Goal: Check status: Check status

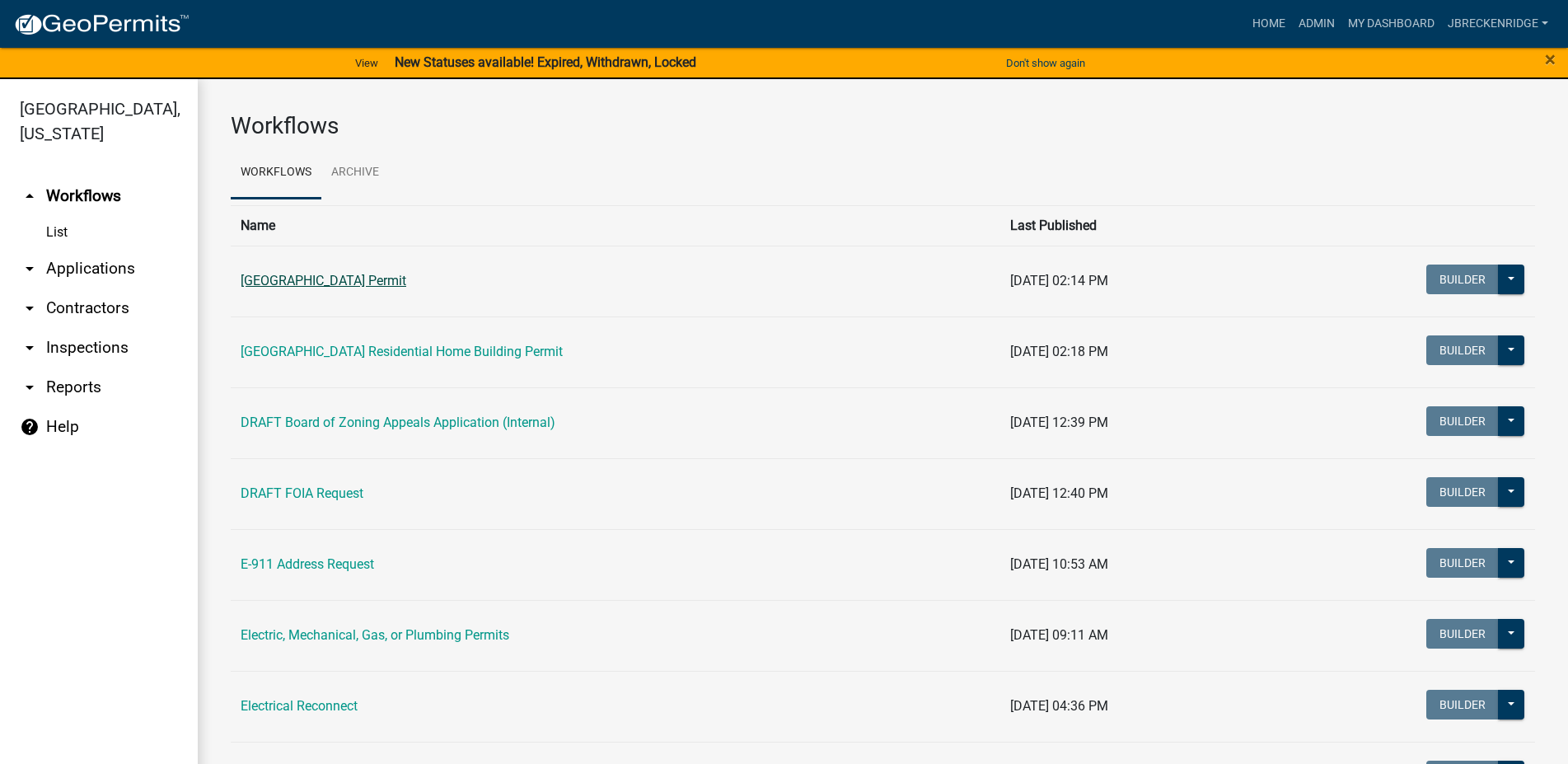
click at [387, 279] on link "[GEOGRAPHIC_DATA] Permit" at bounding box center [323, 281] width 166 height 15
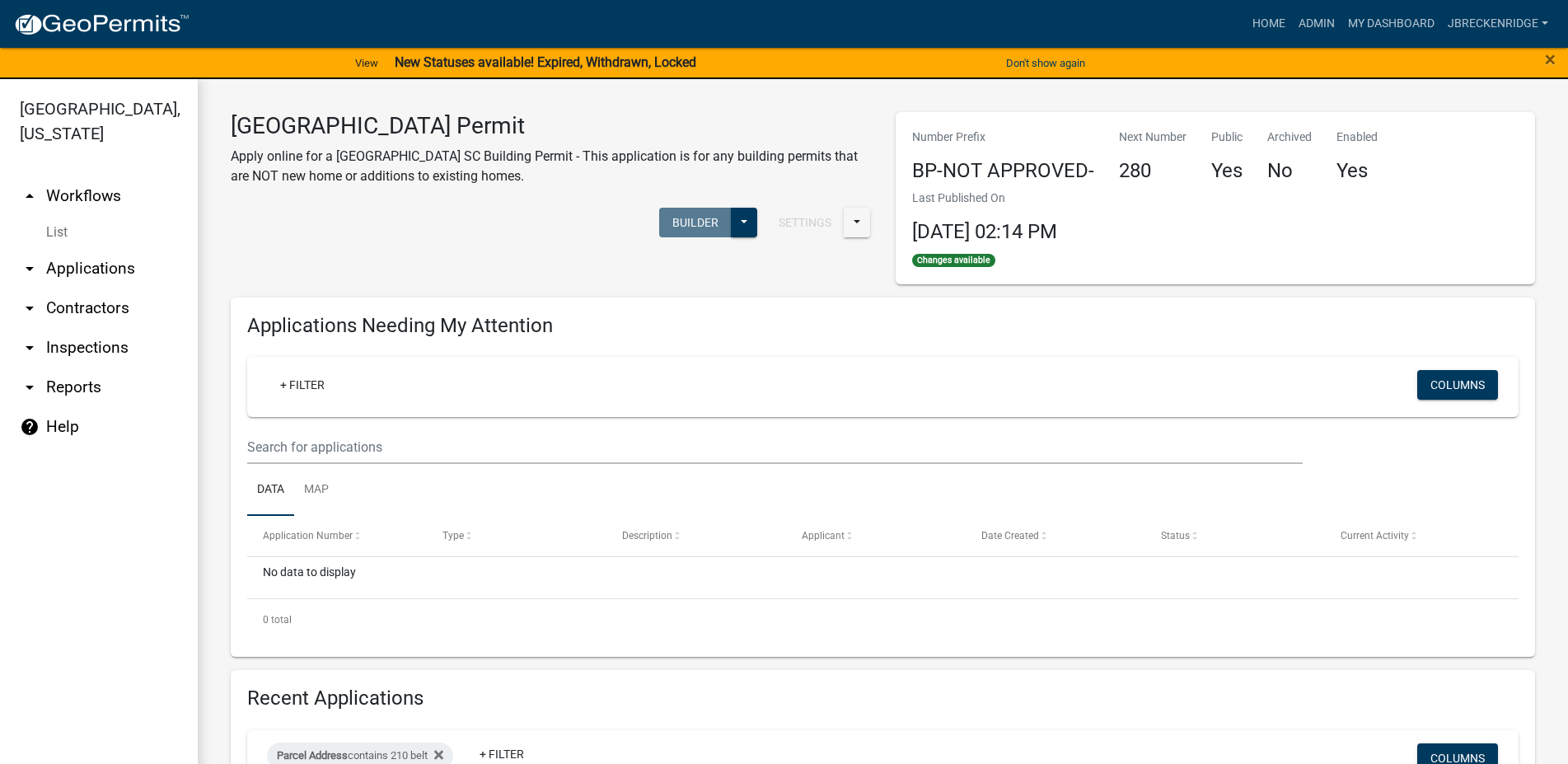
click at [83, 391] on link "arrow_drop_down Reports" at bounding box center [99, 387] width 198 height 39
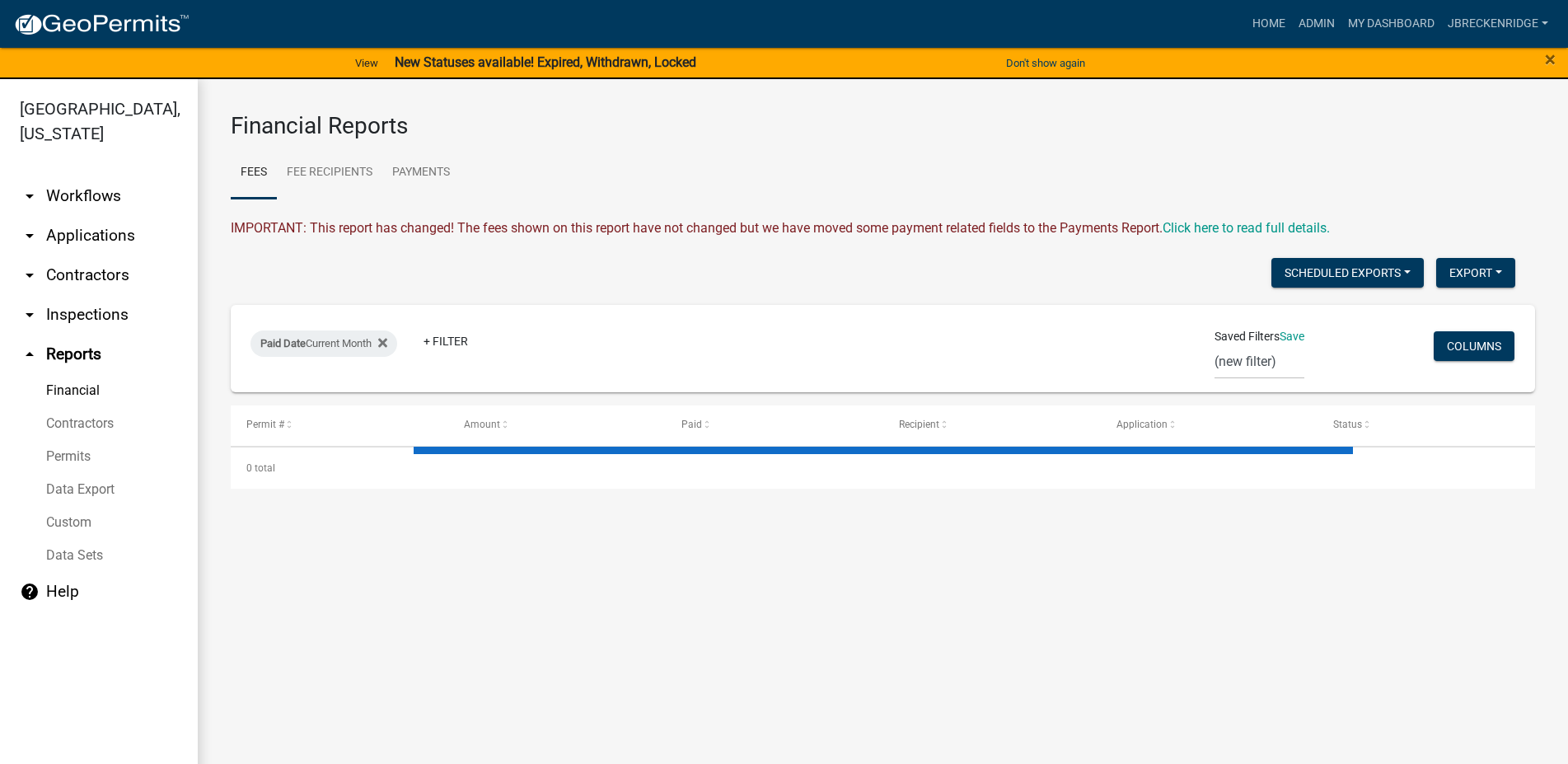
click at [91, 226] on link "arrow_drop_down Applications" at bounding box center [99, 235] width 198 height 39
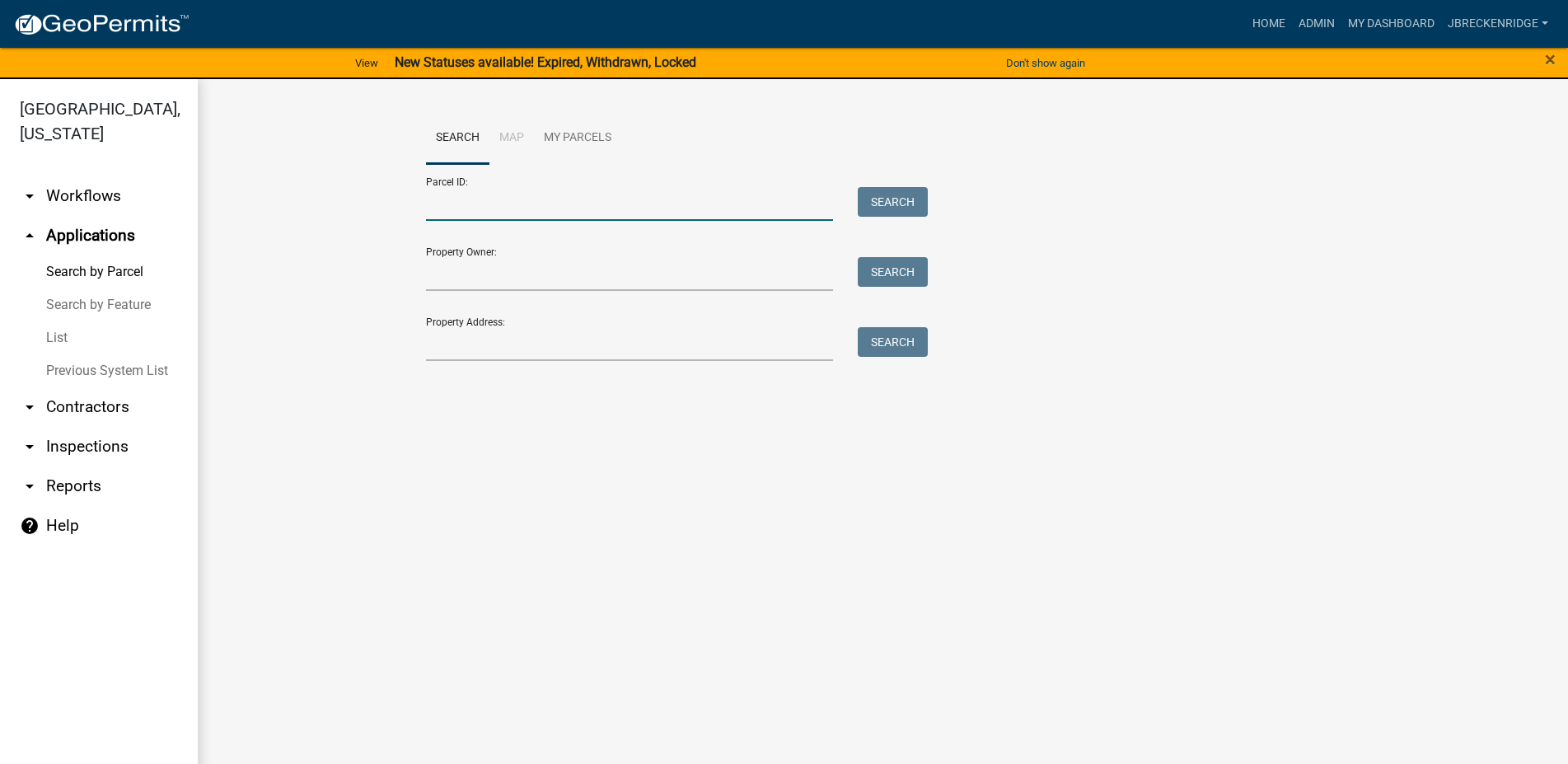
click at [543, 215] on input "Parcel ID:" at bounding box center [629, 203] width 408 height 33
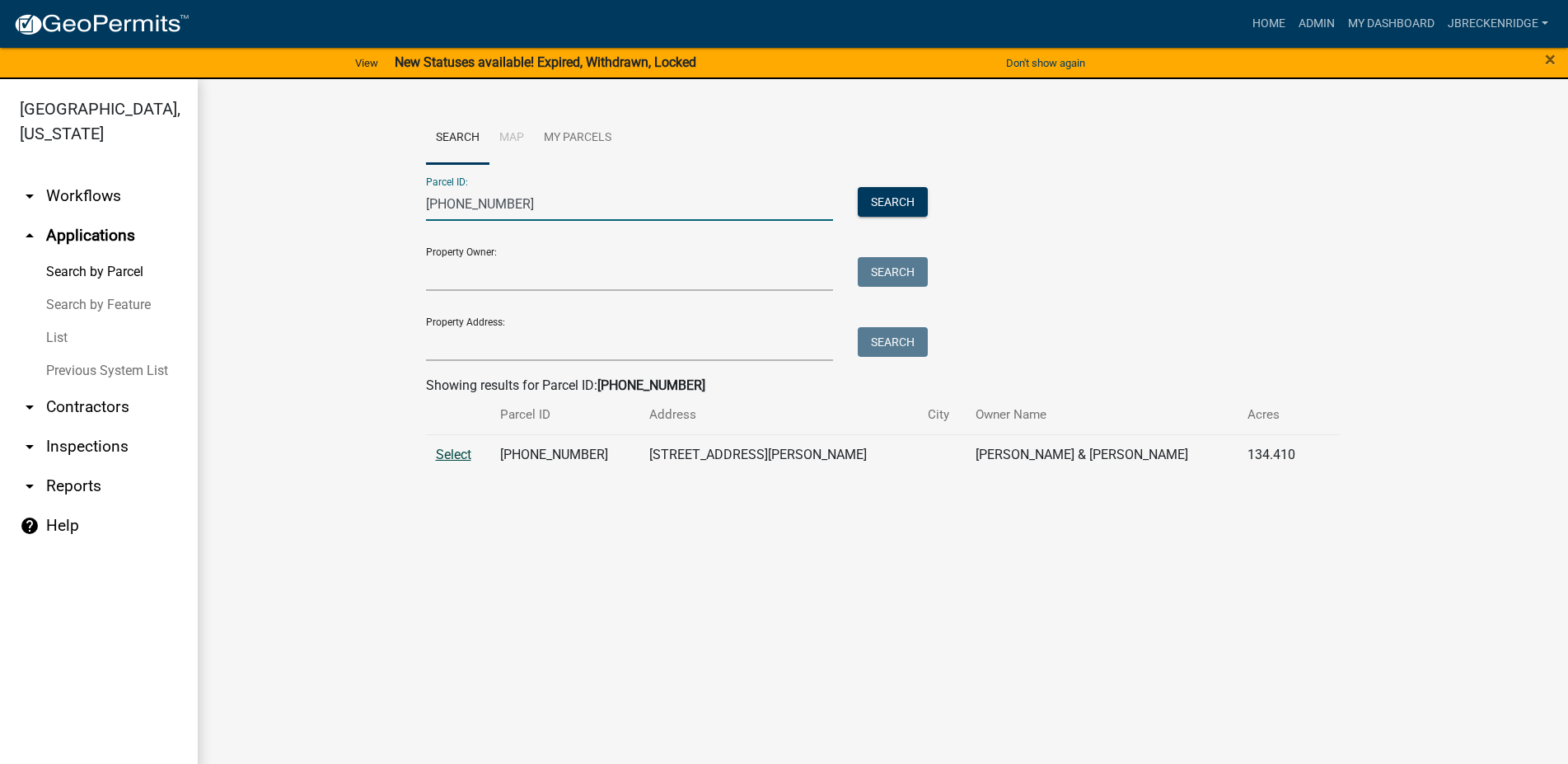
type input "[PHONE_NUMBER]"
click at [464, 455] on span "Select" at bounding box center [453, 454] width 35 height 15
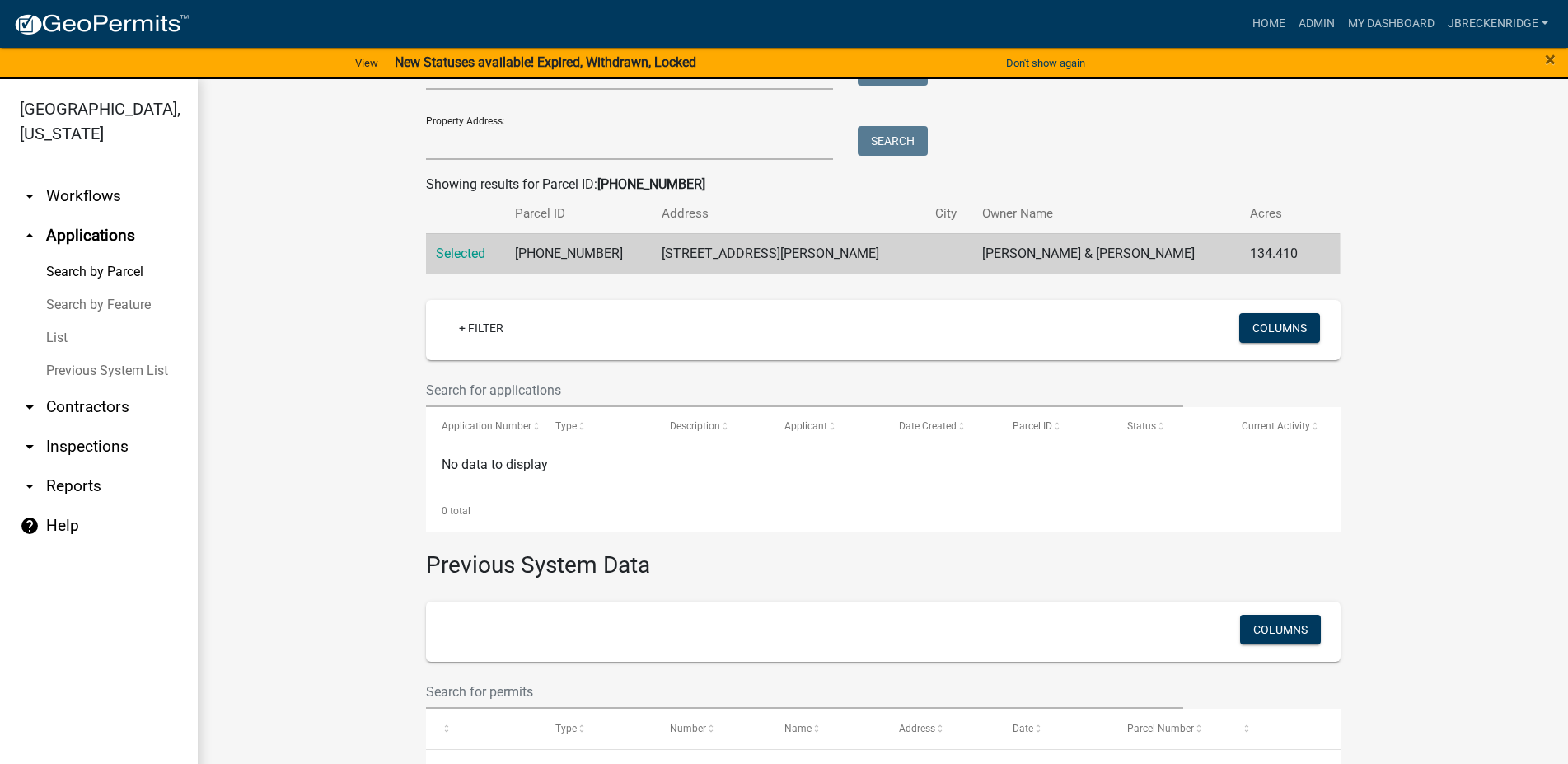
scroll to position [451, 0]
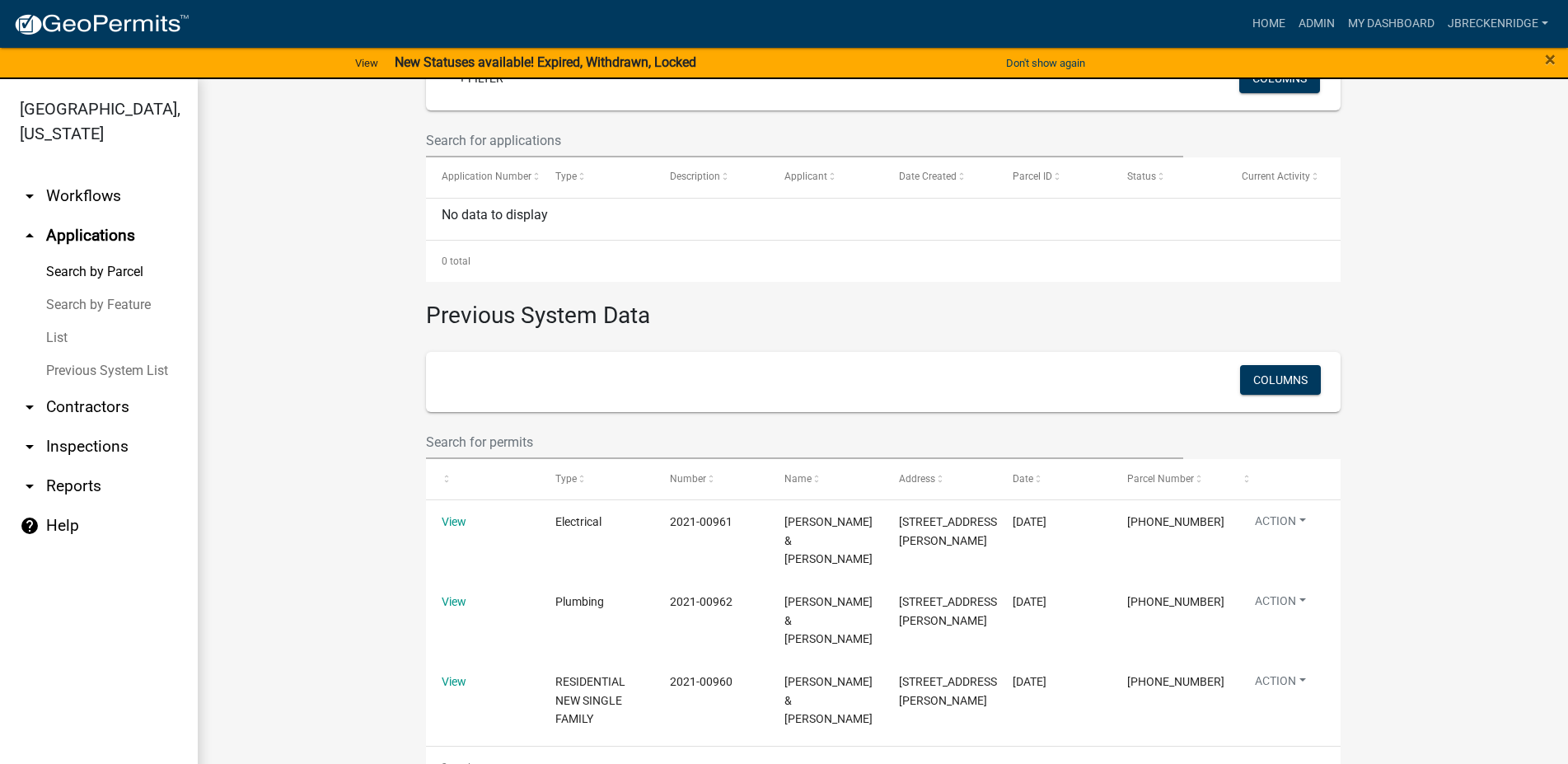
click at [112, 443] on link "arrow_drop_down Inspections" at bounding box center [99, 446] width 198 height 39
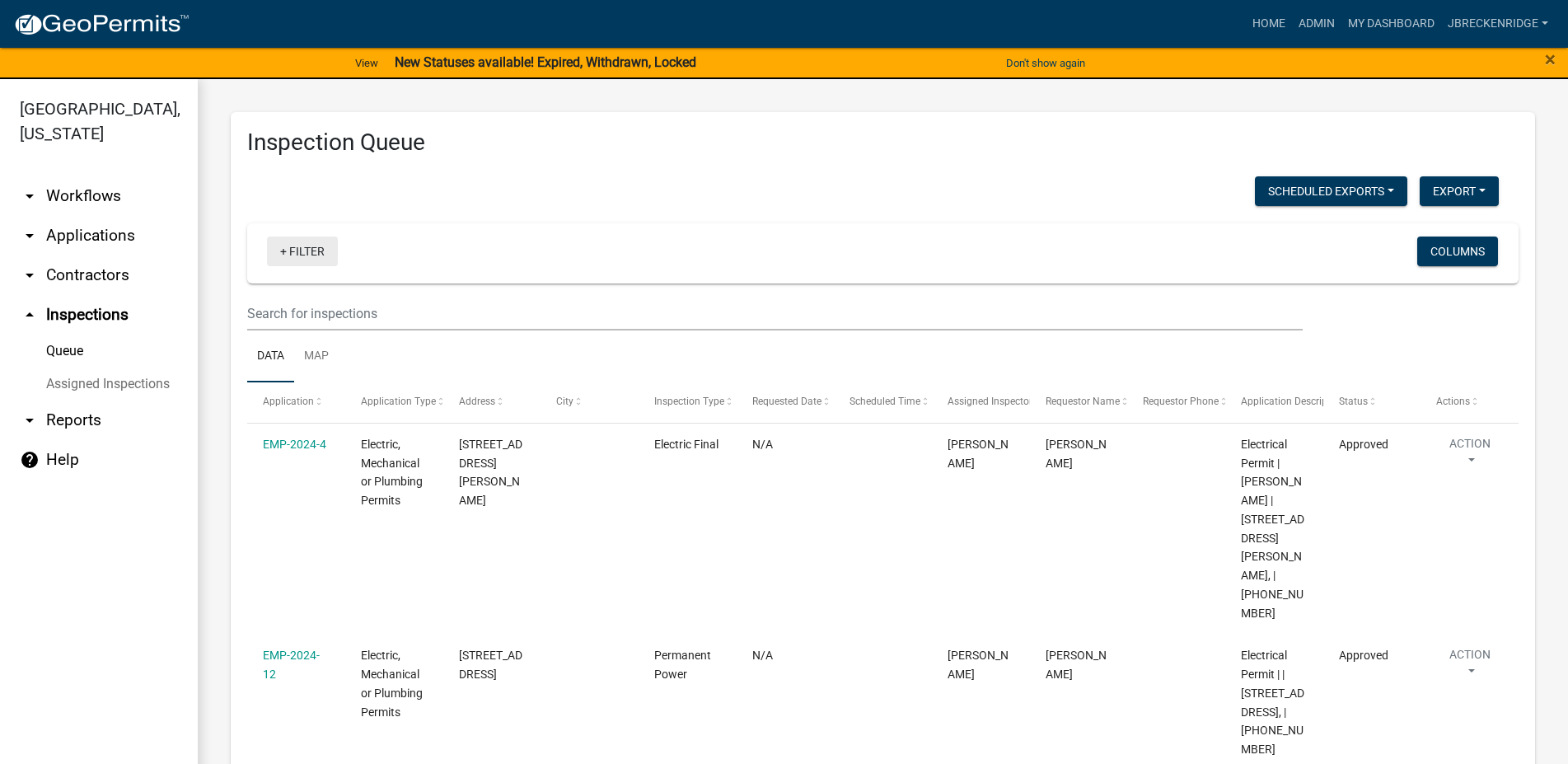
click at [337, 255] on link "+ Filter" at bounding box center [302, 251] width 71 height 30
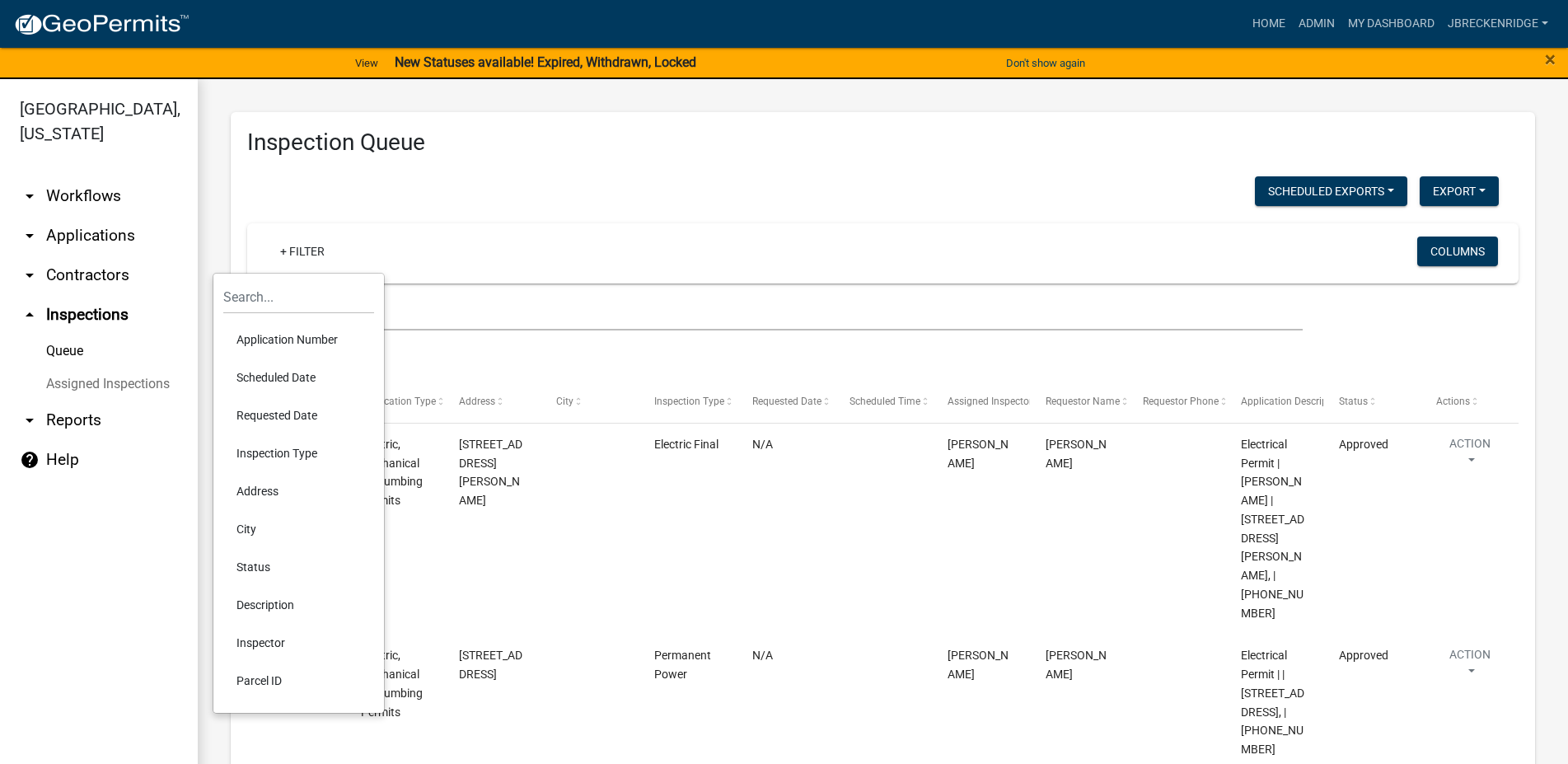
click at [275, 681] on li "Parcel ID" at bounding box center [299, 681] width 151 height 38
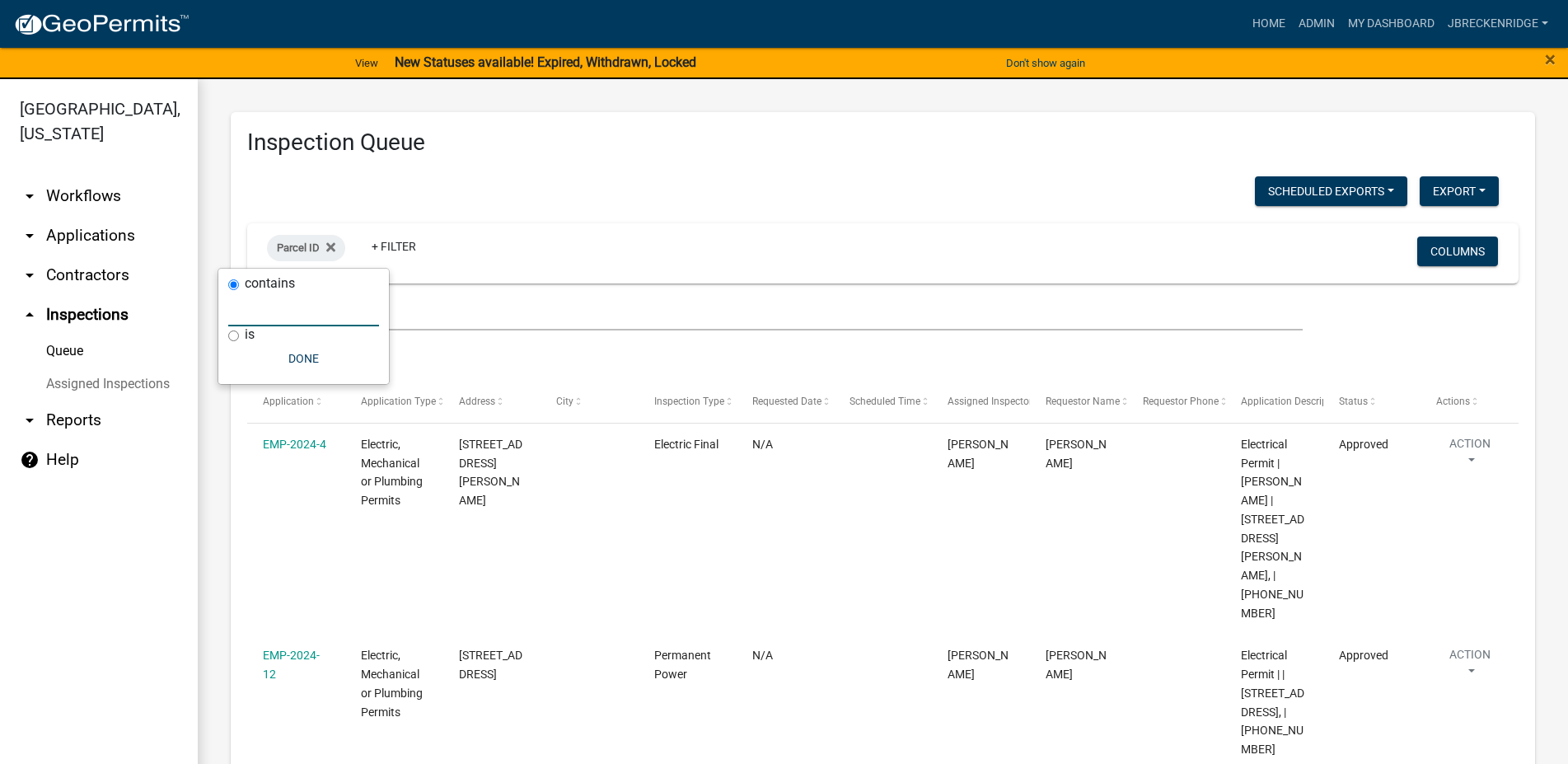
click at [311, 317] on input "text" at bounding box center [304, 309] width 151 height 33
type input "[PHONE_NUMBER]"
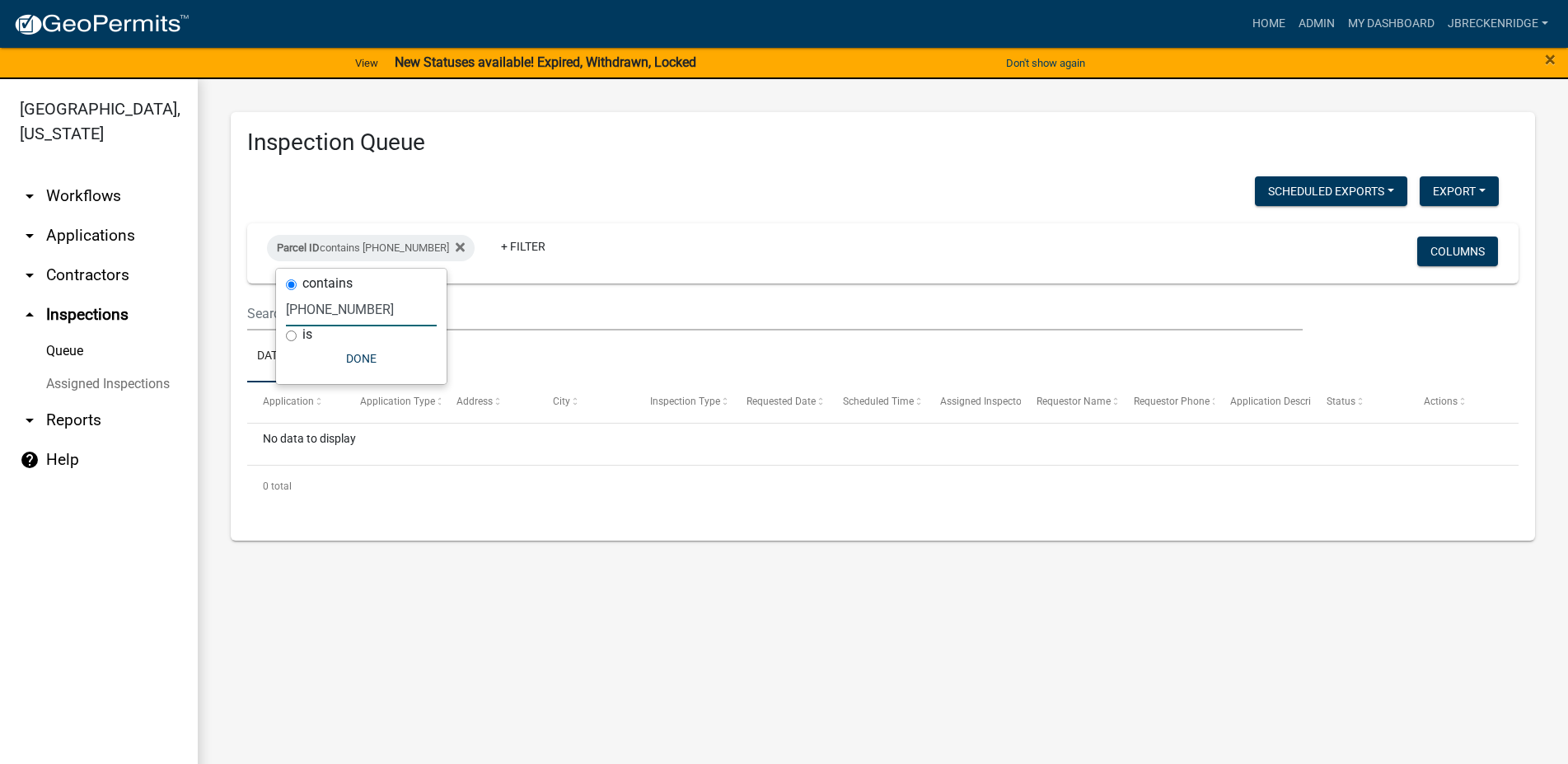
click at [603, 679] on main "Inspection Queue Scheduled Exports + Create New Export Excel Format (.xlsx) CSV…" at bounding box center [883, 431] width 1370 height 705
click at [101, 203] on link "arrow_drop_down Workflows" at bounding box center [99, 196] width 198 height 39
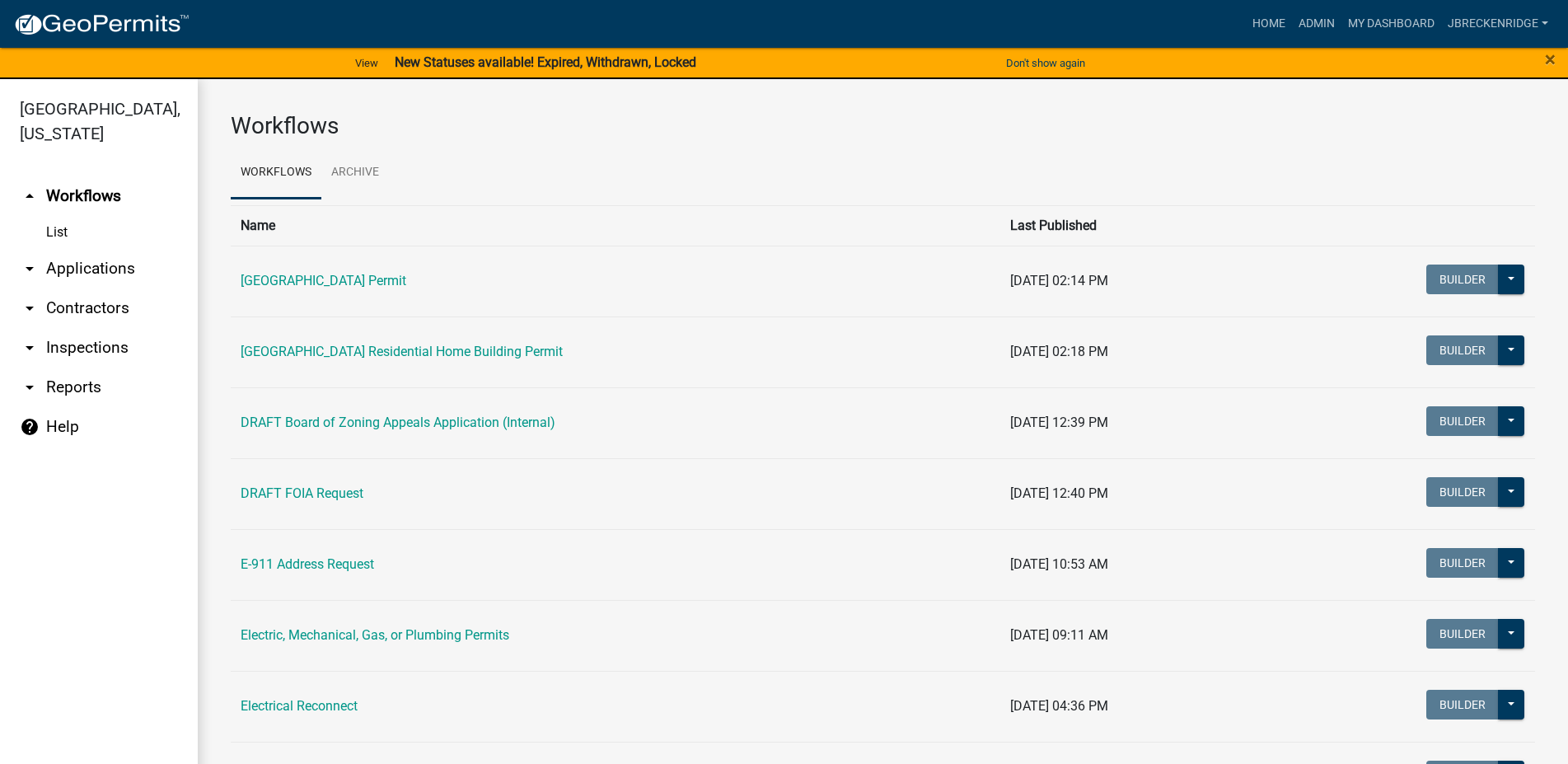
click at [84, 355] on link "arrow_drop_down Inspections" at bounding box center [99, 348] width 198 height 39
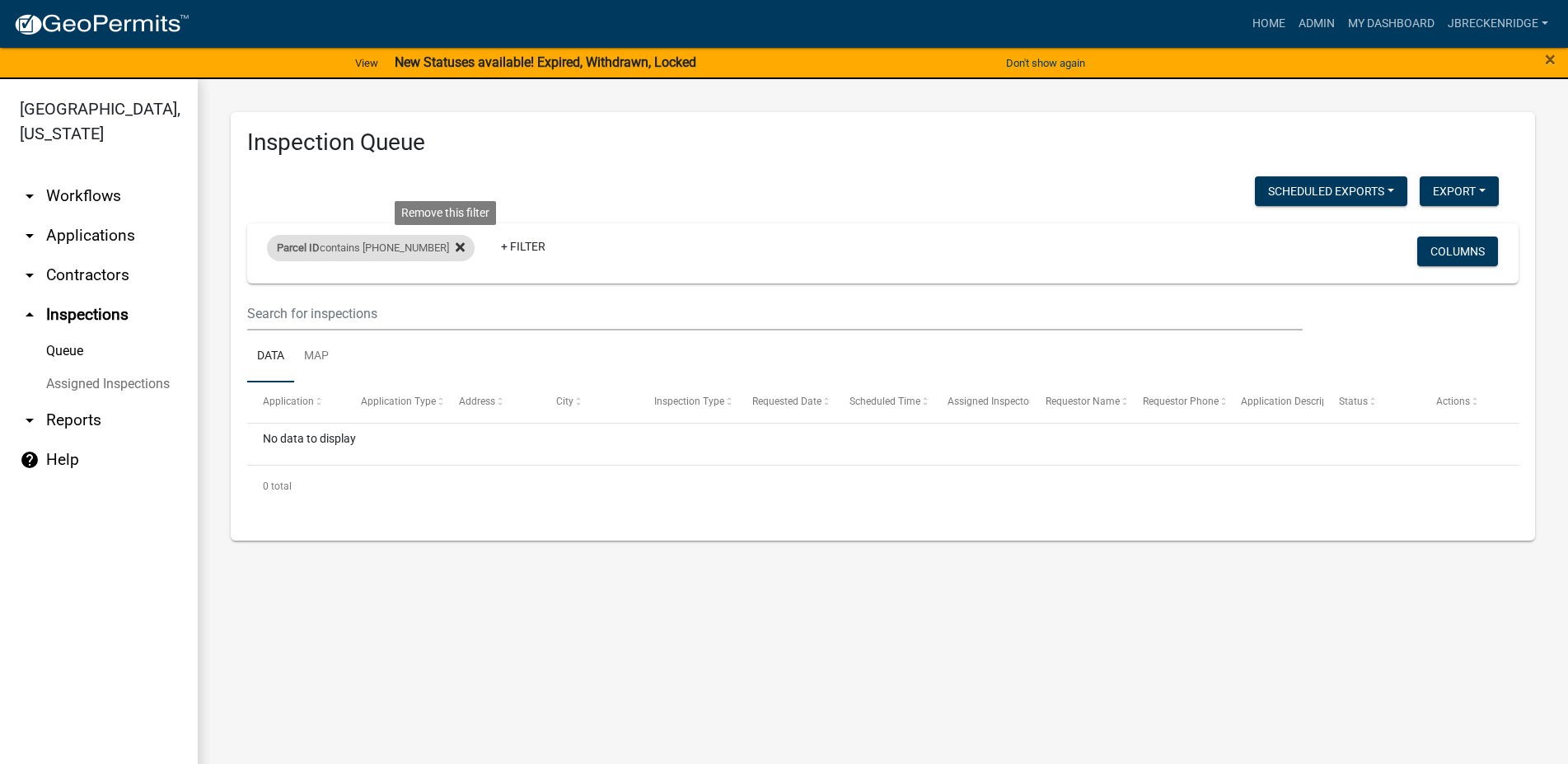
click at [456, 250] on icon at bounding box center [460, 247] width 9 height 9
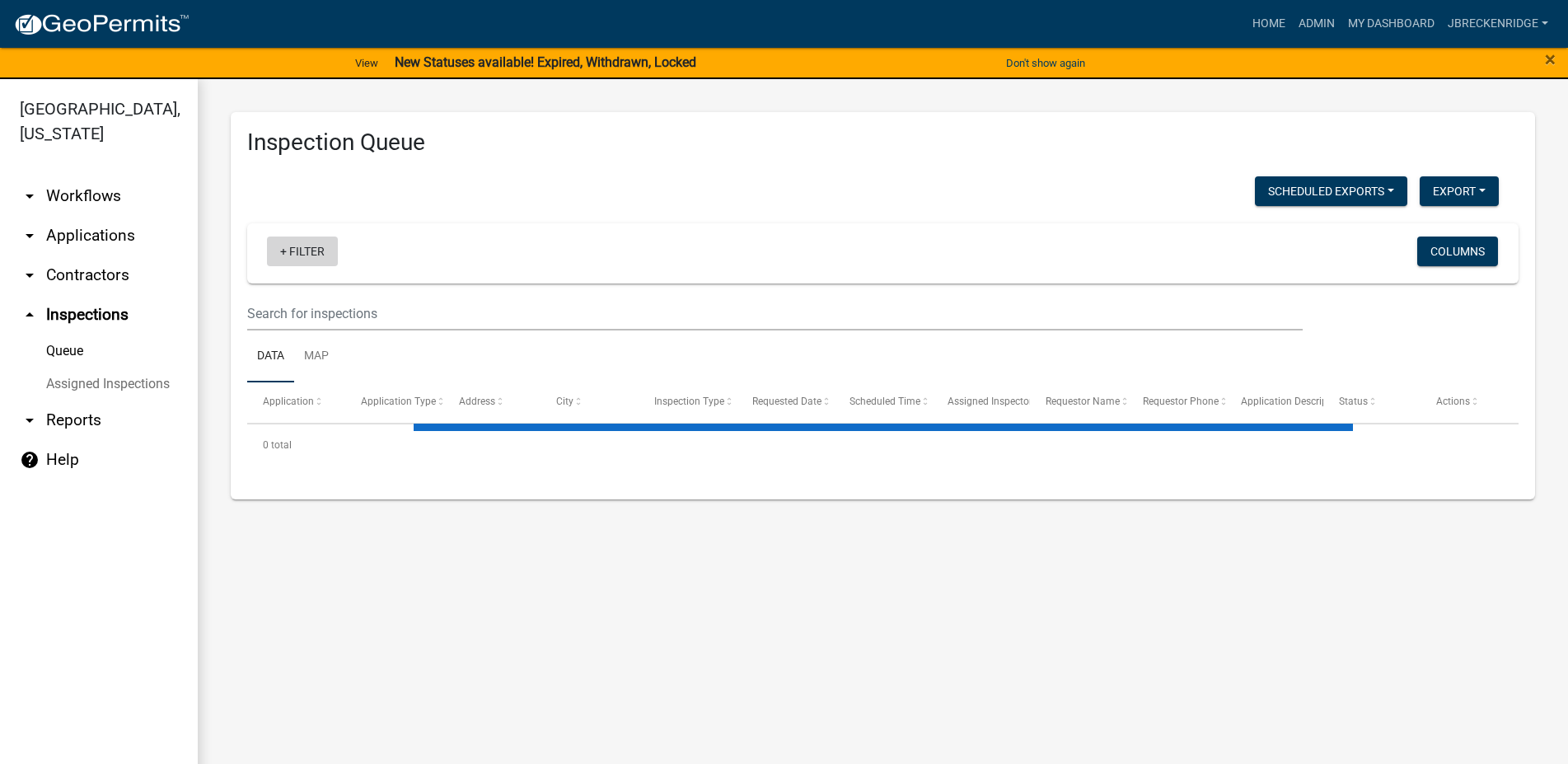
click at [303, 252] on link "+ Filter" at bounding box center [302, 251] width 71 height 30
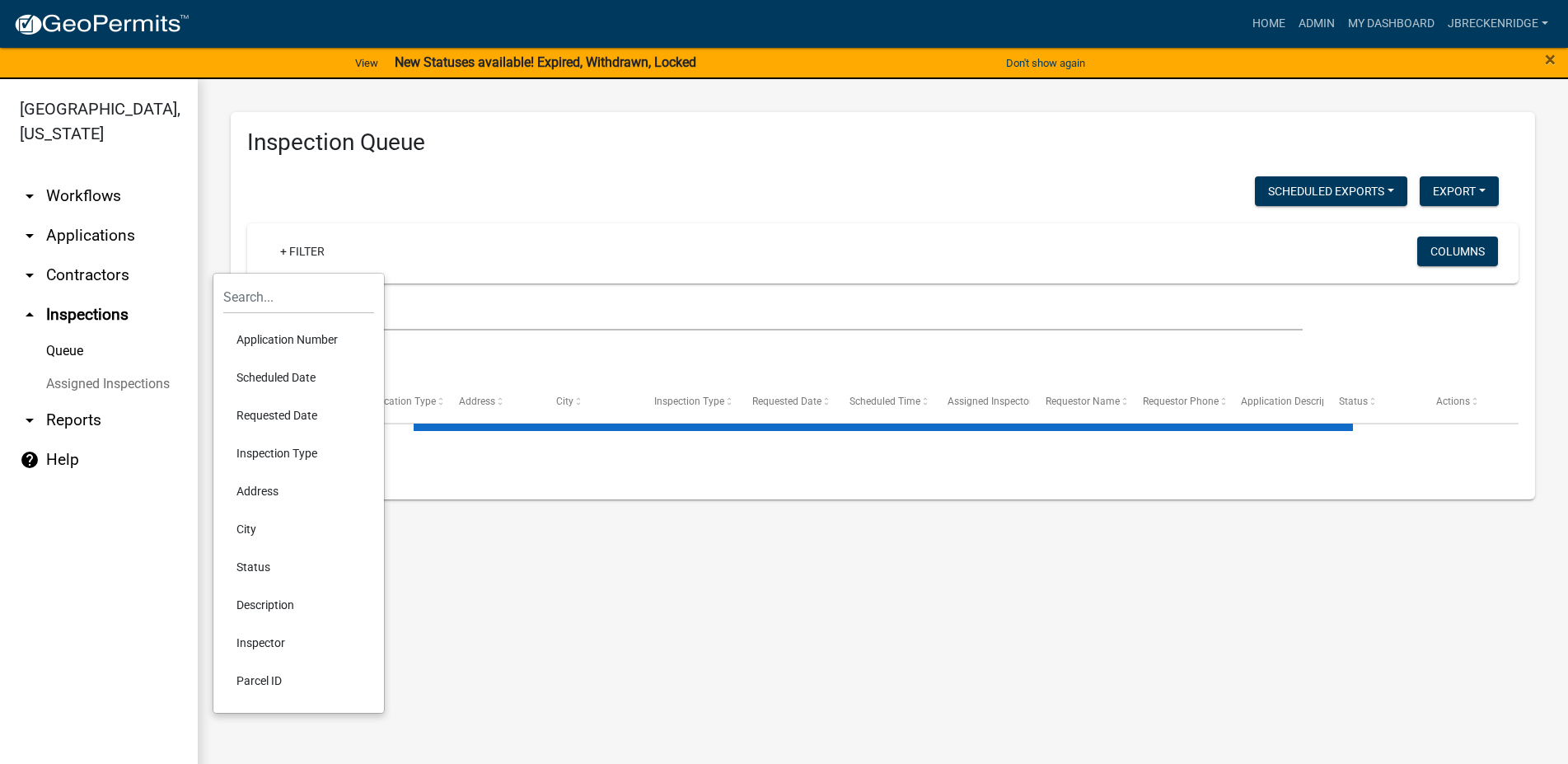
click at [278, 683] on li "Parcel ID" at bounding box center [299, 681] width 151 height 38
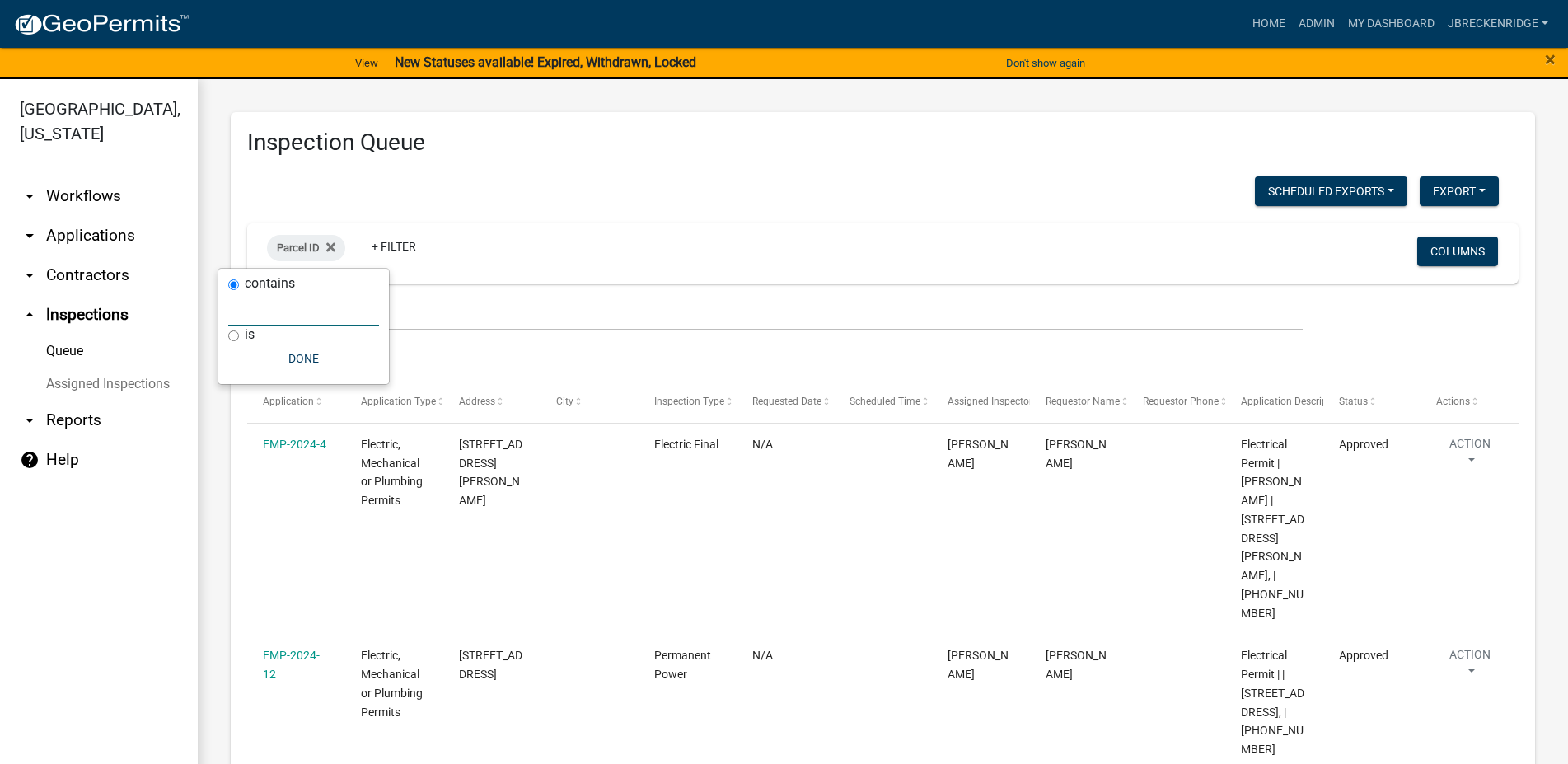
click at [295, 319] on input "text" at bounding box center [304, 309] width 151 height 33
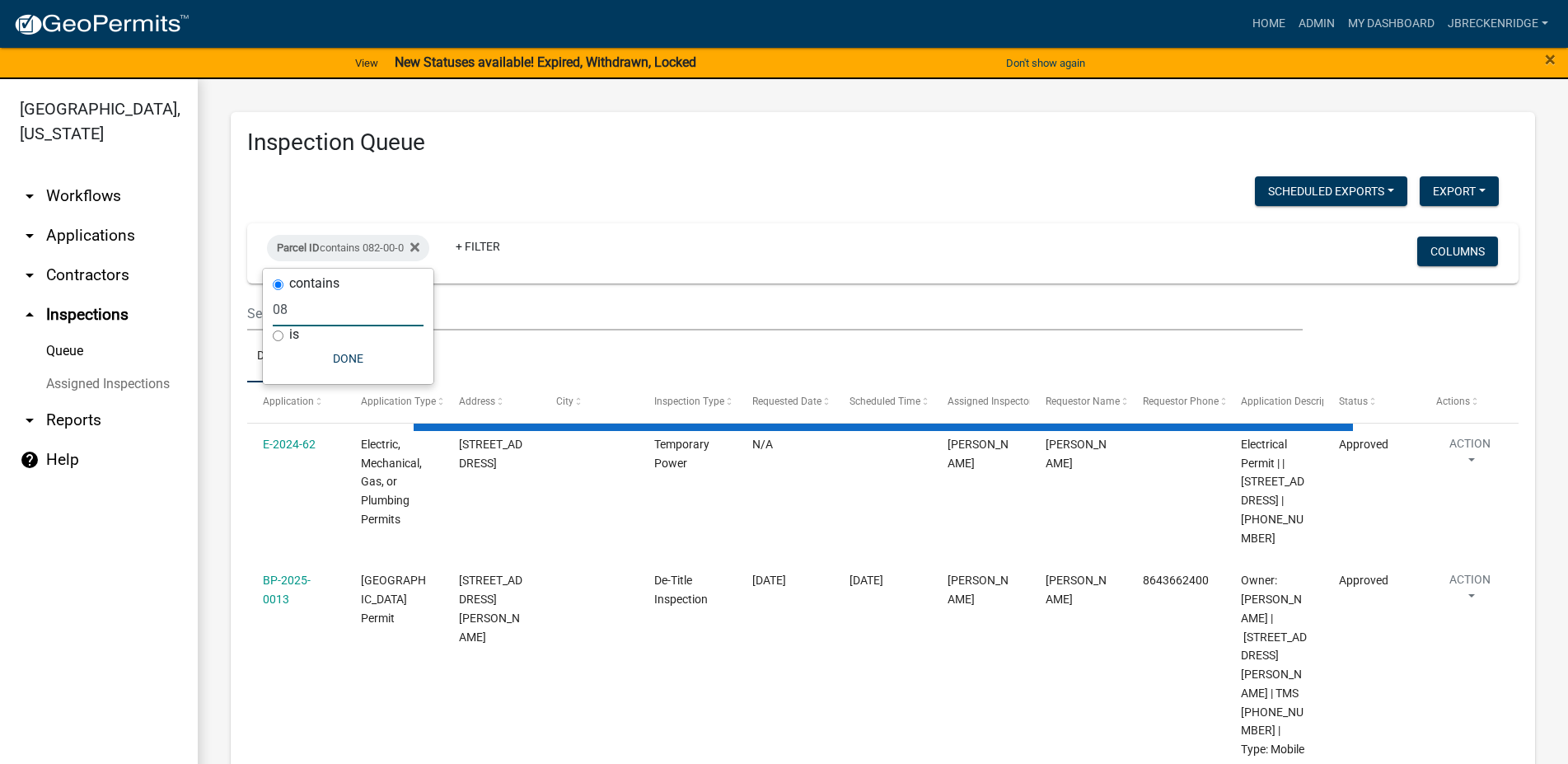
type input "0"
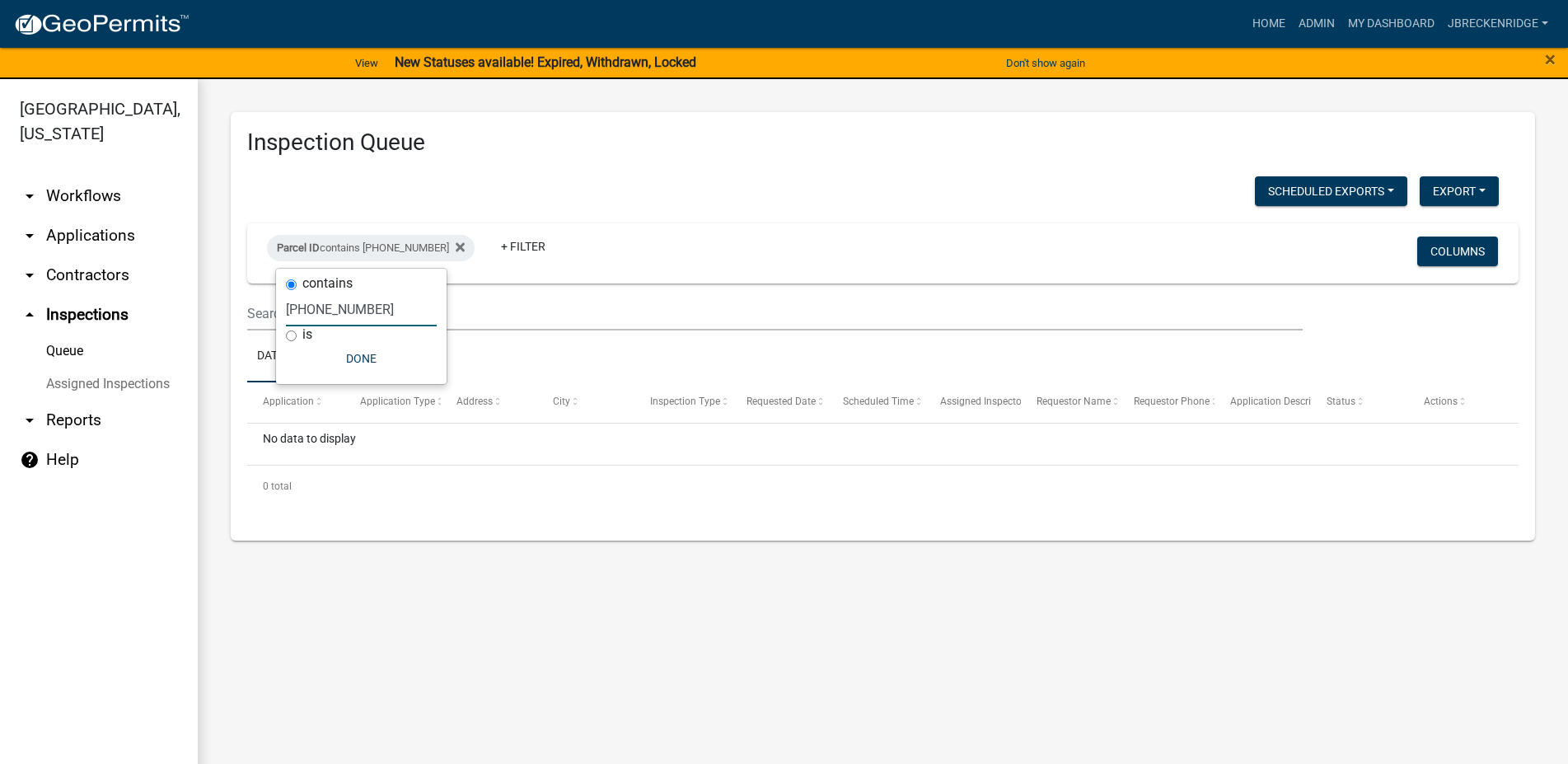
drag, startPoint x: 346, startPoint y: 311, endPoint x: 287, endPoint y: 310, distance: 59.0
click at [287, 310] on input "[PHONE_NUMBER]" at bounding box center [362, 309] width 151 height 33
type input "[PHONE_NUMBER]"
click at [399, 358] on button "Done" at bounding box center [362, 358] width 151 height 30
click at [75, 238] on link "arrow_drop_down Applications" at bounding box center [99, 235] width 198 height 39
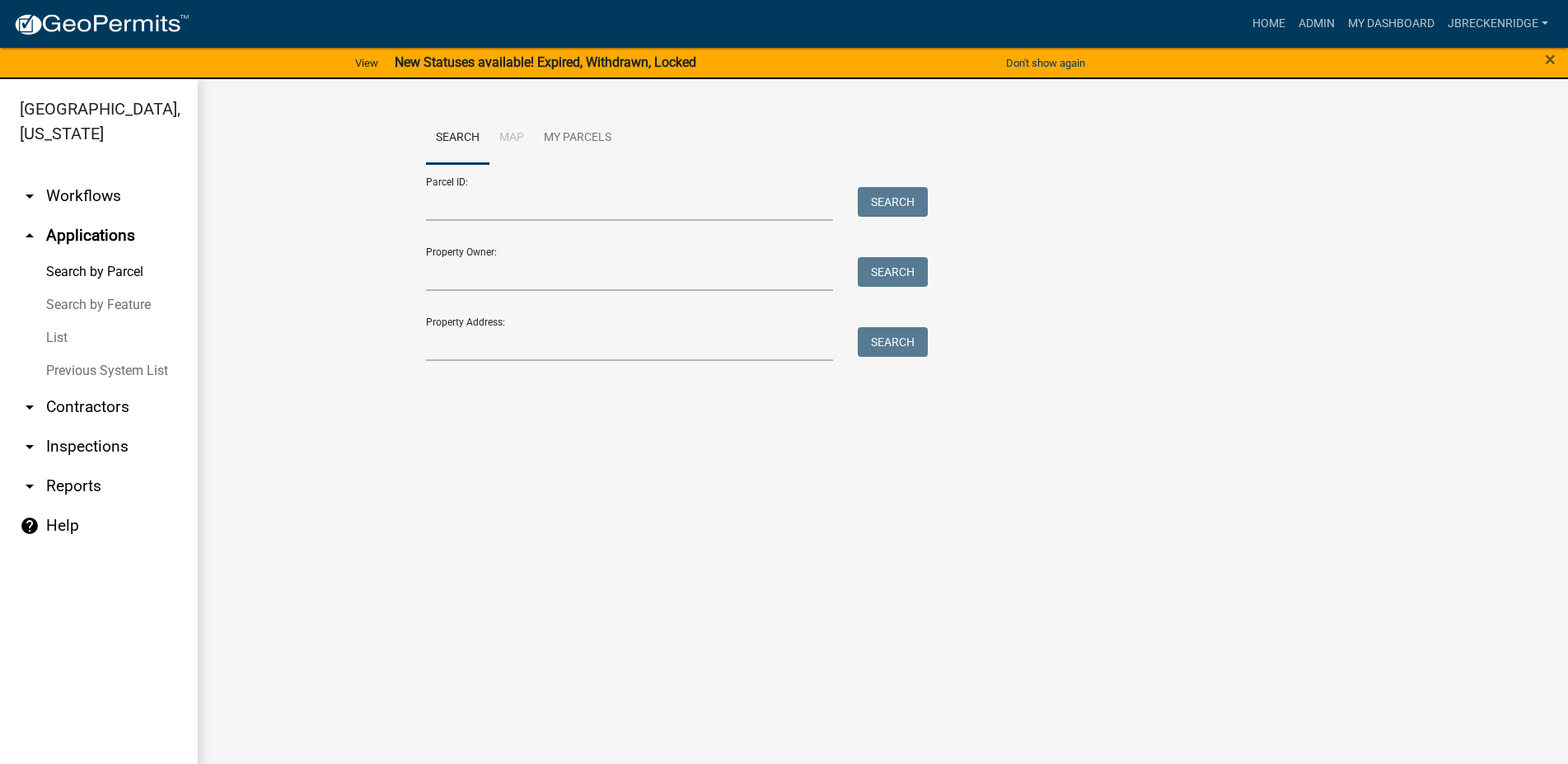
click at [471, 220] on form "Parcel ID: Search Property Owner: Search Property Address: Search" at bounding box center [673, 262] width 495 height 197
click at [471, 212] on input "Parcel ID:" at bounding box center [629, 203] width 408 height 33
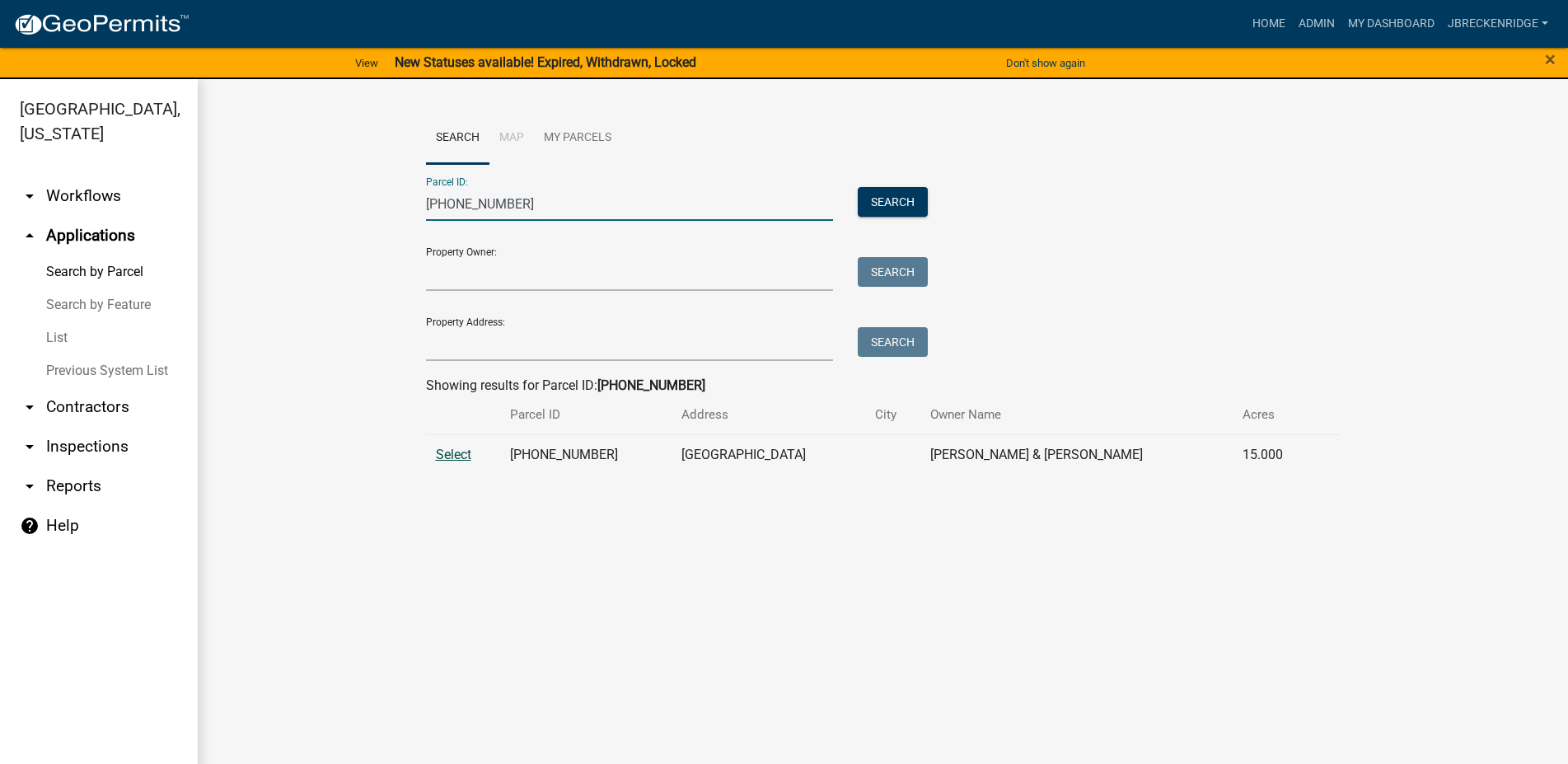
click at [455, 452] on span "Select" at bounding box center [453, 454] width 35 height 15
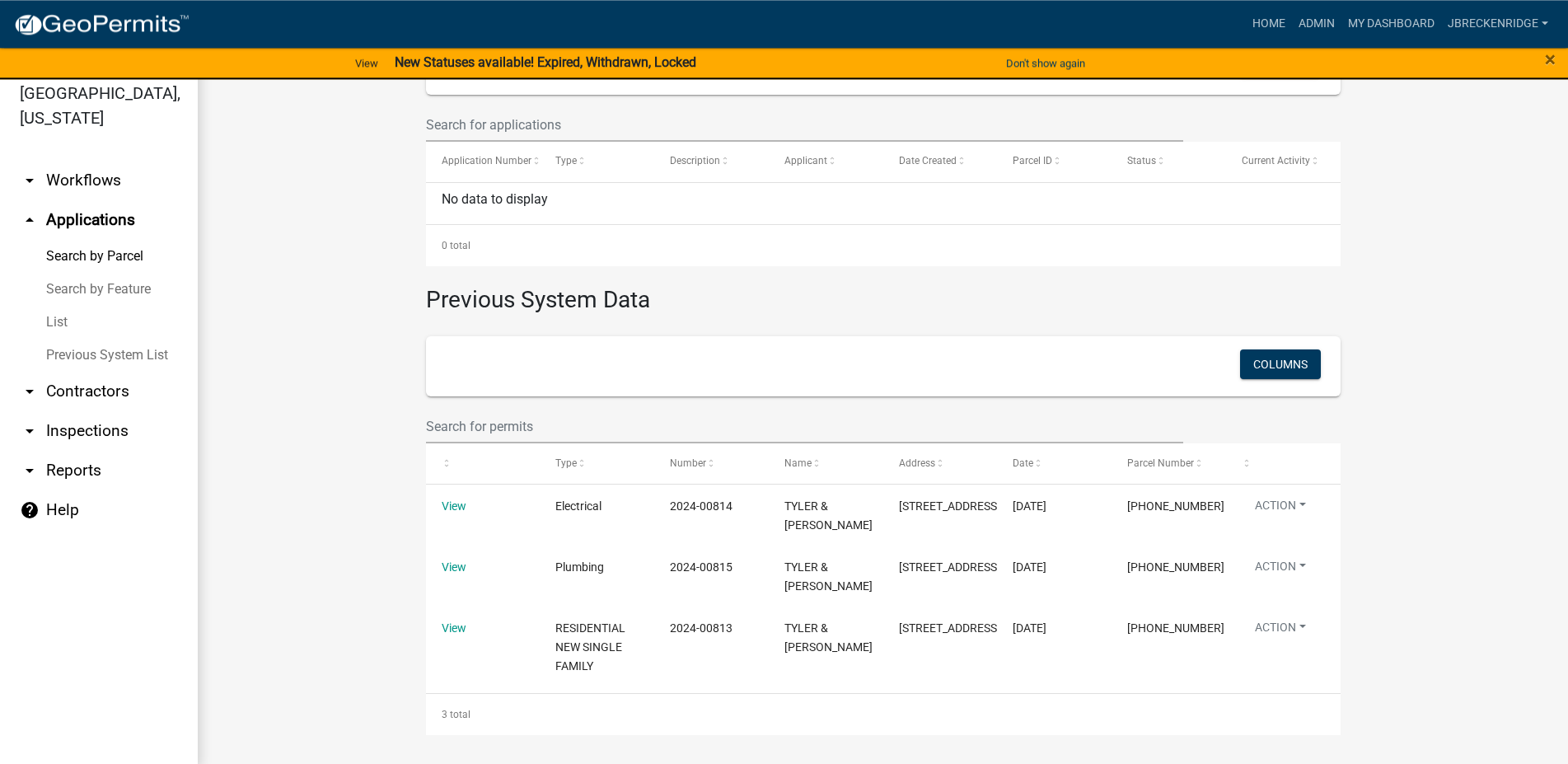
scroll to position [20, 0]
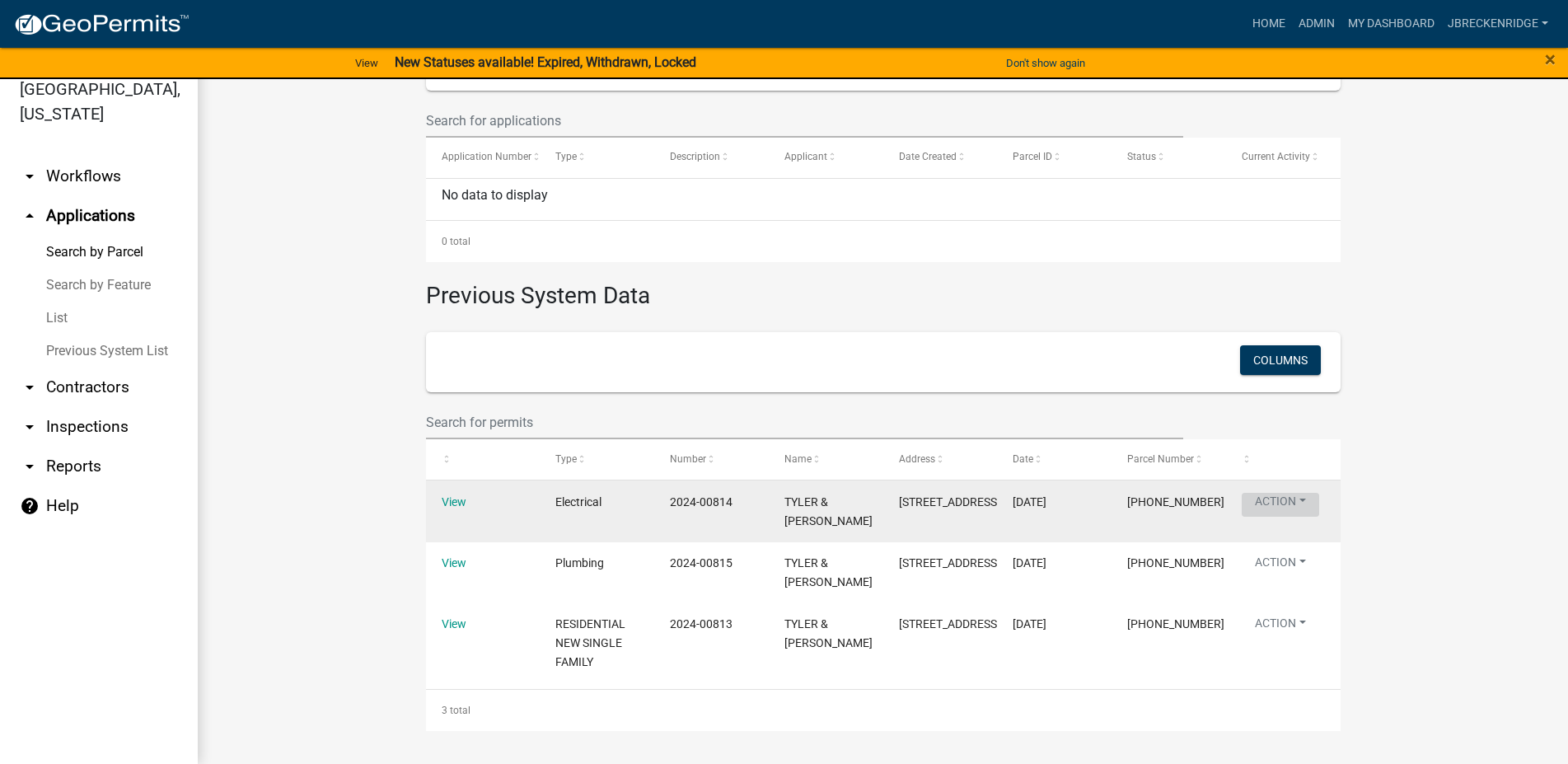
click at [1273, 493] on button "Action" at bounding box center [1280, 505] width 77 height 24
click at [1275, 493] on button "Action" at bounding box center [1280, 505] width 77 height 24
click at [453, 495] on link "View" at bounding box center [453, 501] width 25 height 13
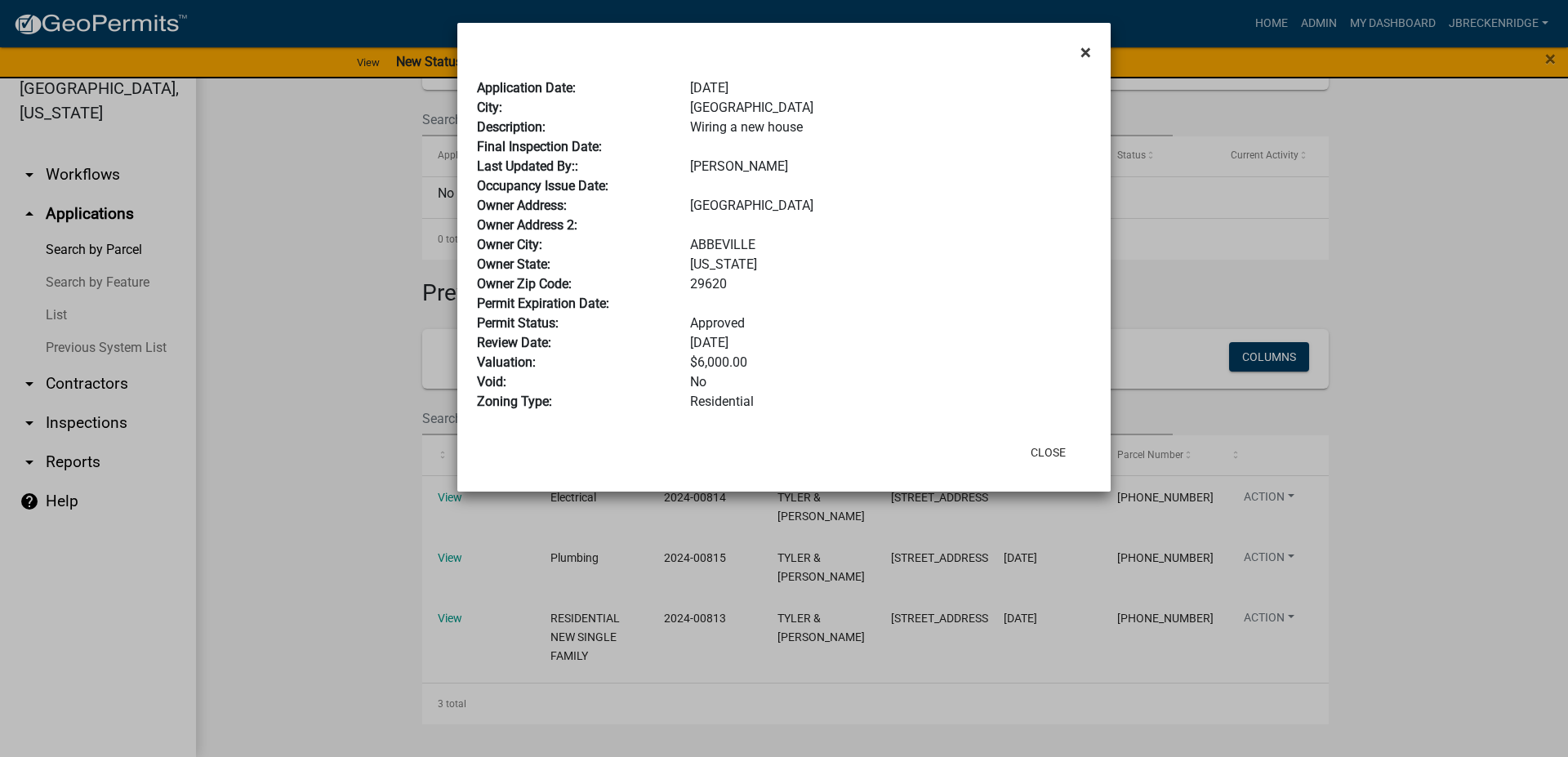
click at [1082, 55] on span "×" at bounding box center [1086, 52] width 10 height 23
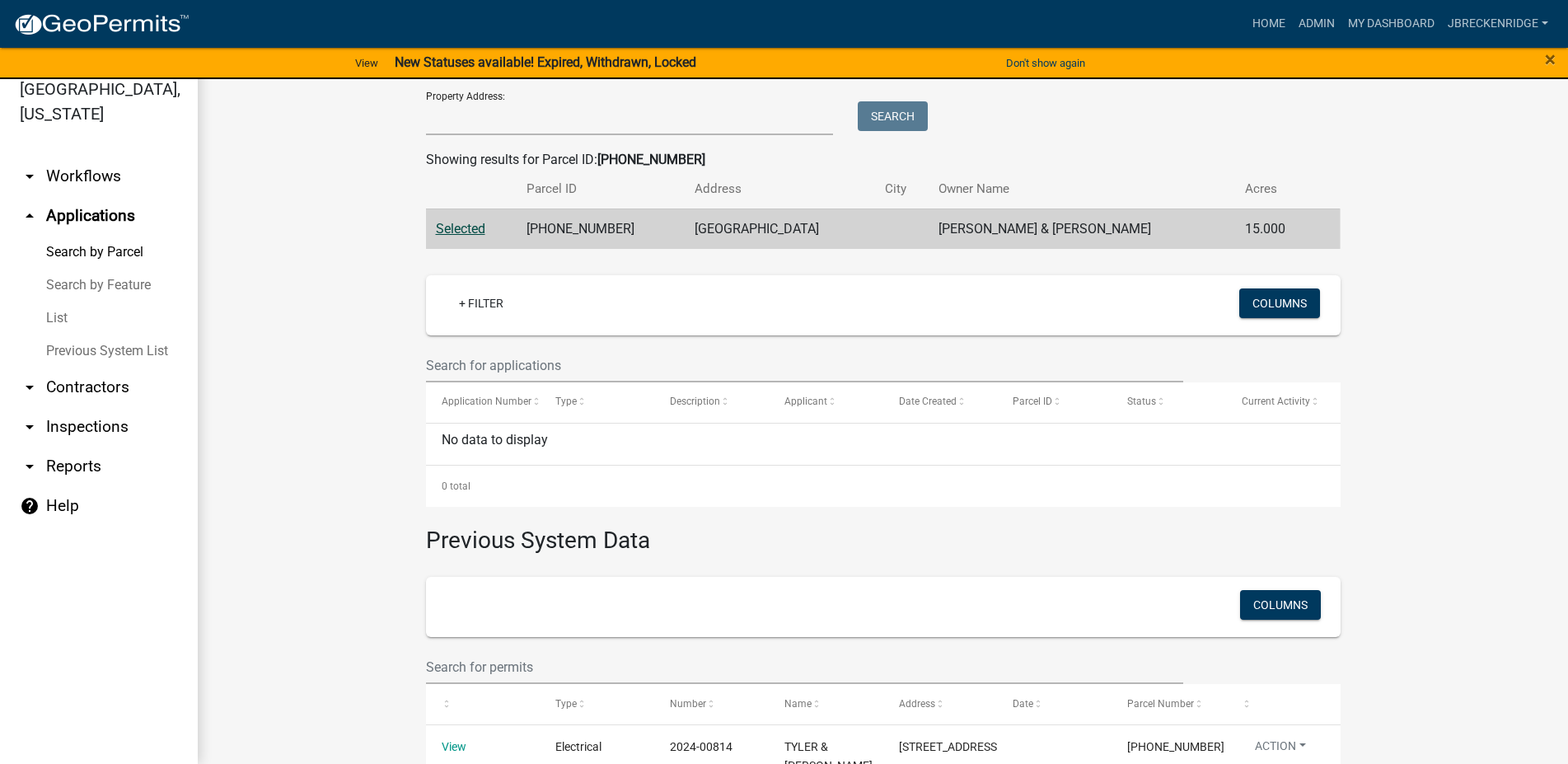
scroll to position [0, 0]
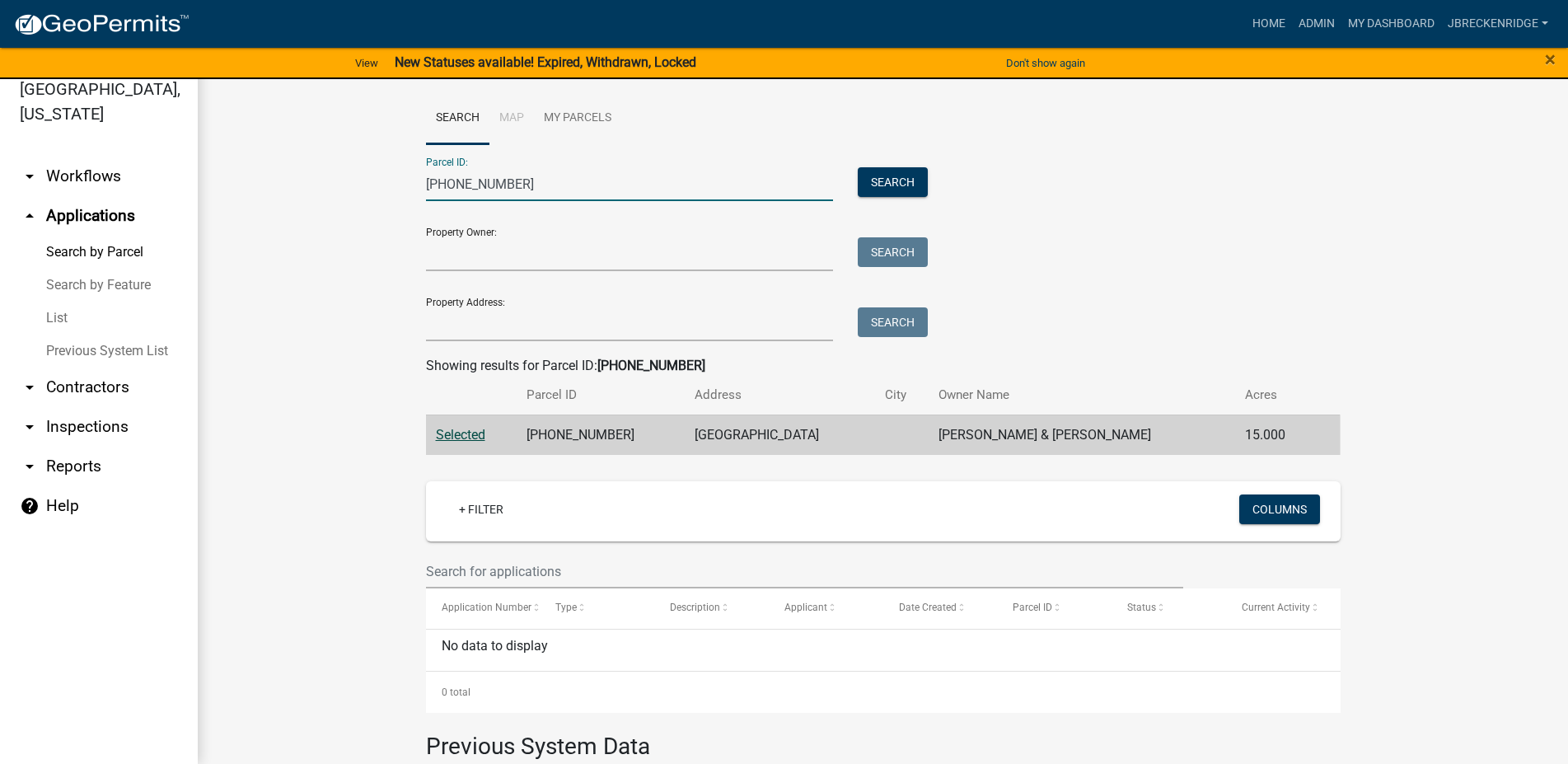
drag, startPoint x: 519, startPoint y: 191, endPoint x: 388, endPoint y: 187, distance: 131.1
click at [426, 187] on input "[PHONE_NUMBER]" at bounding box center [629, 184] width 408 height 33
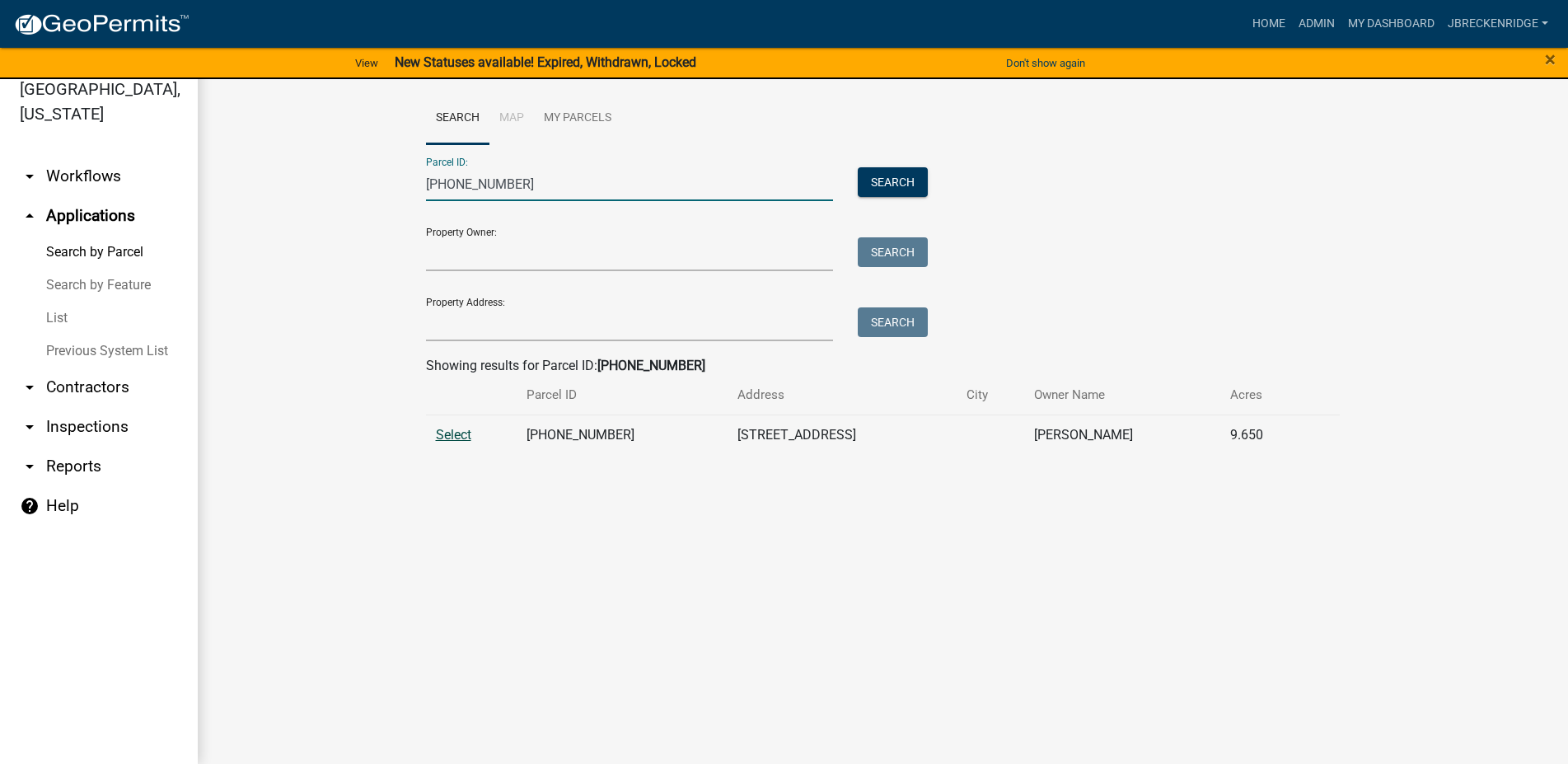
click at [450, 430] on span "Select" at bounding box center [453, 434] width 35 height 15
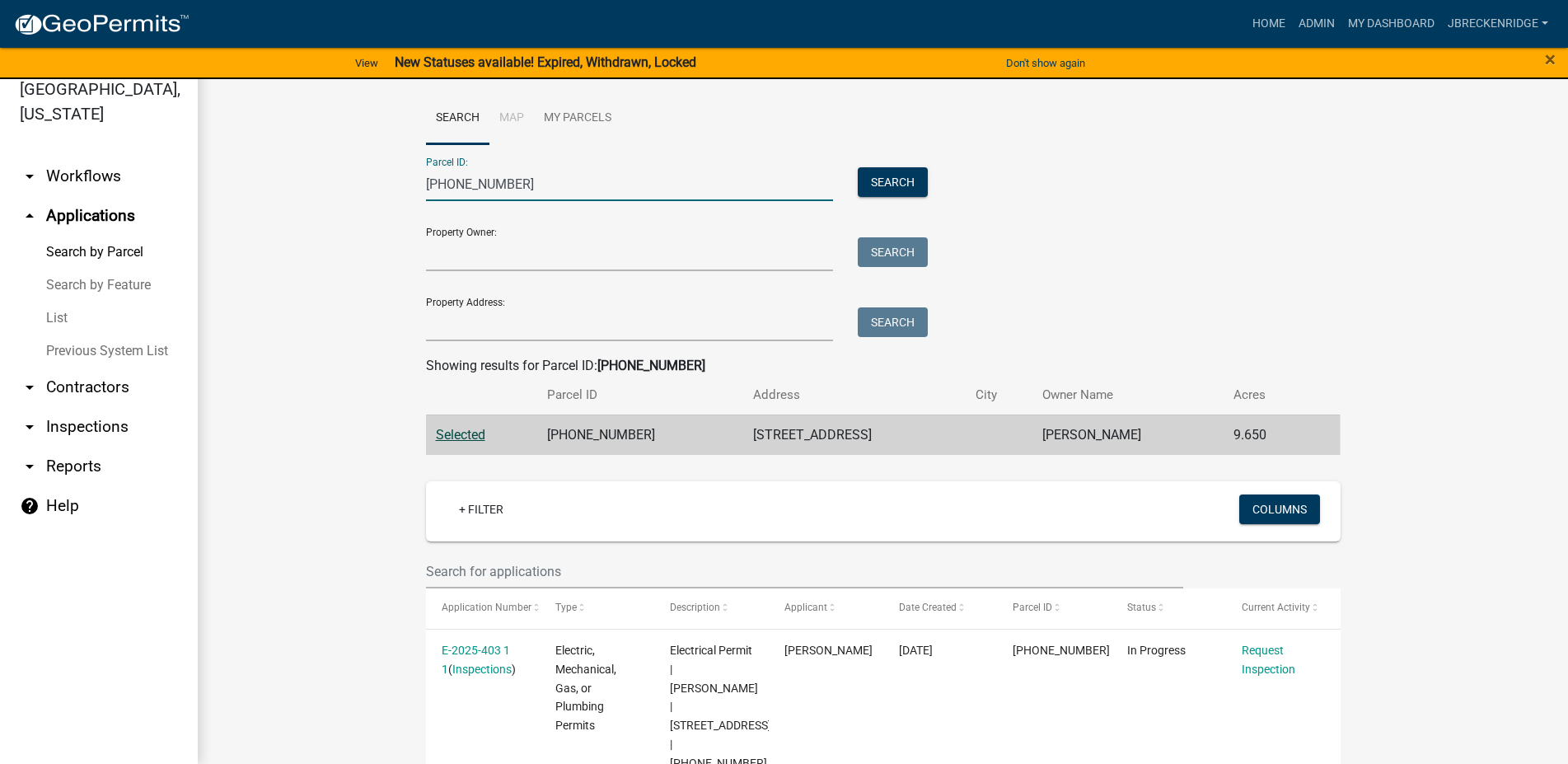
drag, startPoint x: 555, startPoint y: 188, endPoint x: 369, endPoint y: 182, distance: 186.1
click at [426, 182] on input "[PHONE_NUMBER]" at bounding box center [629, 184] width 408 height 33
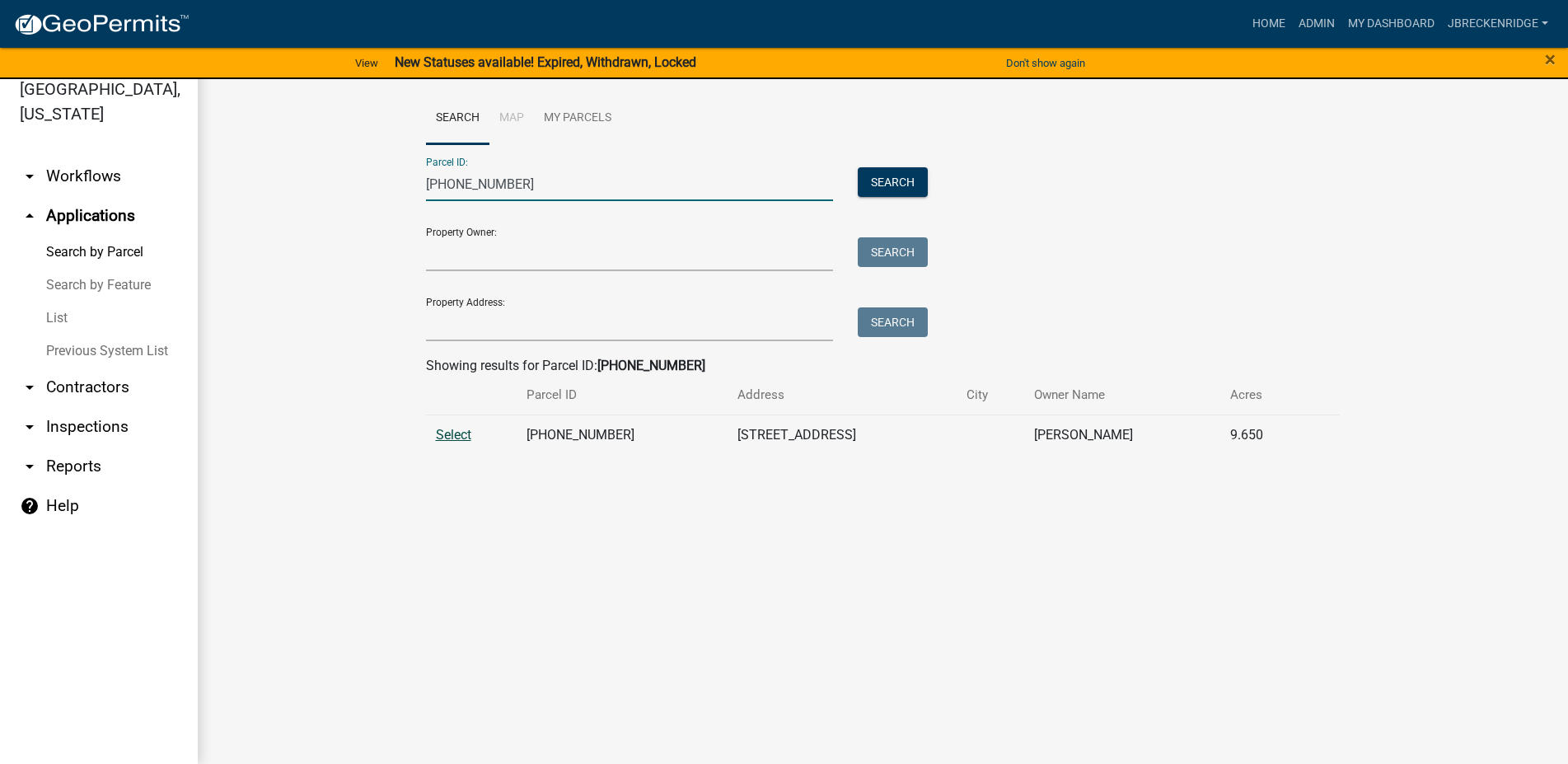
click at [441, 435] on span "Select" at bounding box center [453, 434] width 35 height 15
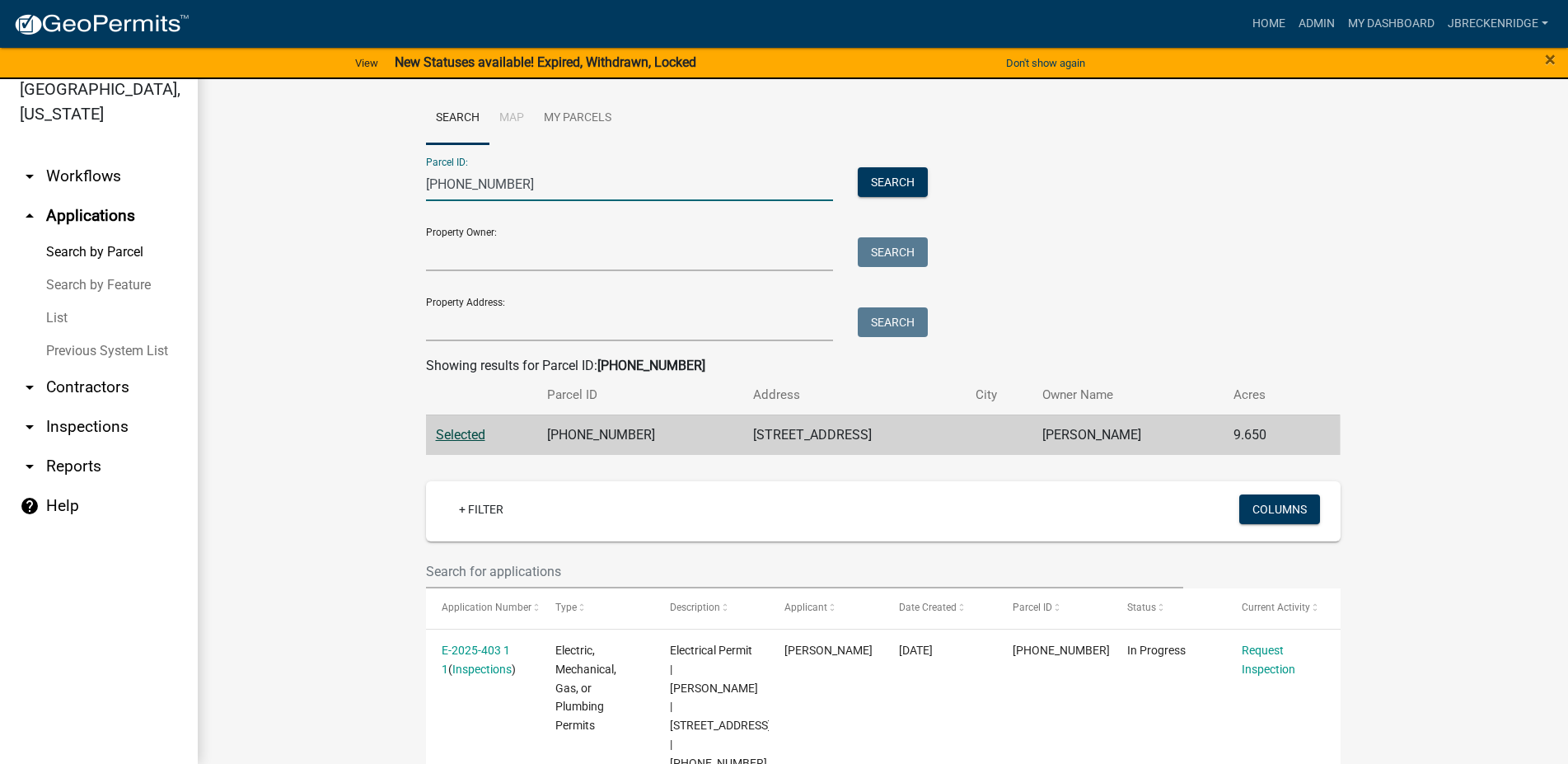
drag, startPoint x: 530, startPoint y: 181, endPoint x: 383, endPoint y: 179, distance: 147.0
click at [426, 179] on input "[PHONE_NUMBER]" at bounding box center [629, 184] width 408 height 33
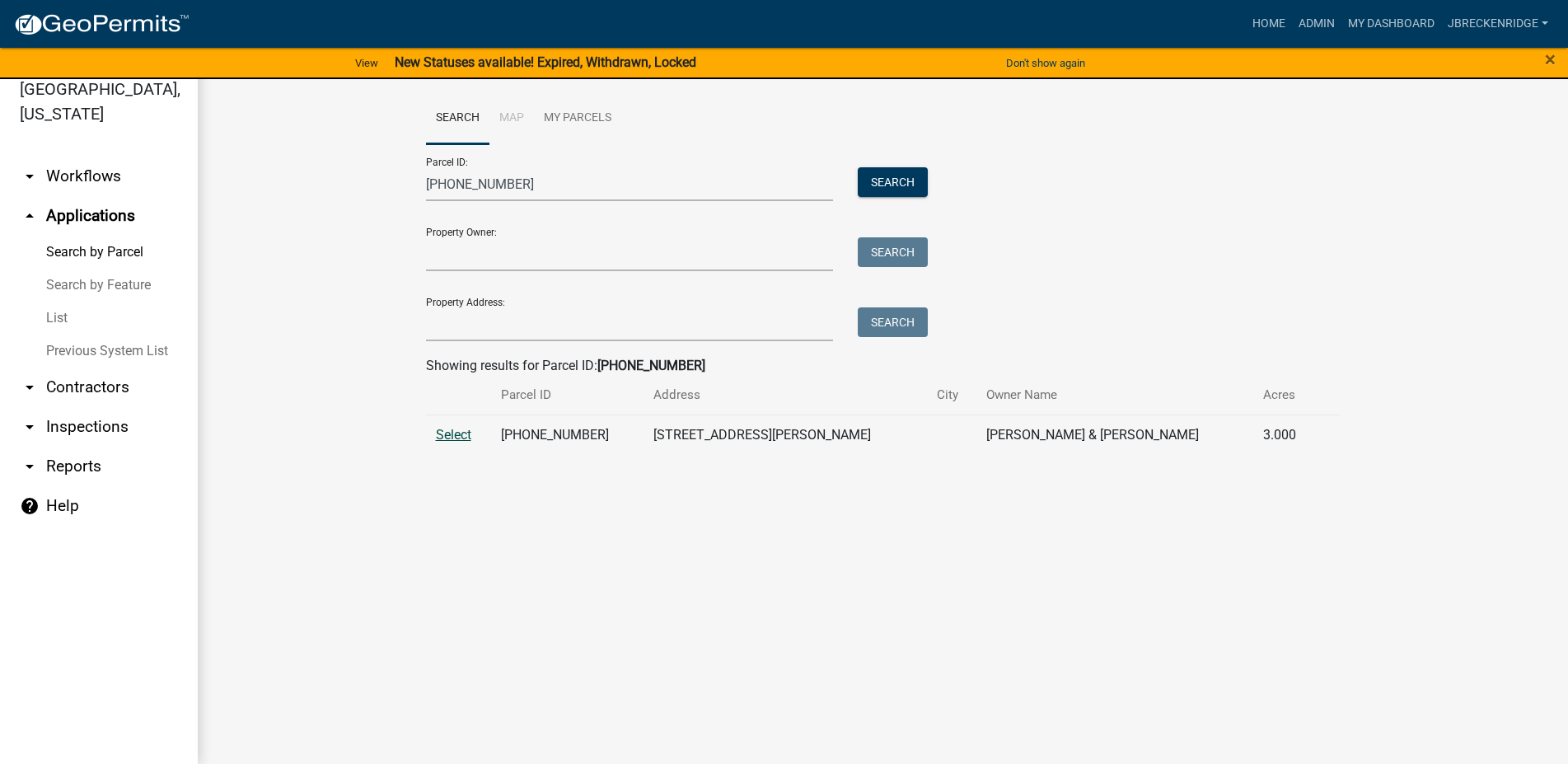
click at [461, 433] on span "Select" at bounding box center [453, 434] width 35 height 15
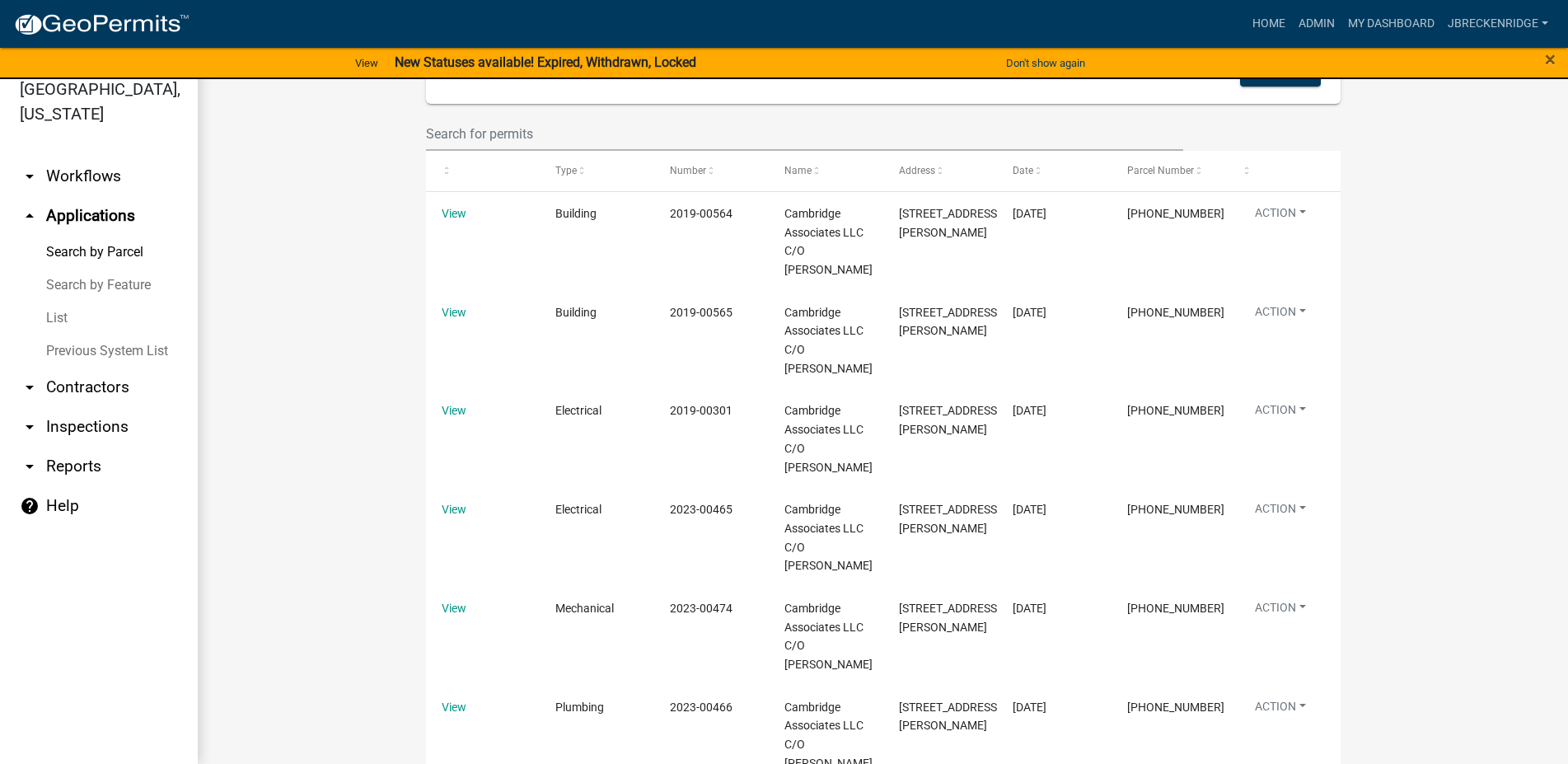
scroll to position [658, 0]
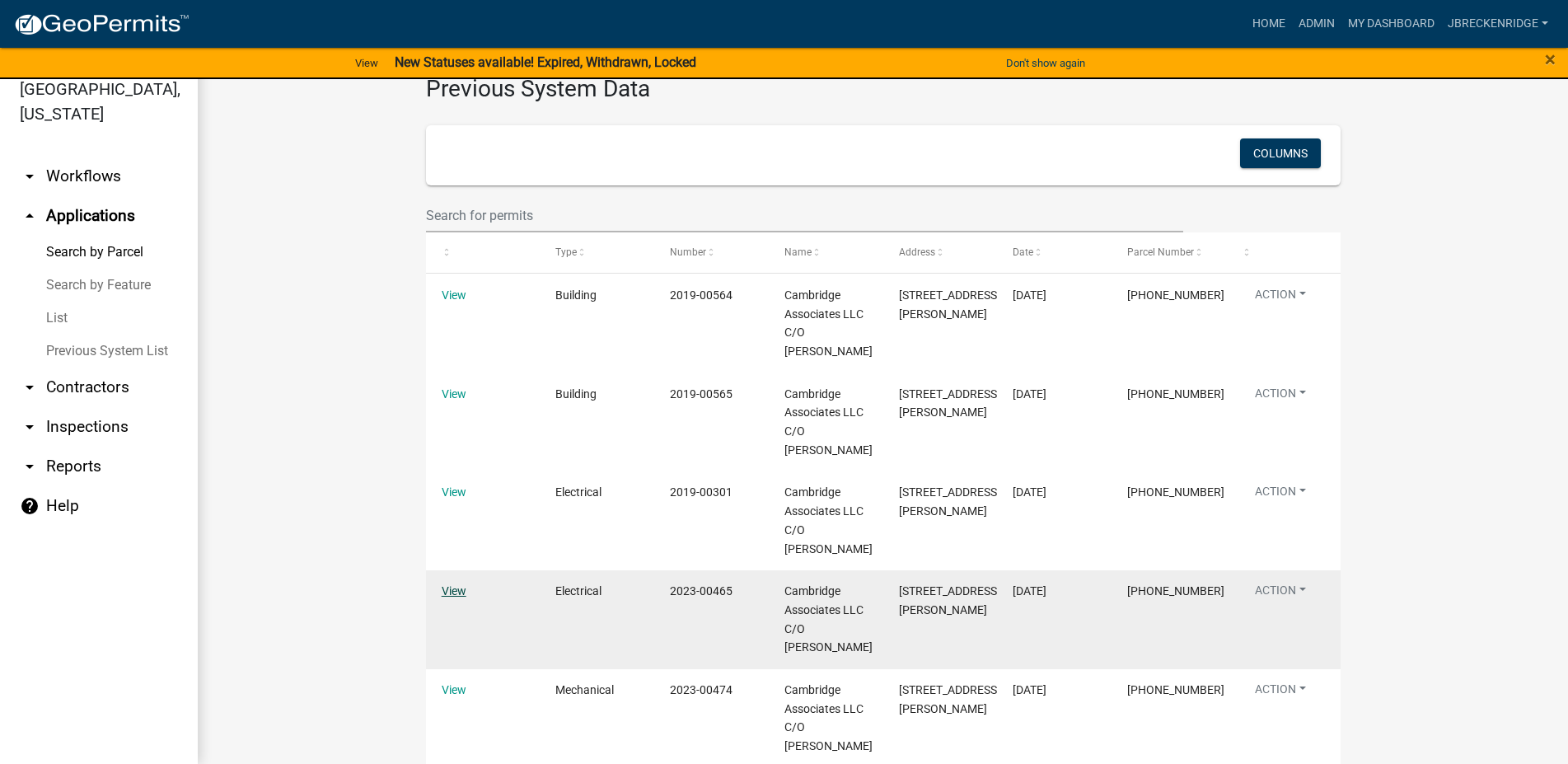
click at [441, 589] on link "View" at bounding box center [453, 590] width 25 height 13
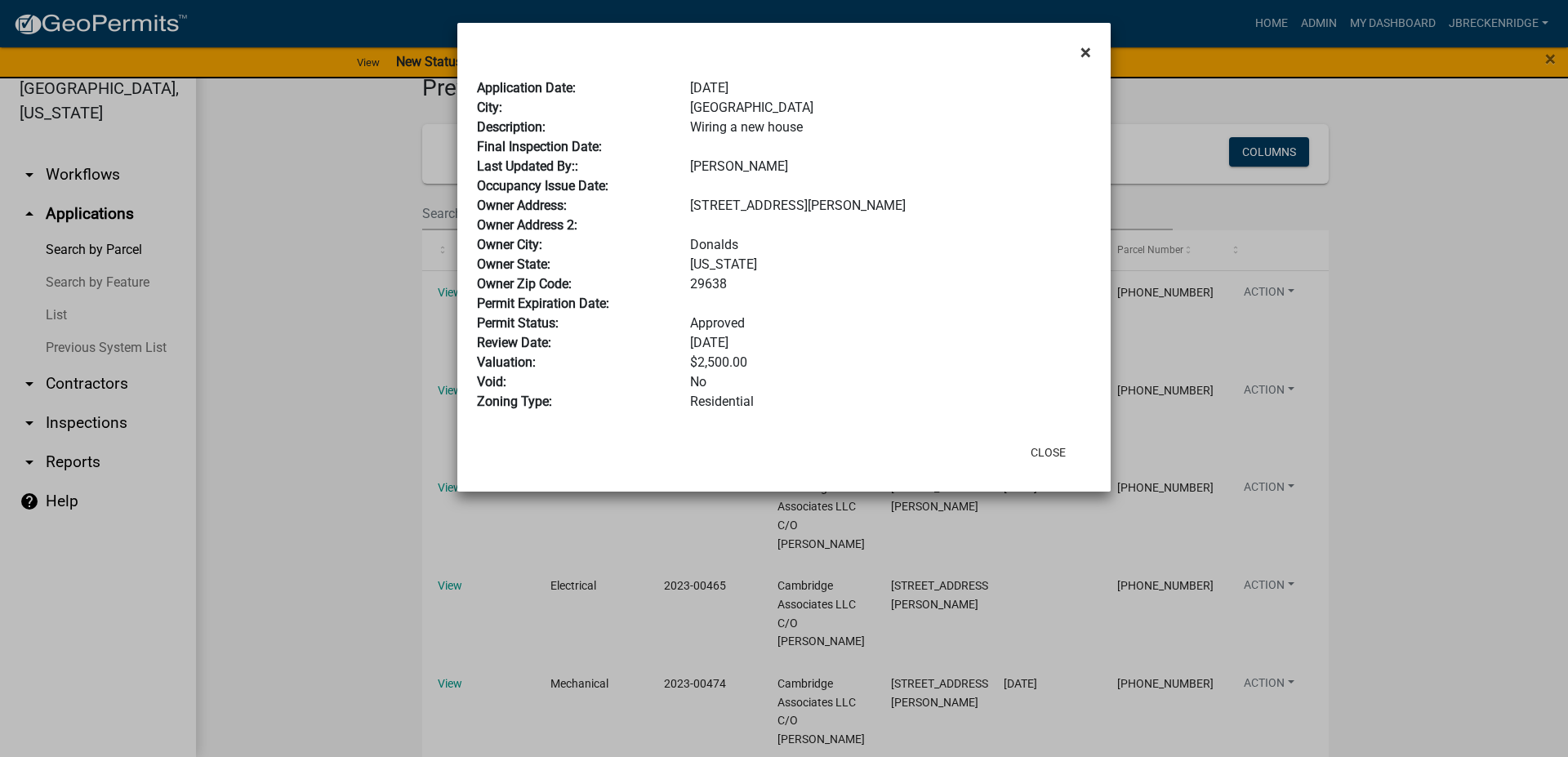
click at [1083, 59] on span "×" at bounding box center [1086, 52] width 10 height 23
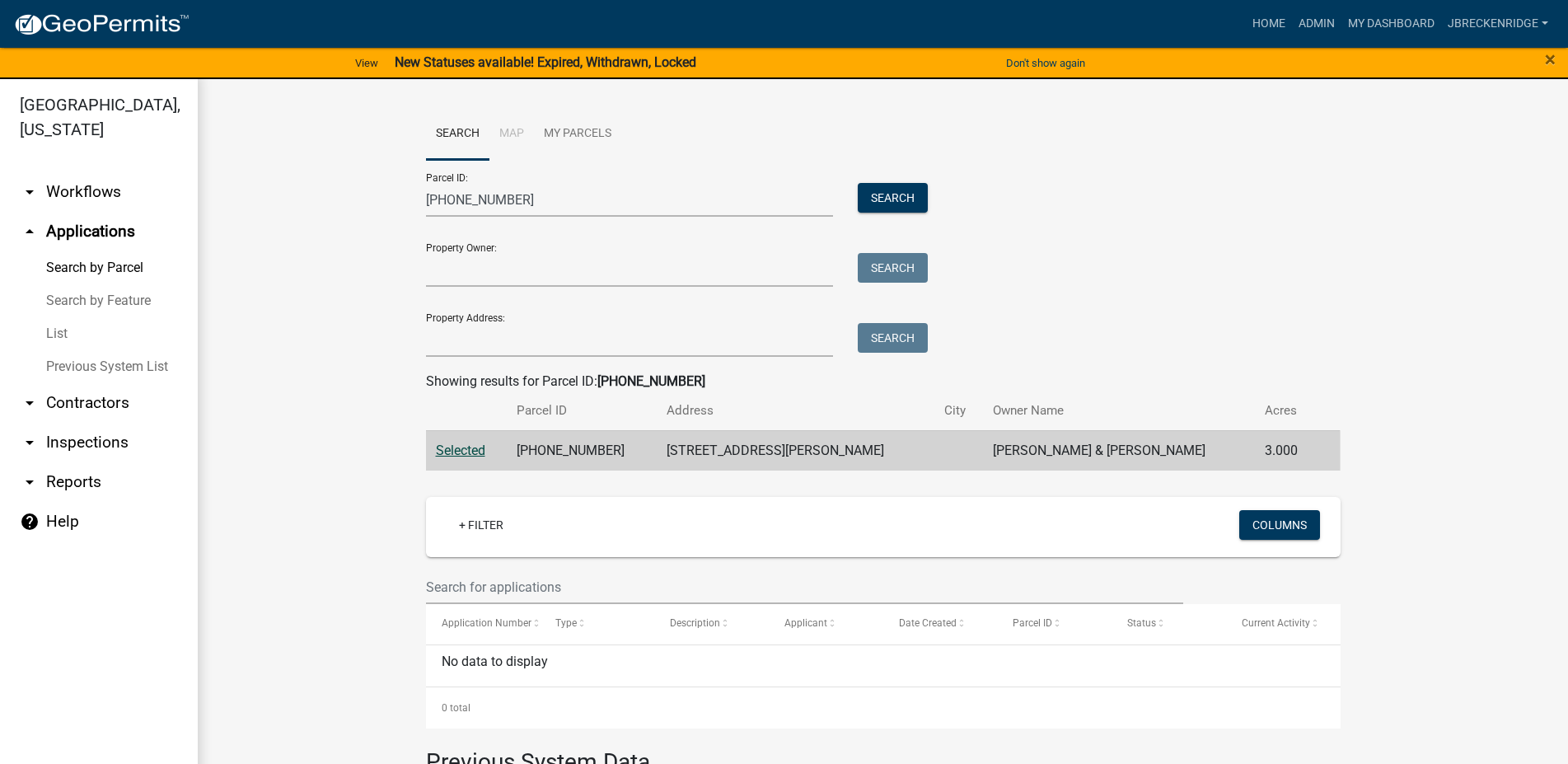
scroll to position [0, 0]
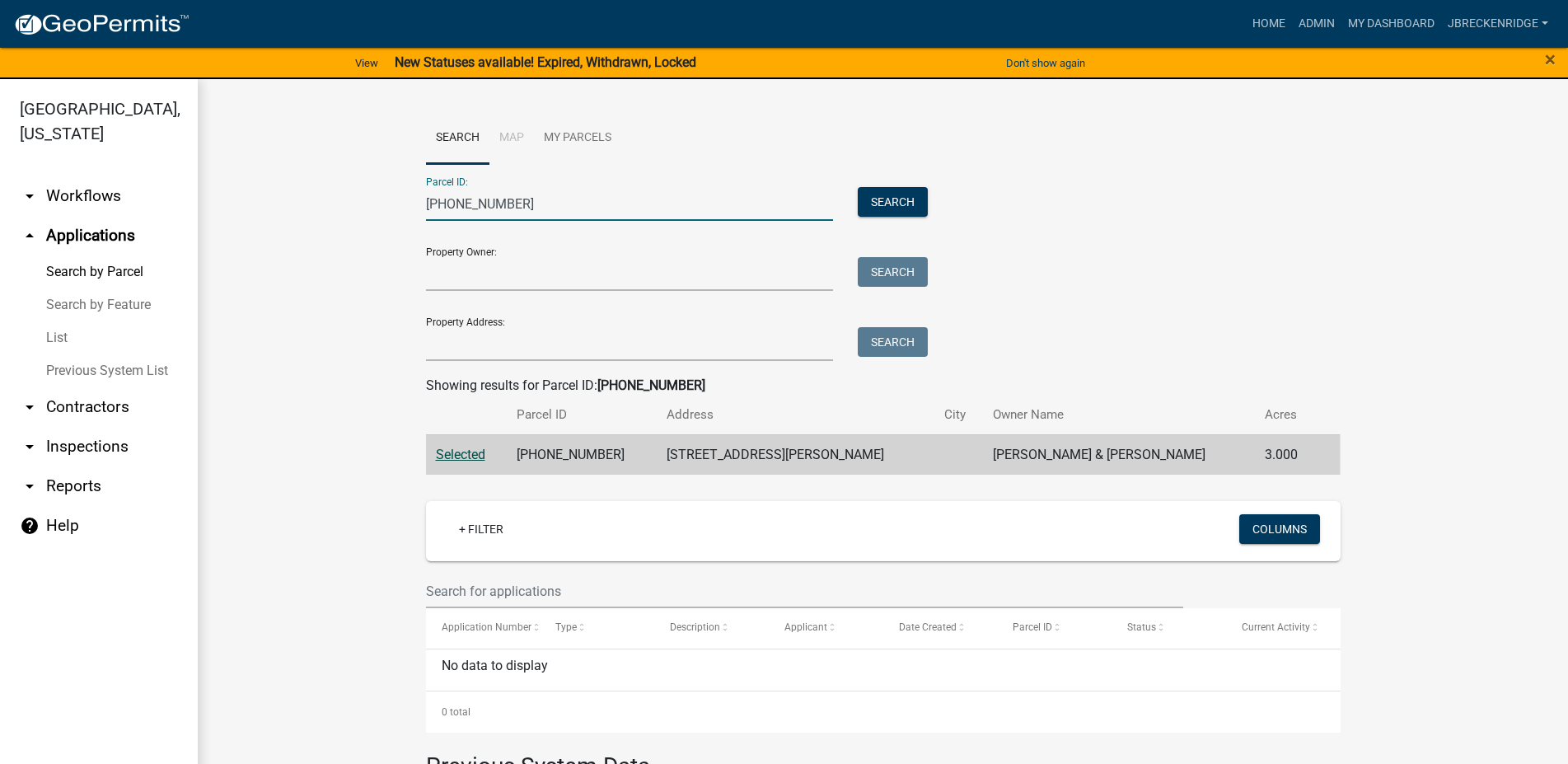
drag, startPoint x: 567, startPoint y: 215, endPoint x: 391, endPoint y: 204, distance: 176.3
click at [426, 204] on input "[PHONE_NUMBER]" at bounding box center [629, 203] width 408 height 33
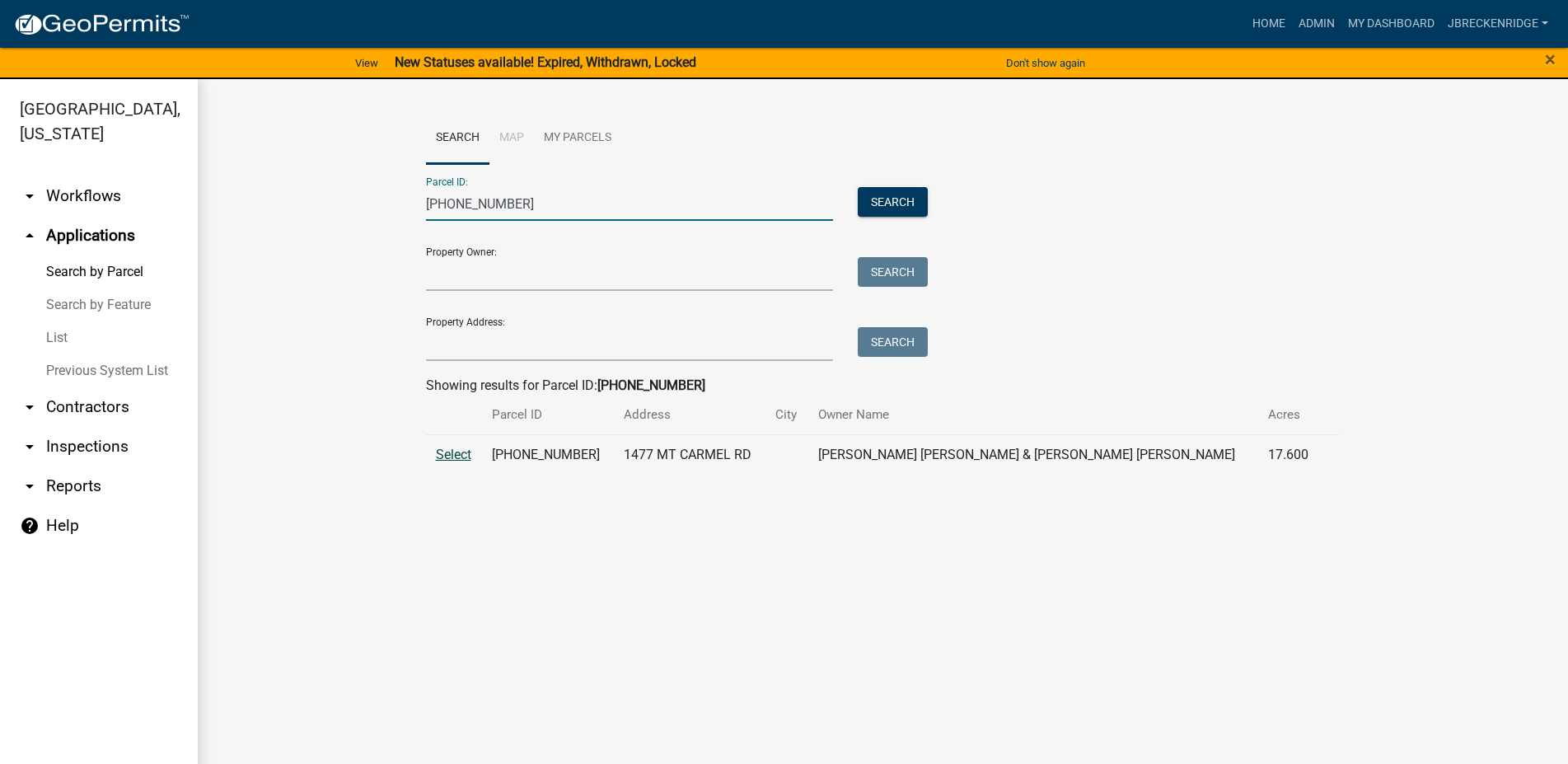
type input "[PHONE_NUMBER]"
click at [456, 450] on span "Select" at bounding box center [453, 454] width 35 height 15
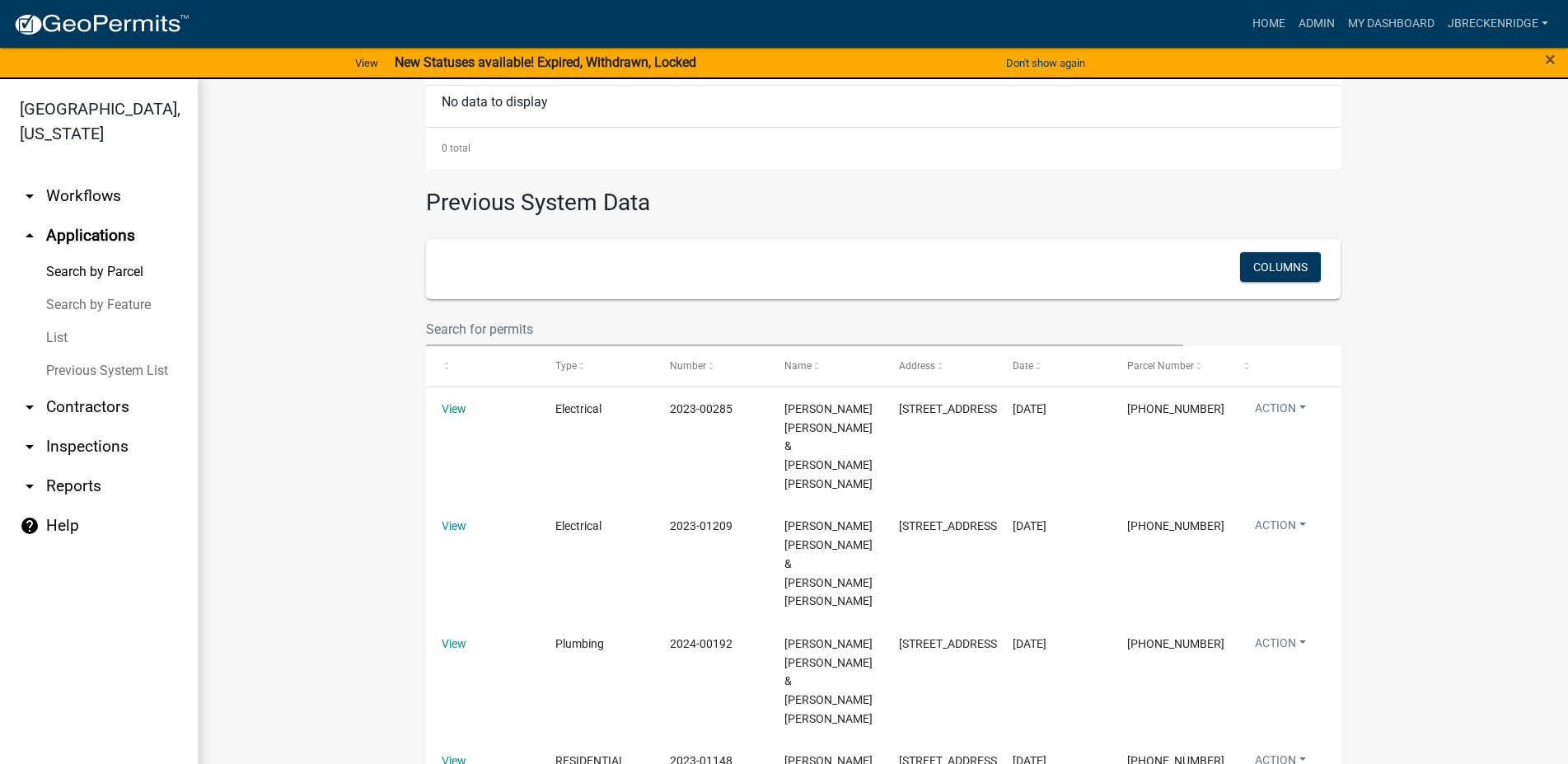
scroll to position [567, 0]
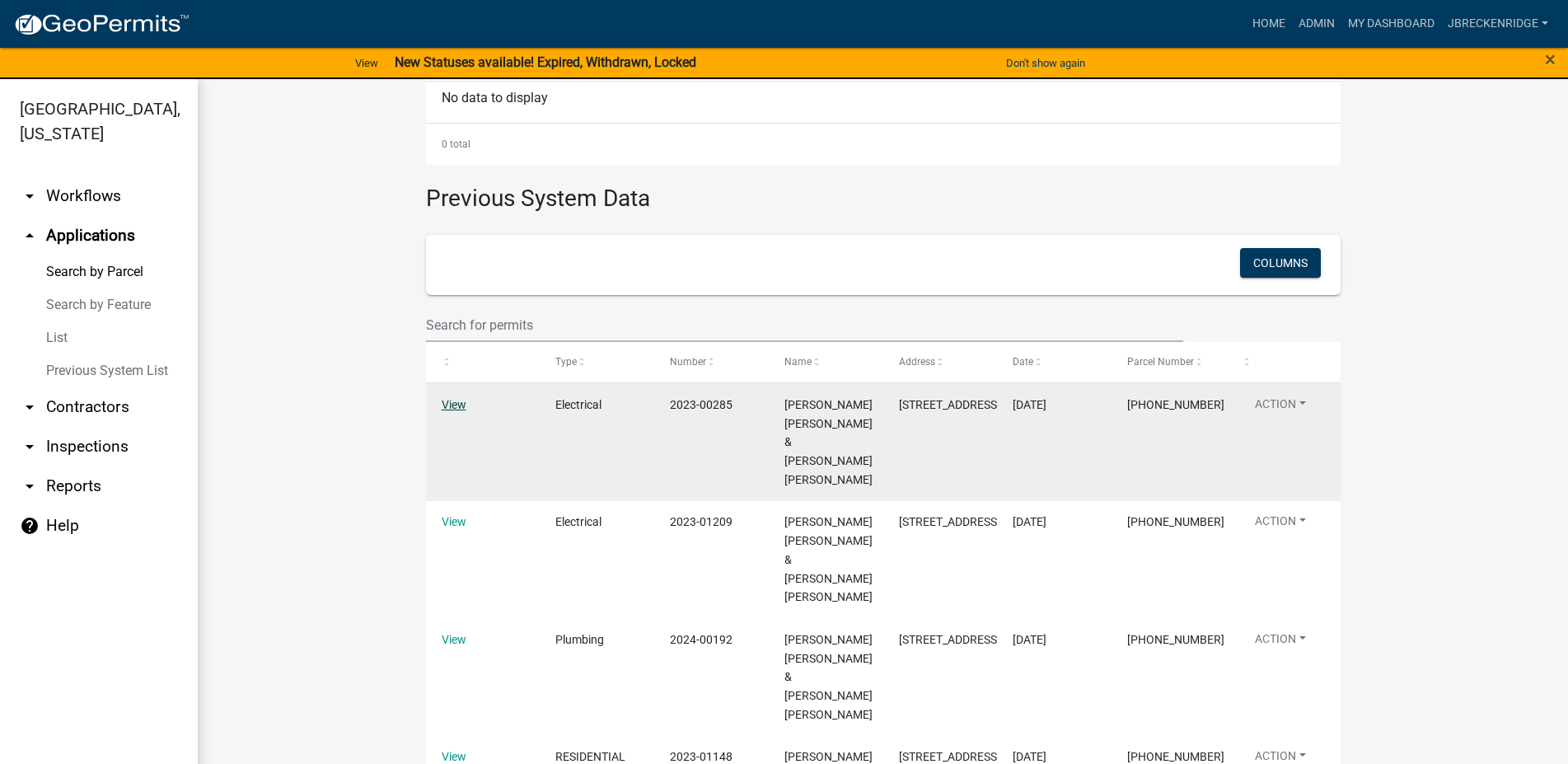
click at [452, 405] on link "View" at bounding box center [453, 404] width 25 height 13
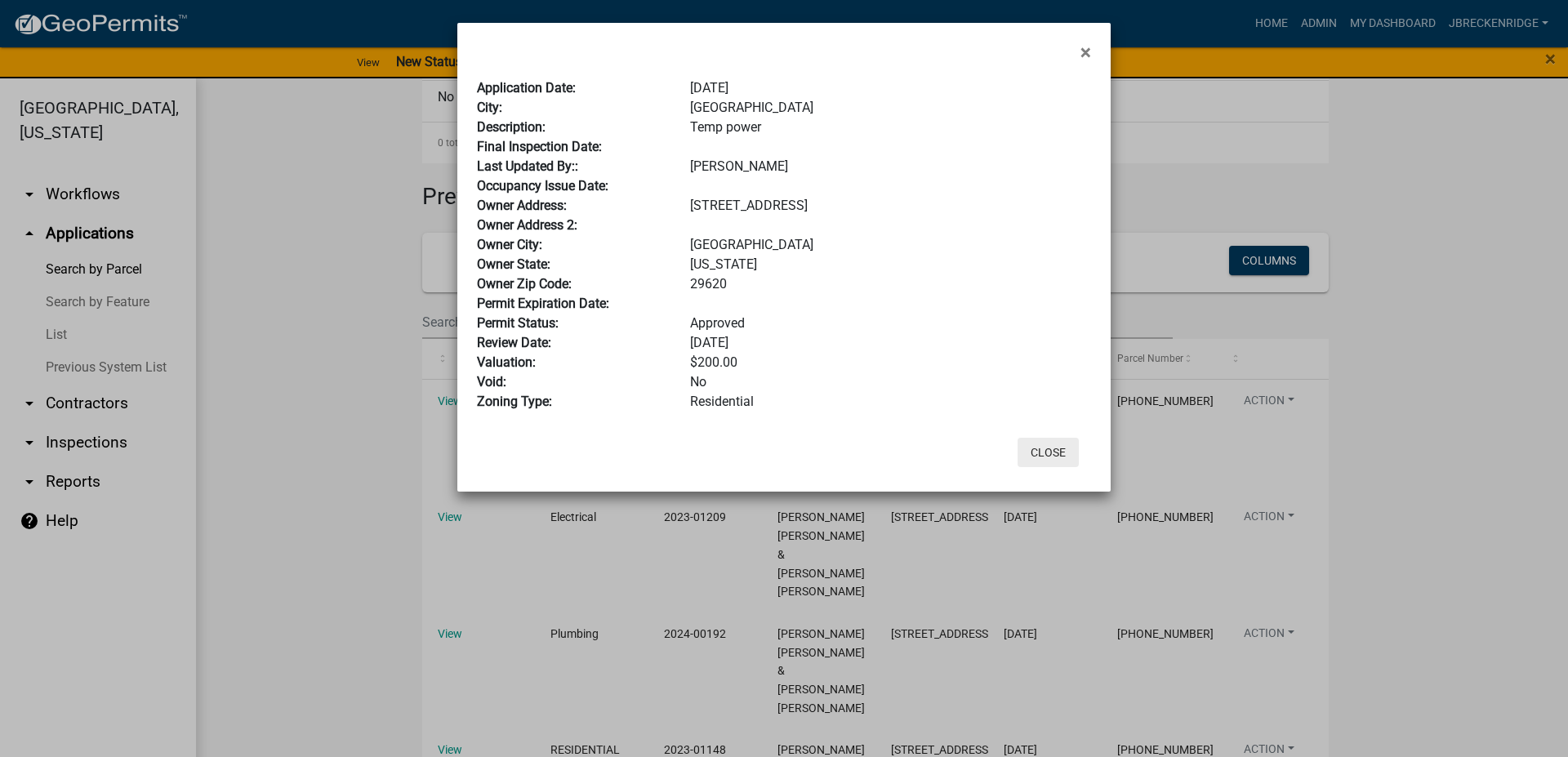
click at [1058, 452] on button "Close" at bounding box center [1048, 452] width 61 height 30
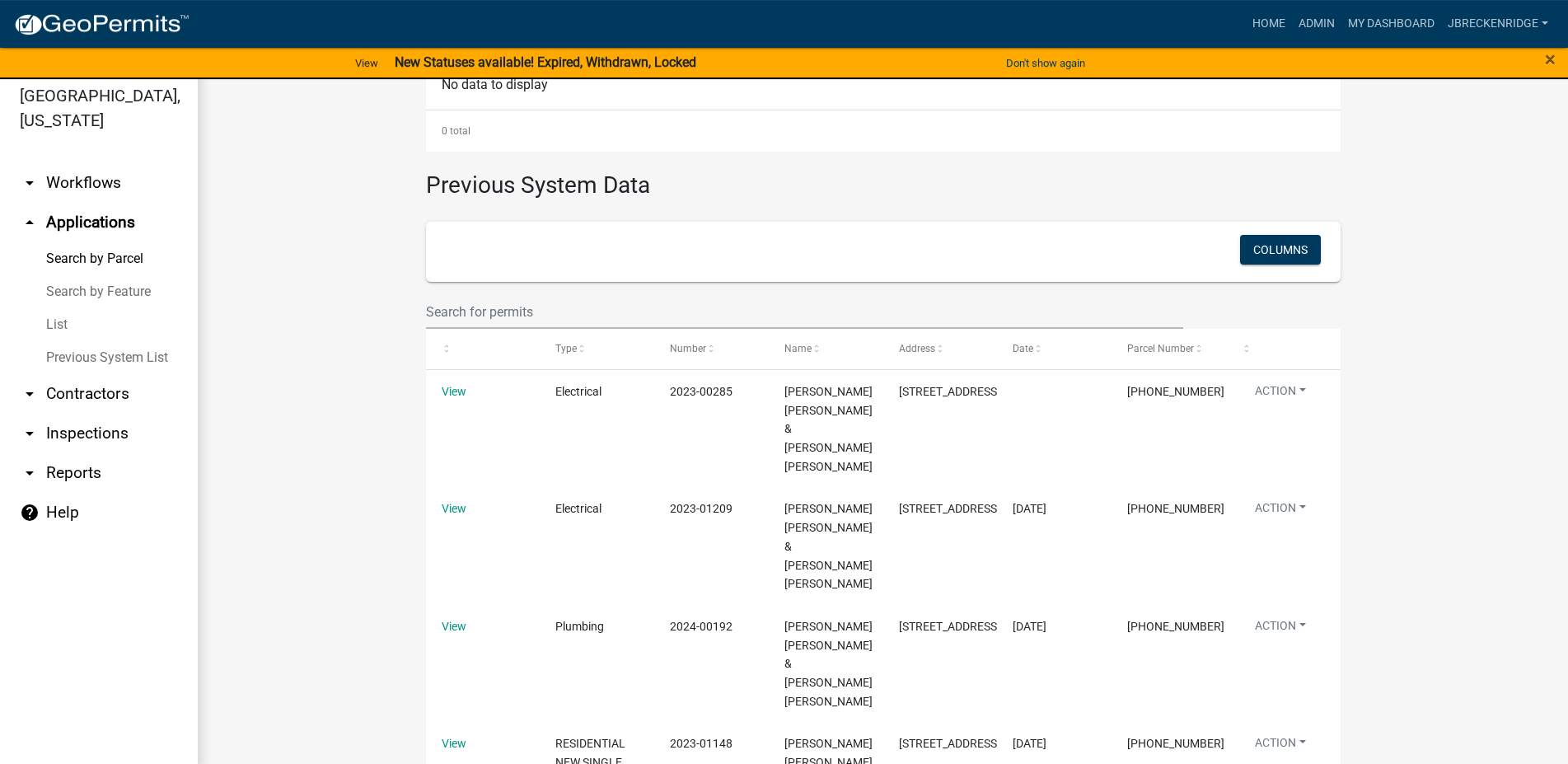
scroll to position [20, 0]
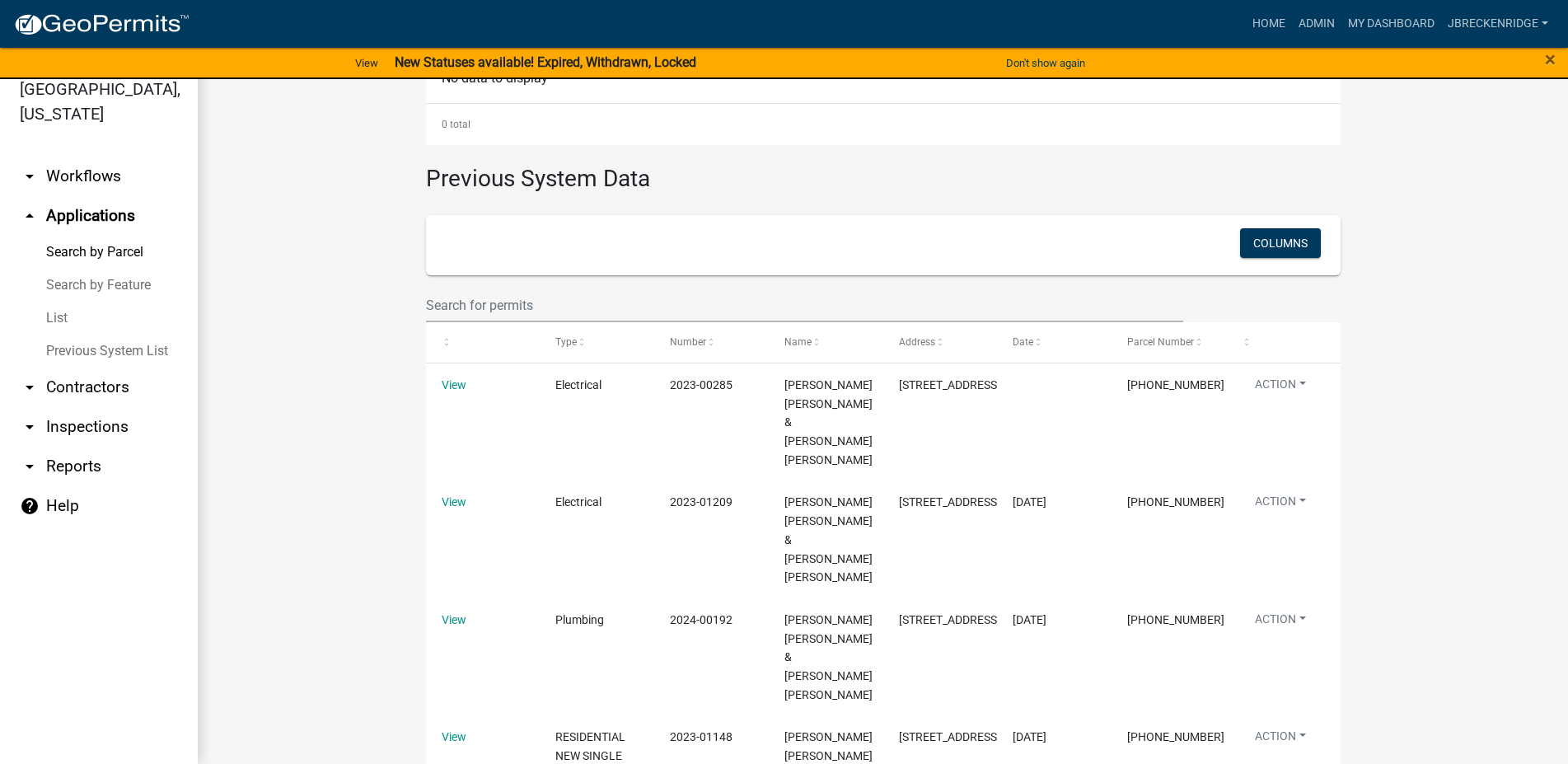
click at [81, 460] on link "arrow_drop_down Reports" at bounding box center [99, 466] width 198 height 39
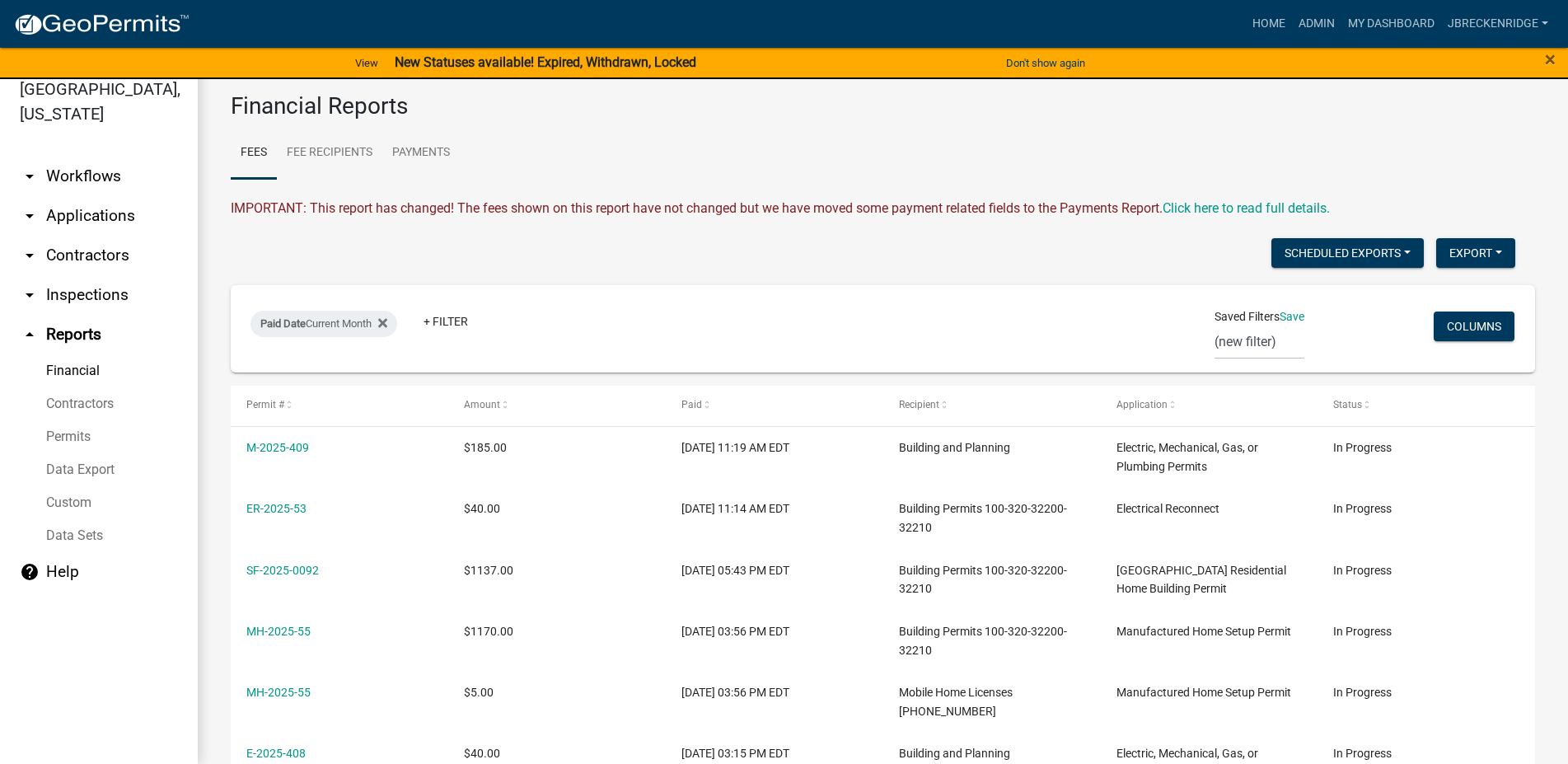
click at [83, 221] on link "arrow_drop_down Applications" at bounding box center [99, 215] width 198 height 39
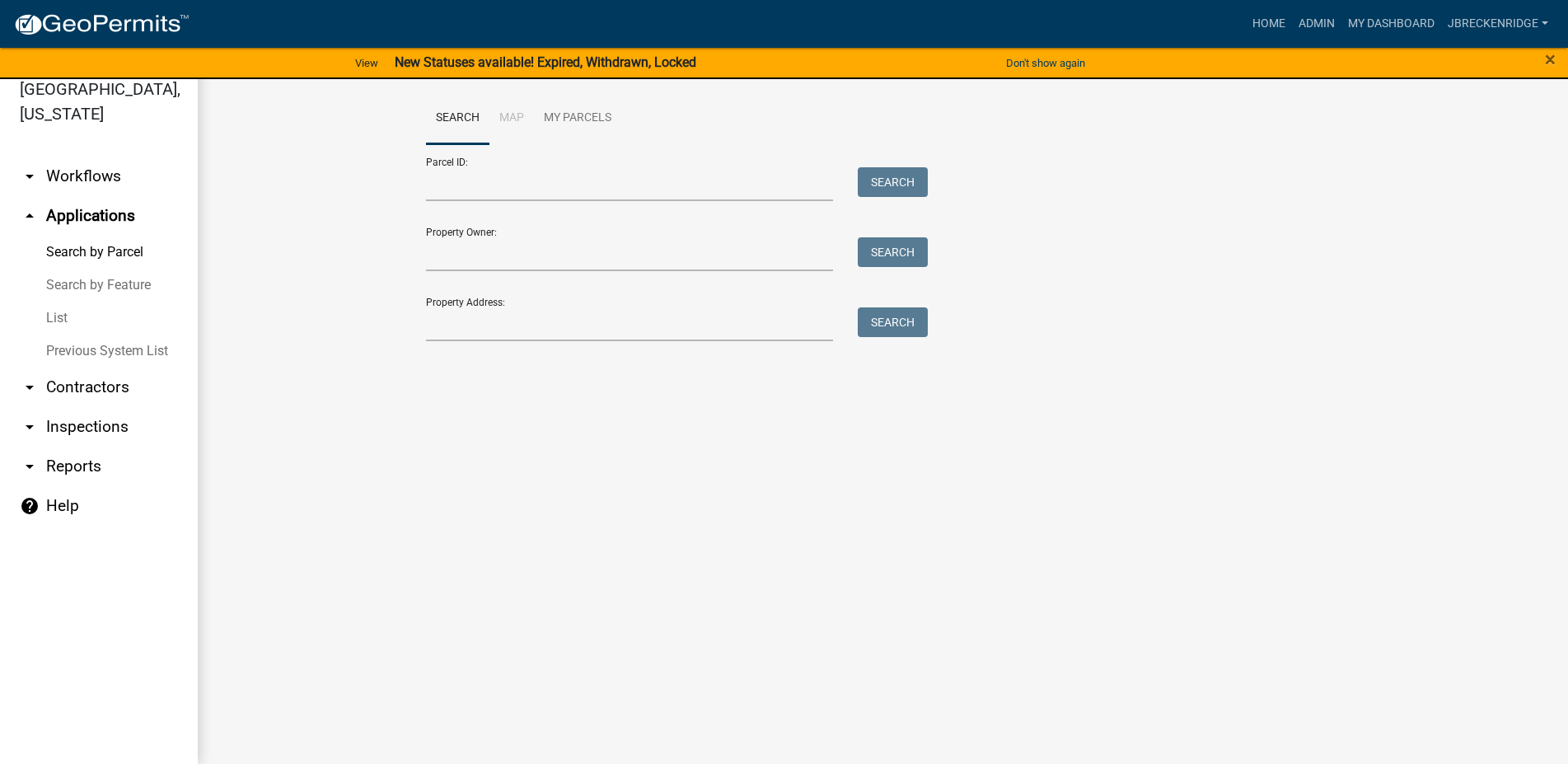
click at [83, 178] on link "arrow_drop_down Workflows" at bounding box center [99, 176] width 198 height 39
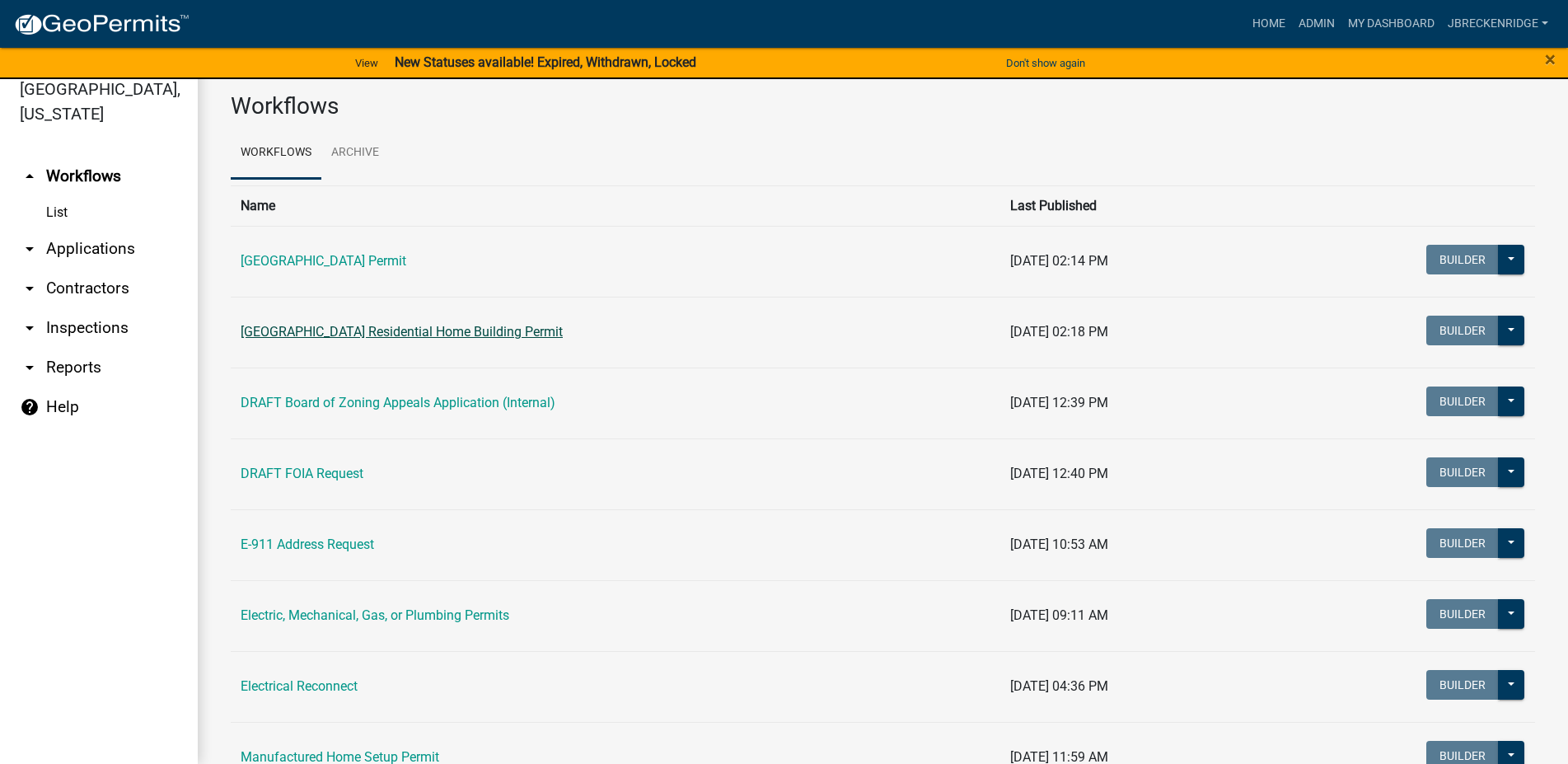
click at [453, 324] on link "[GEOGRAPHIC_DATA] Residential Home Building Permit" at bounding box center [401, 331] width 322 height 15
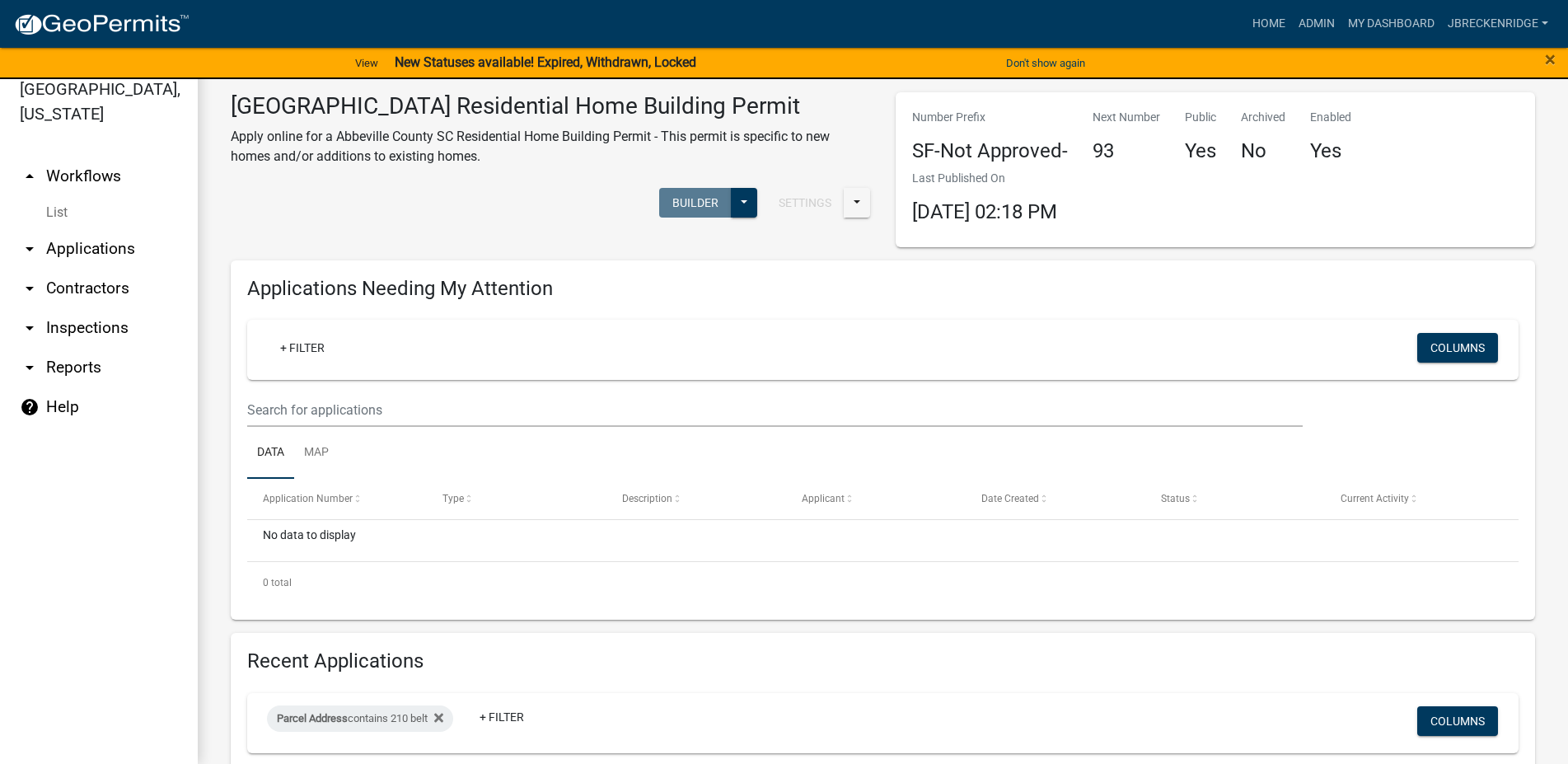
click at [567, 58] on strong "New Statuses available! Expired, Withdrawn, Locked" at bounding box center [545, 62] width 301 height 15
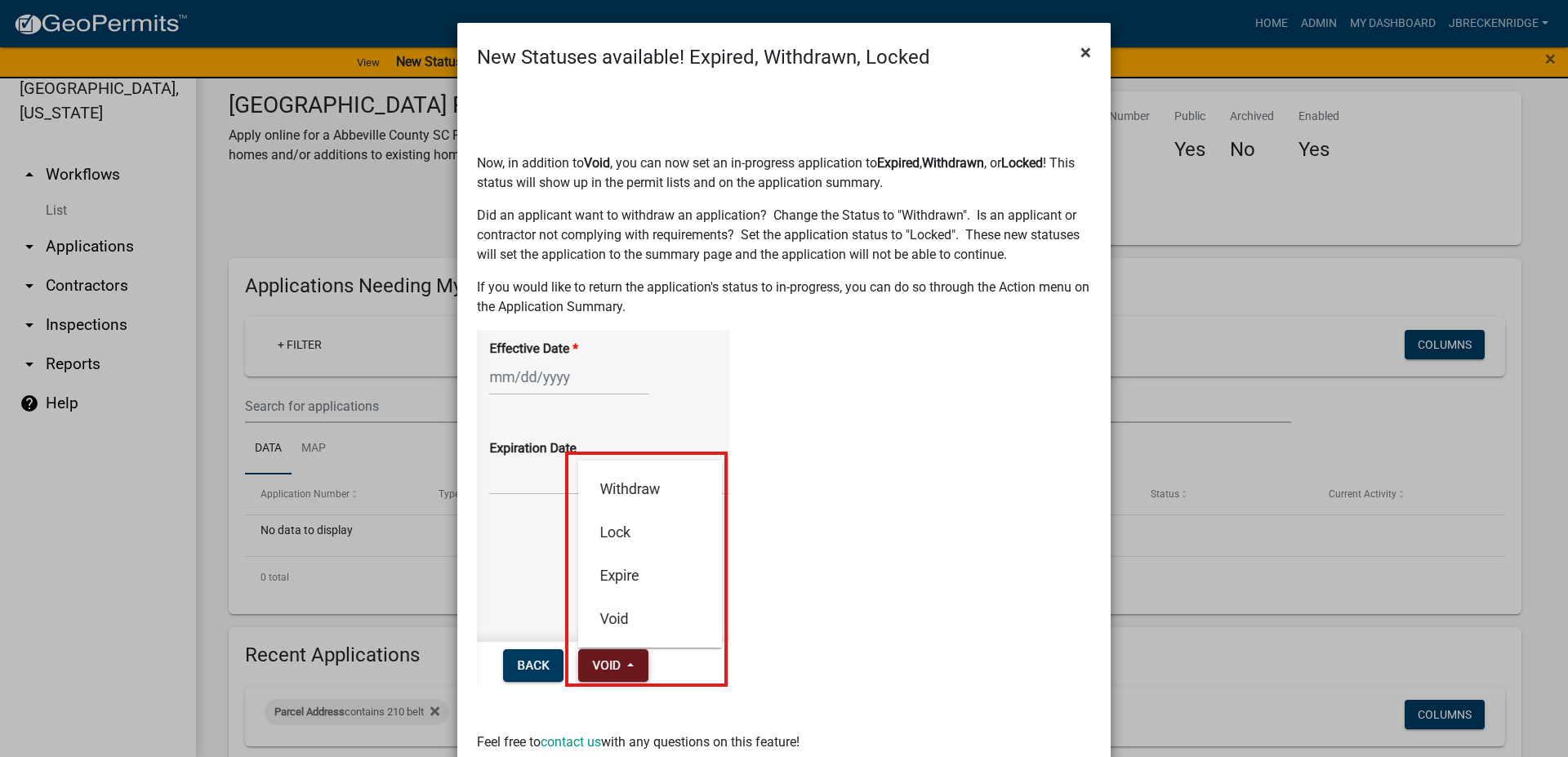
click at [1080, 47] on span "×" at bounding box center [1086, 52] width 10 height 23
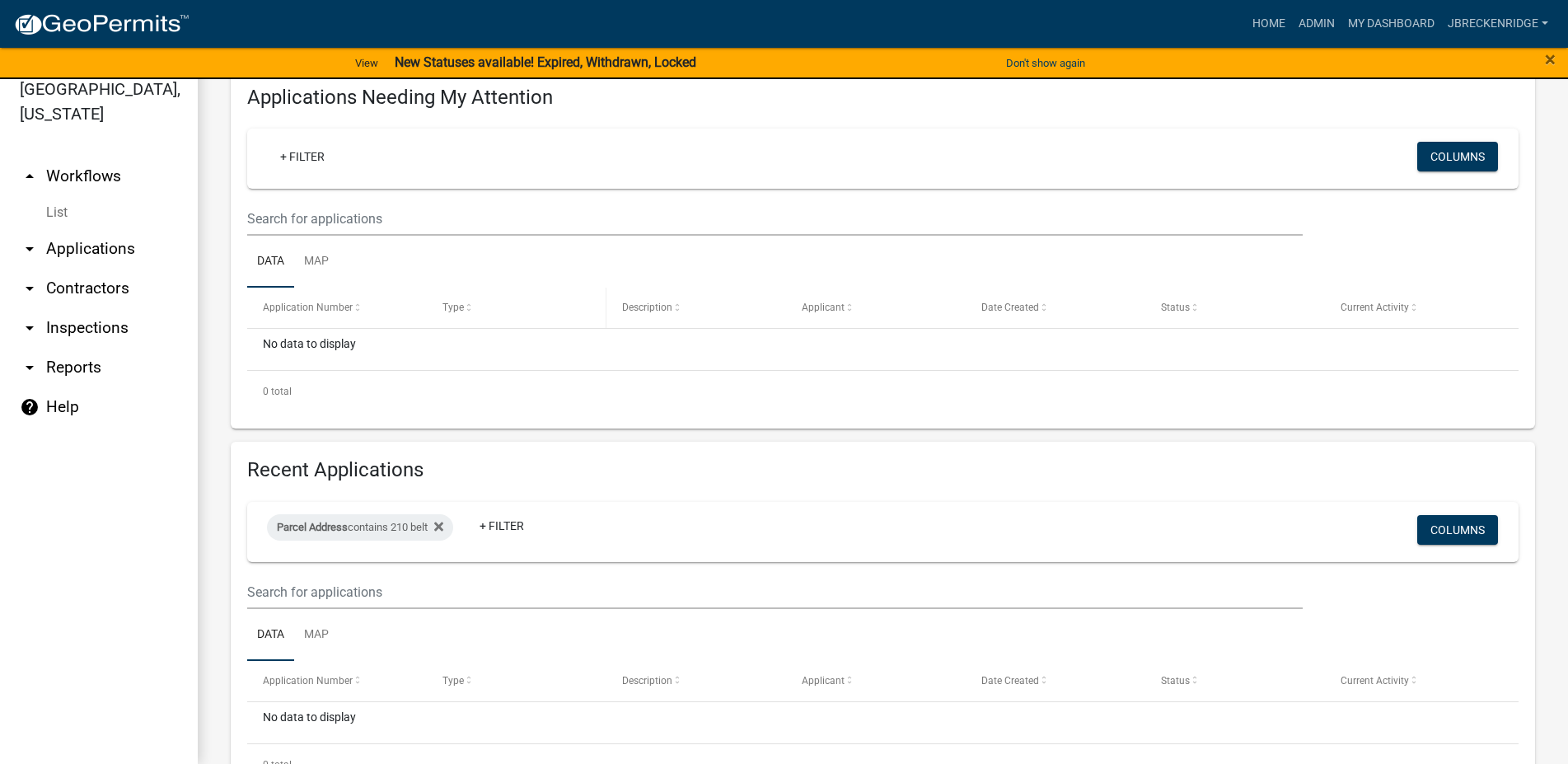
scroll to position [262, 0]
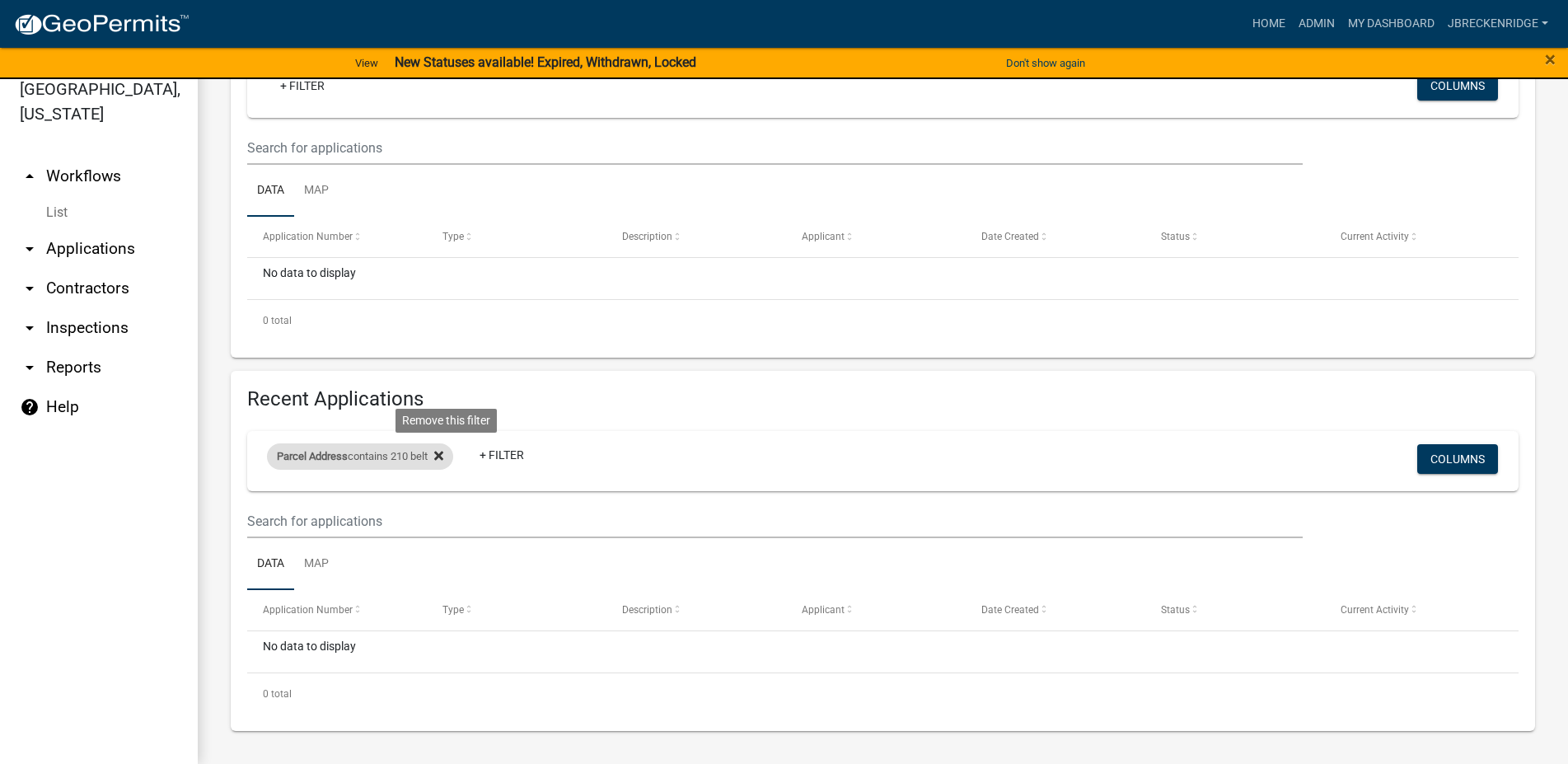
click at [443, 454] on icon at bounding box center [439, 455] width 9 height 9
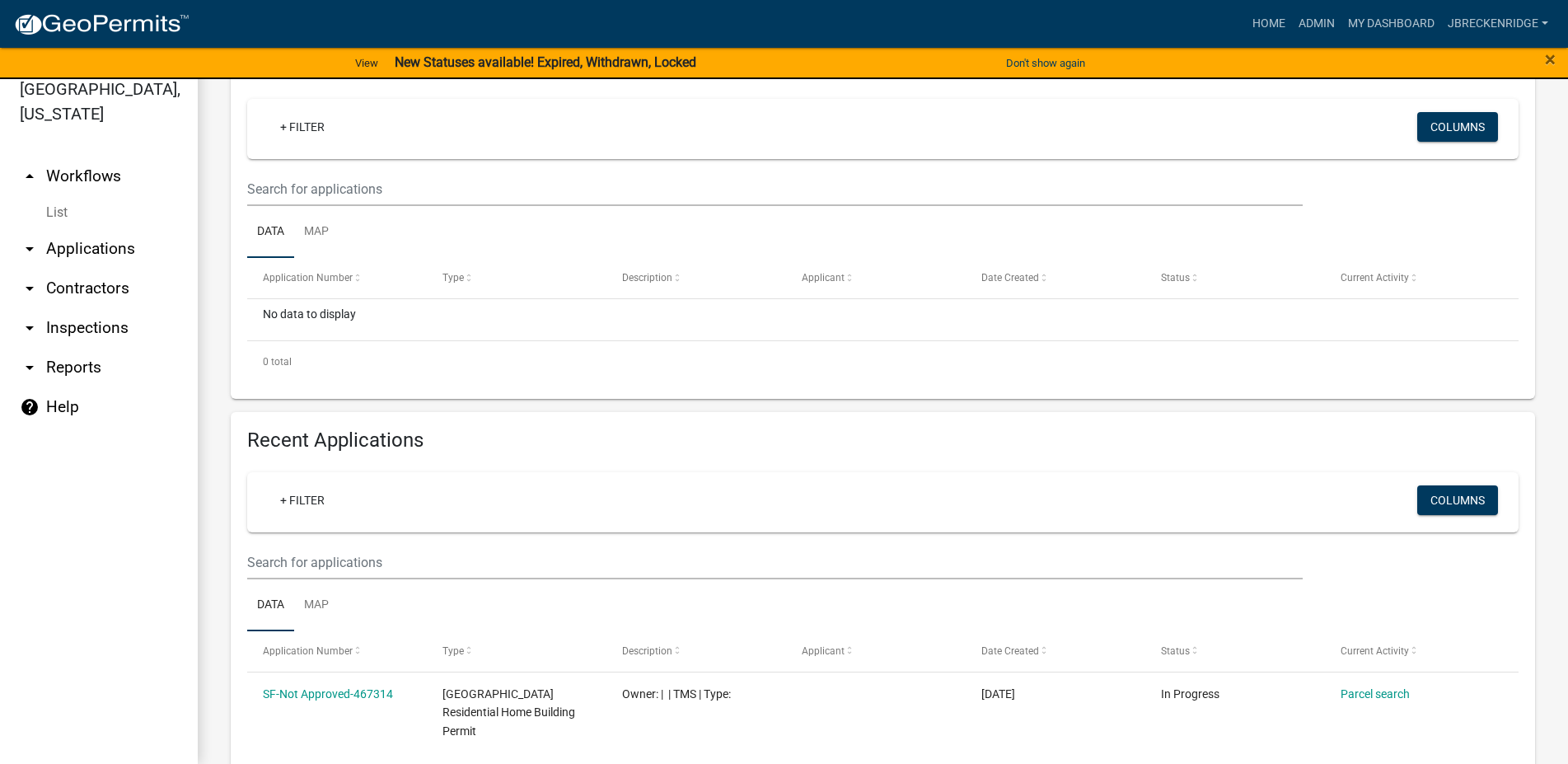
scroll to position [0, 0]
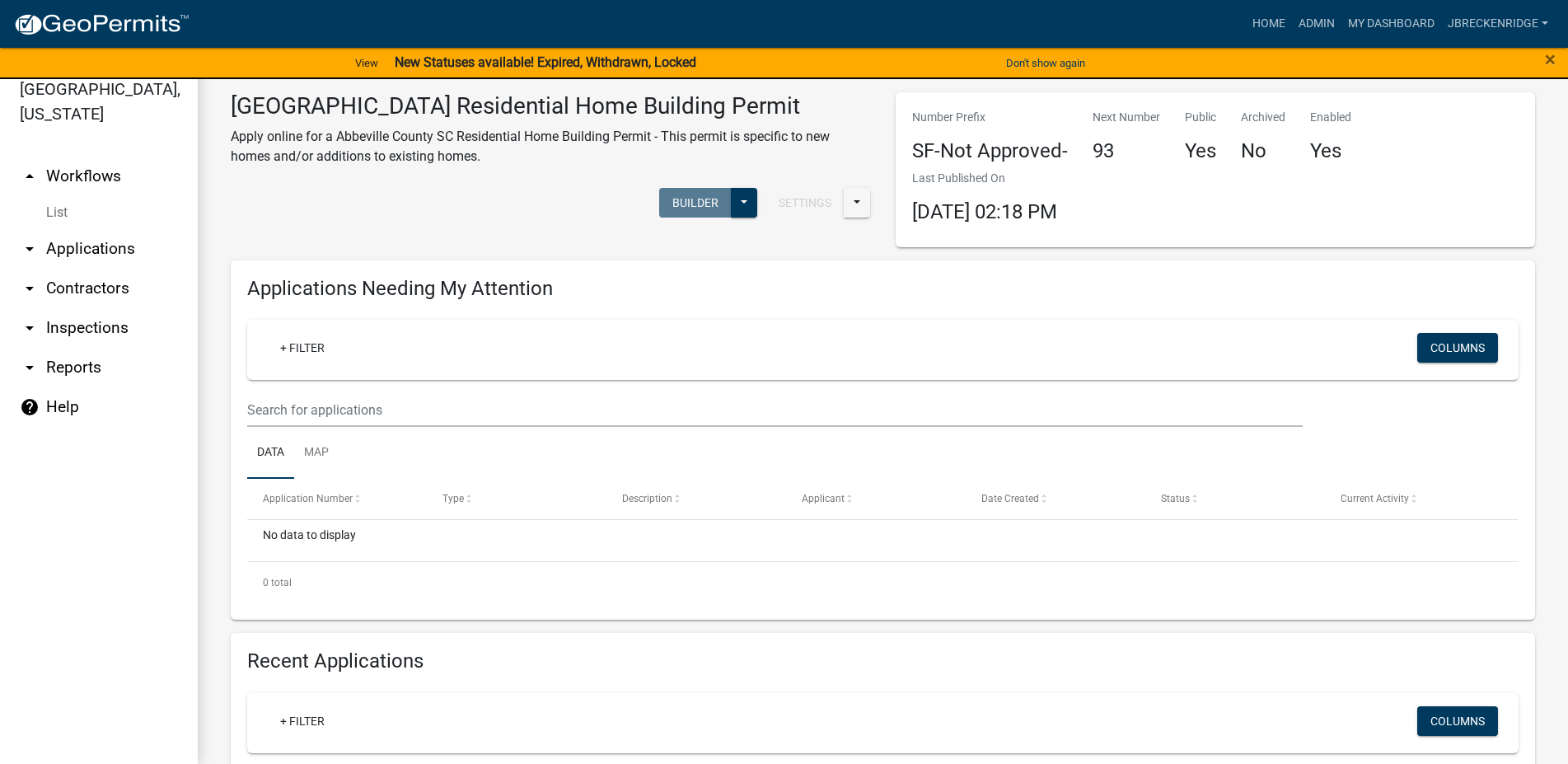
click at [112, 263] on link "arrow_drop_down Applications" at bounding box center [99, 249] width 198 height 39
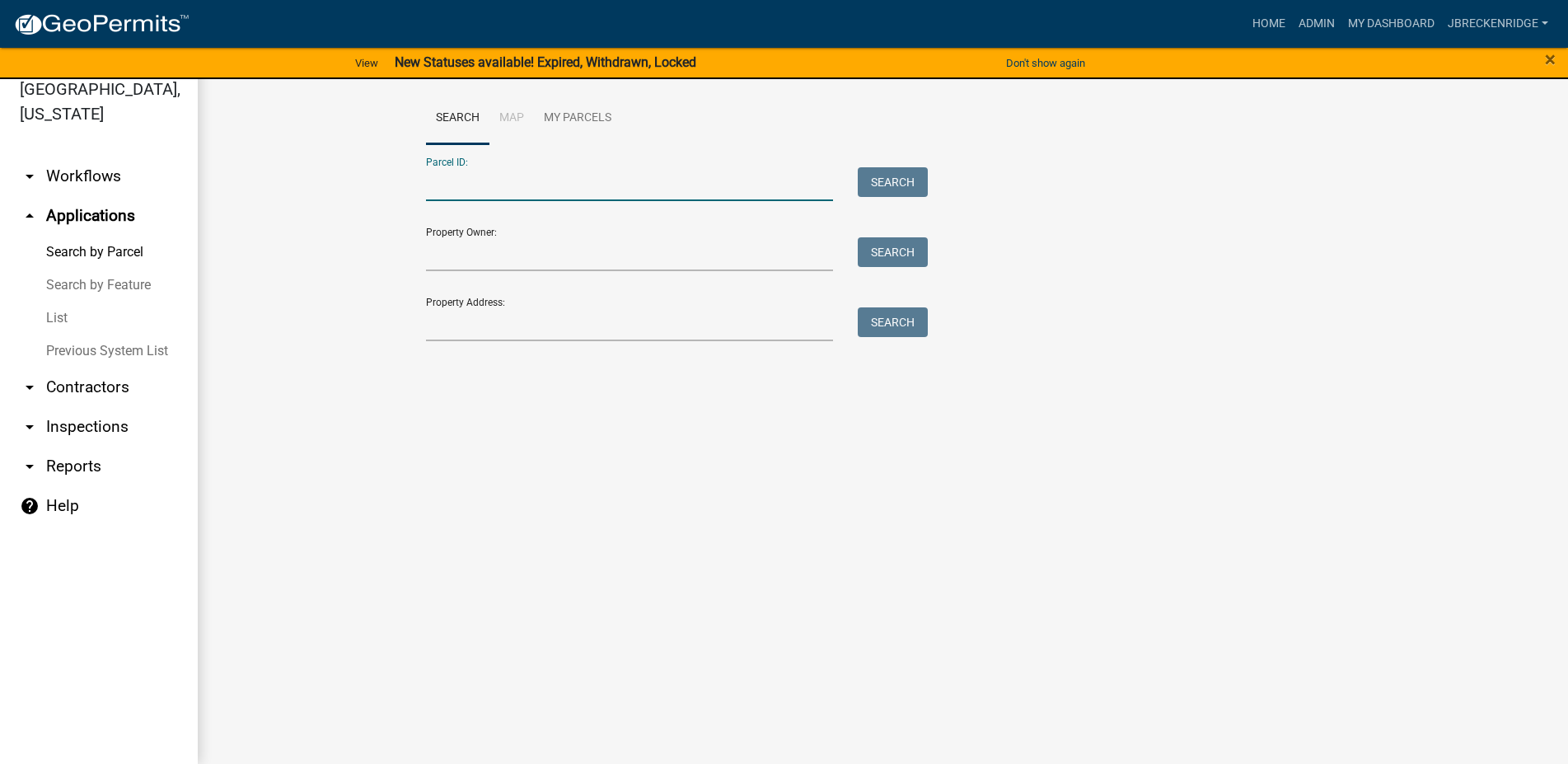
click at [532, 185] on input "Parcel ID:" at bounding box center [629, 184] width 408 height 33
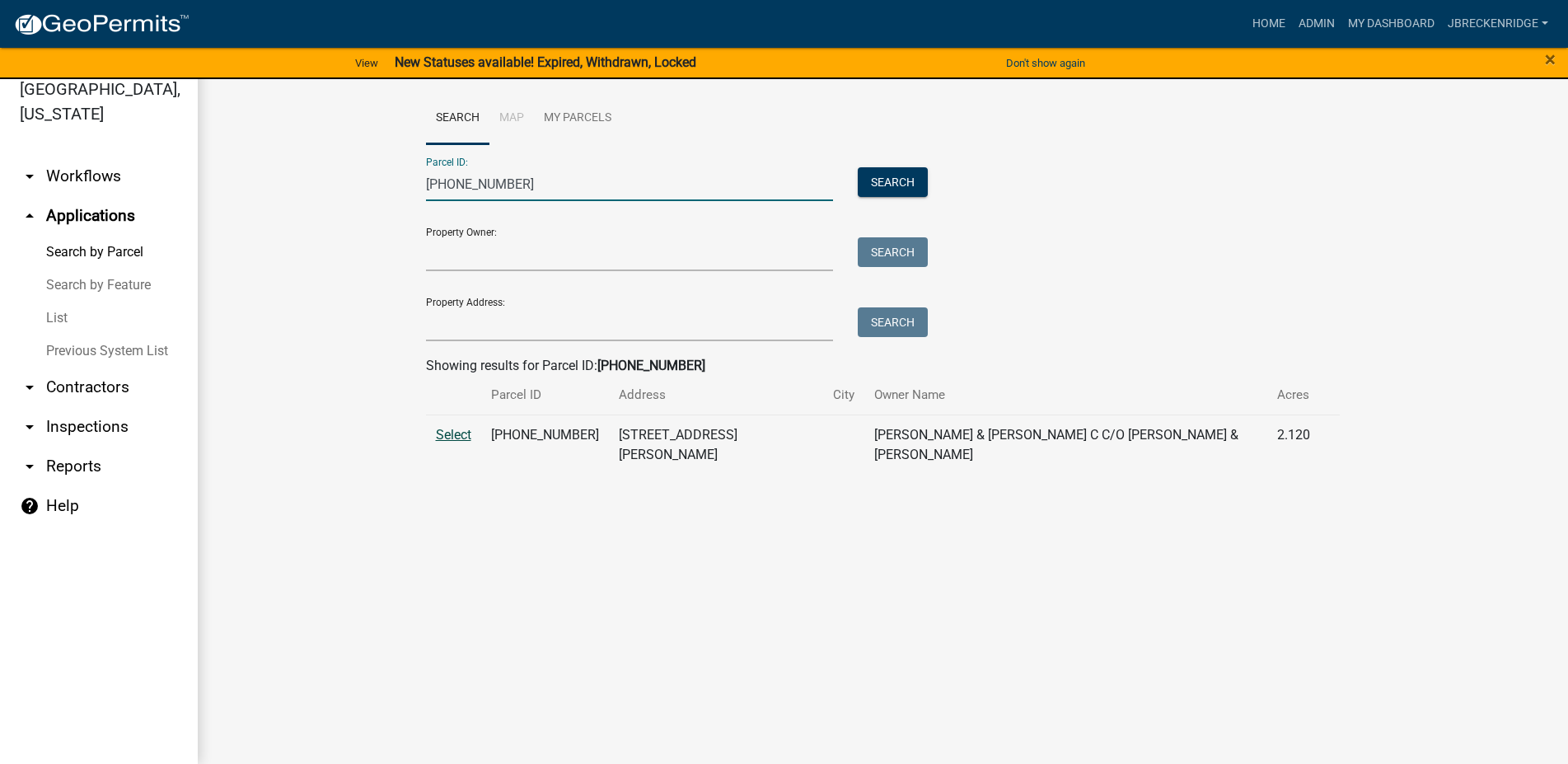
type input "[PHONE_NUMBER]"
click at [466, 430] on span "Select" at bounding box center [453, 434] width 35 height 15
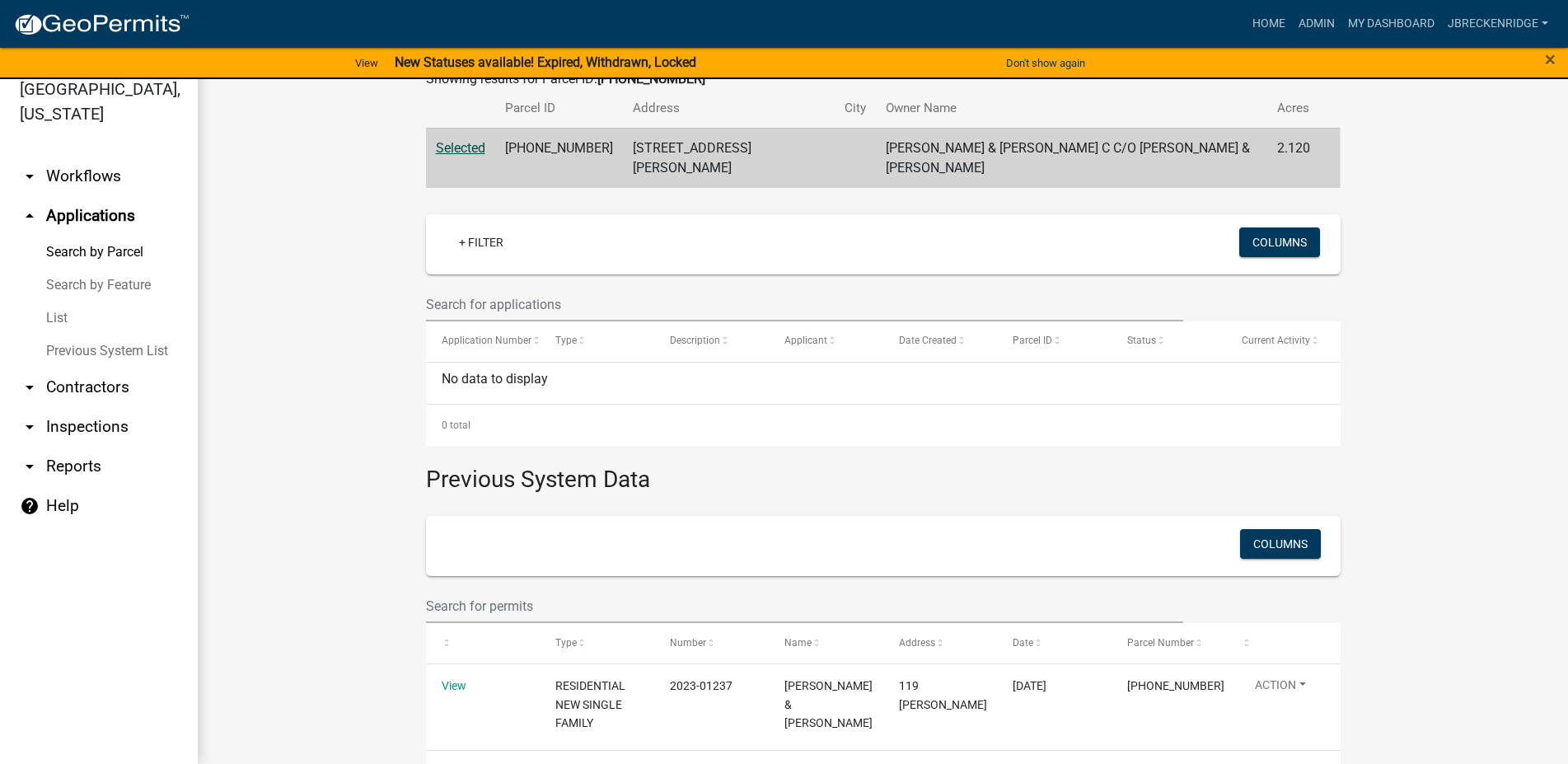
scroll to position [328, 0]
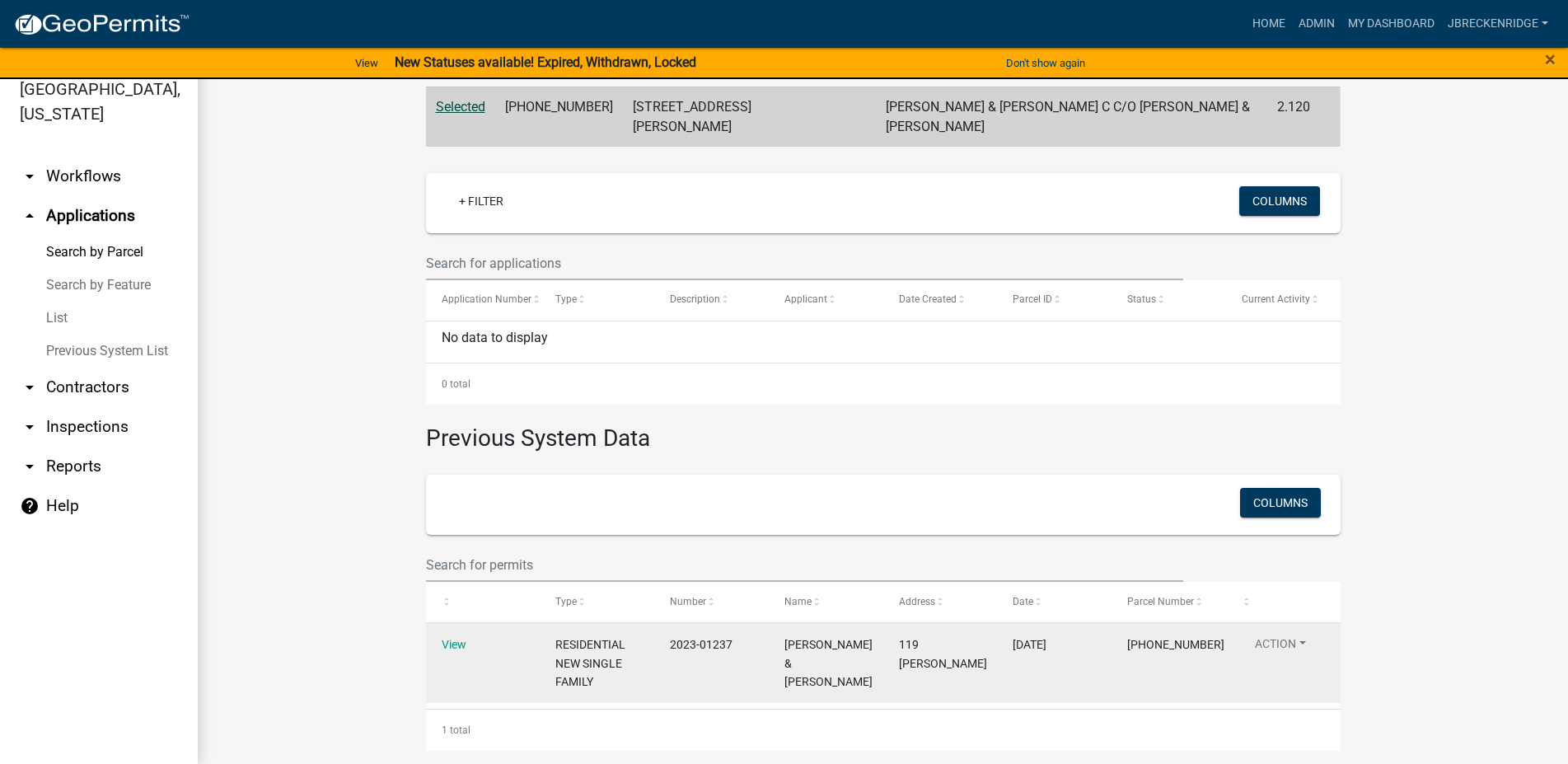
click at [441, 635] on div "View" at bounding box center [483, 645] width 82 height 19
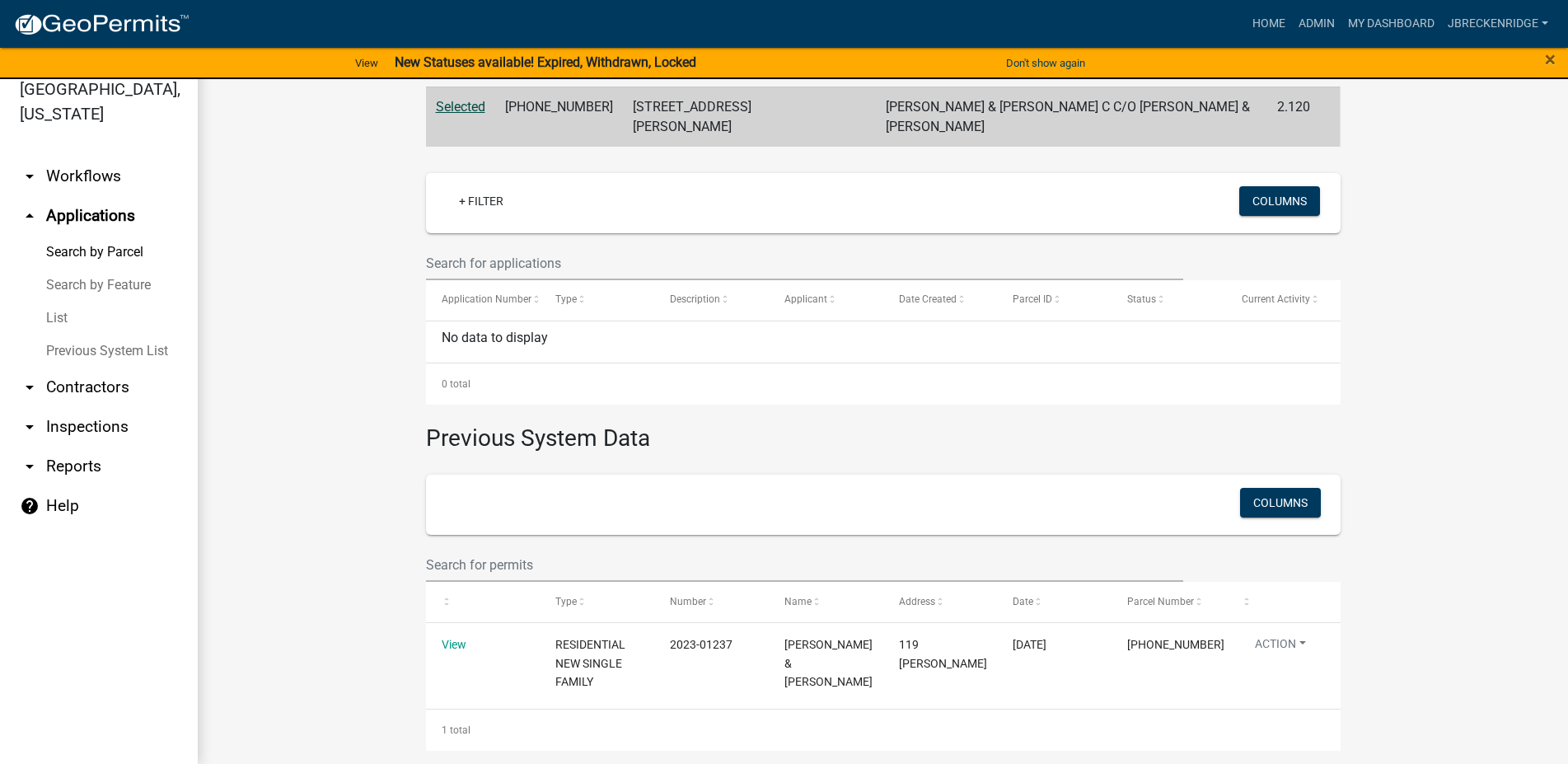
click at [79, 466] on link "arrow_drop_down Reports" at bounding box center [99, 466] width 198 height 39
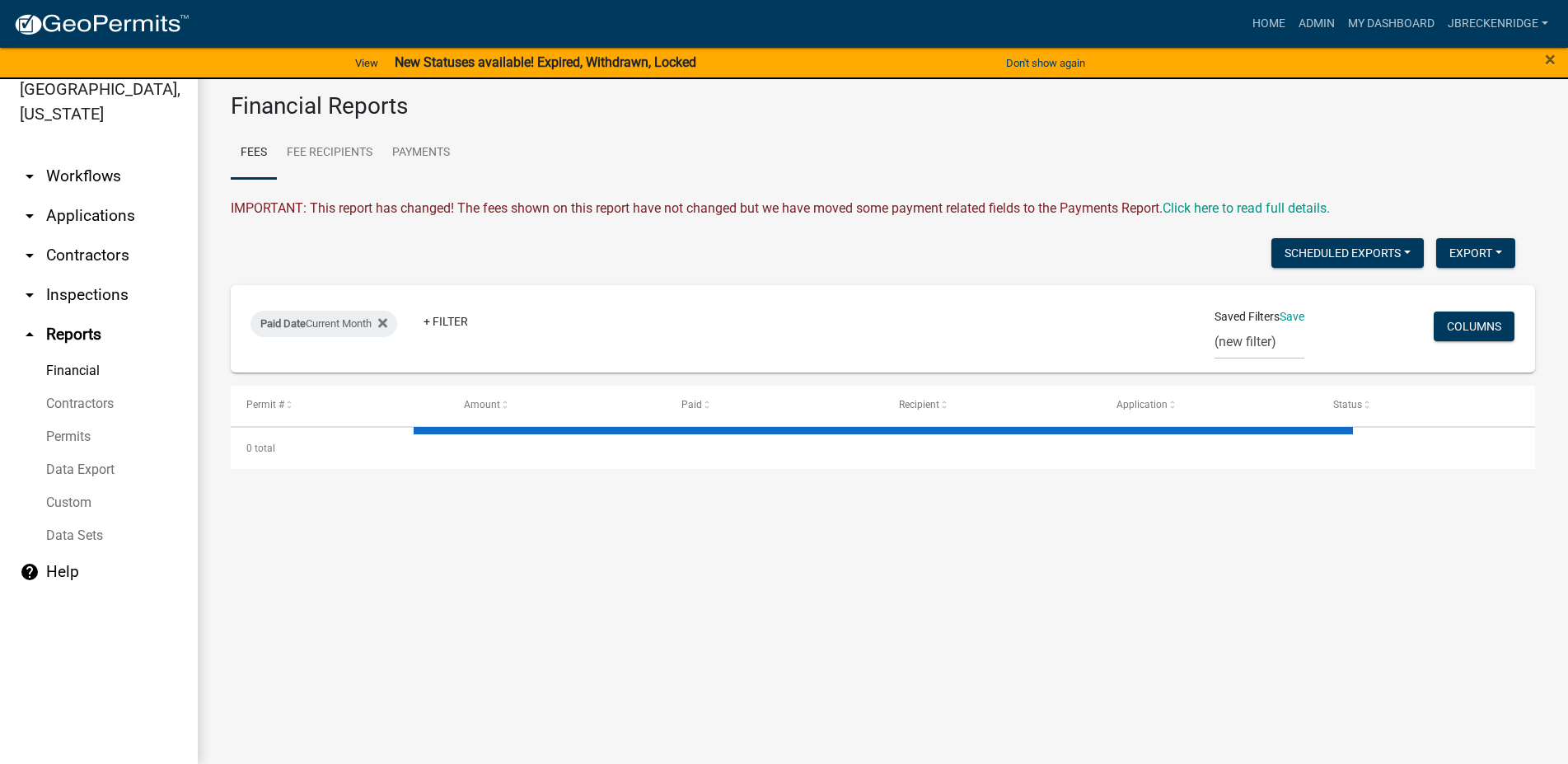
click at [73, 433] on link "Permits" at bounding box center [99, 436] width 198 height 33
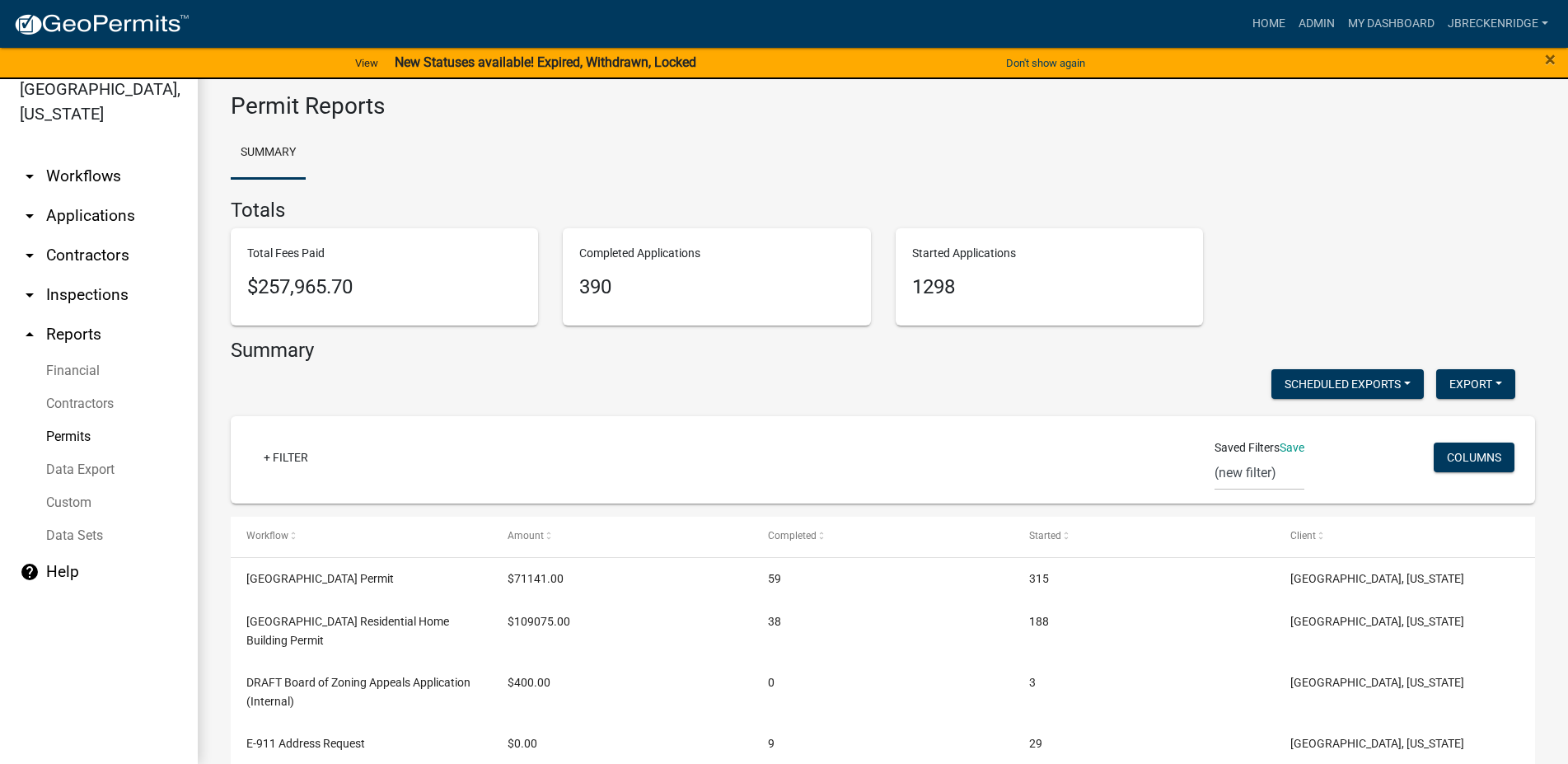
click at [89, 173] on link "arrow_drop_down Workflows" at bounding box center [99, 176] width 198 height 39
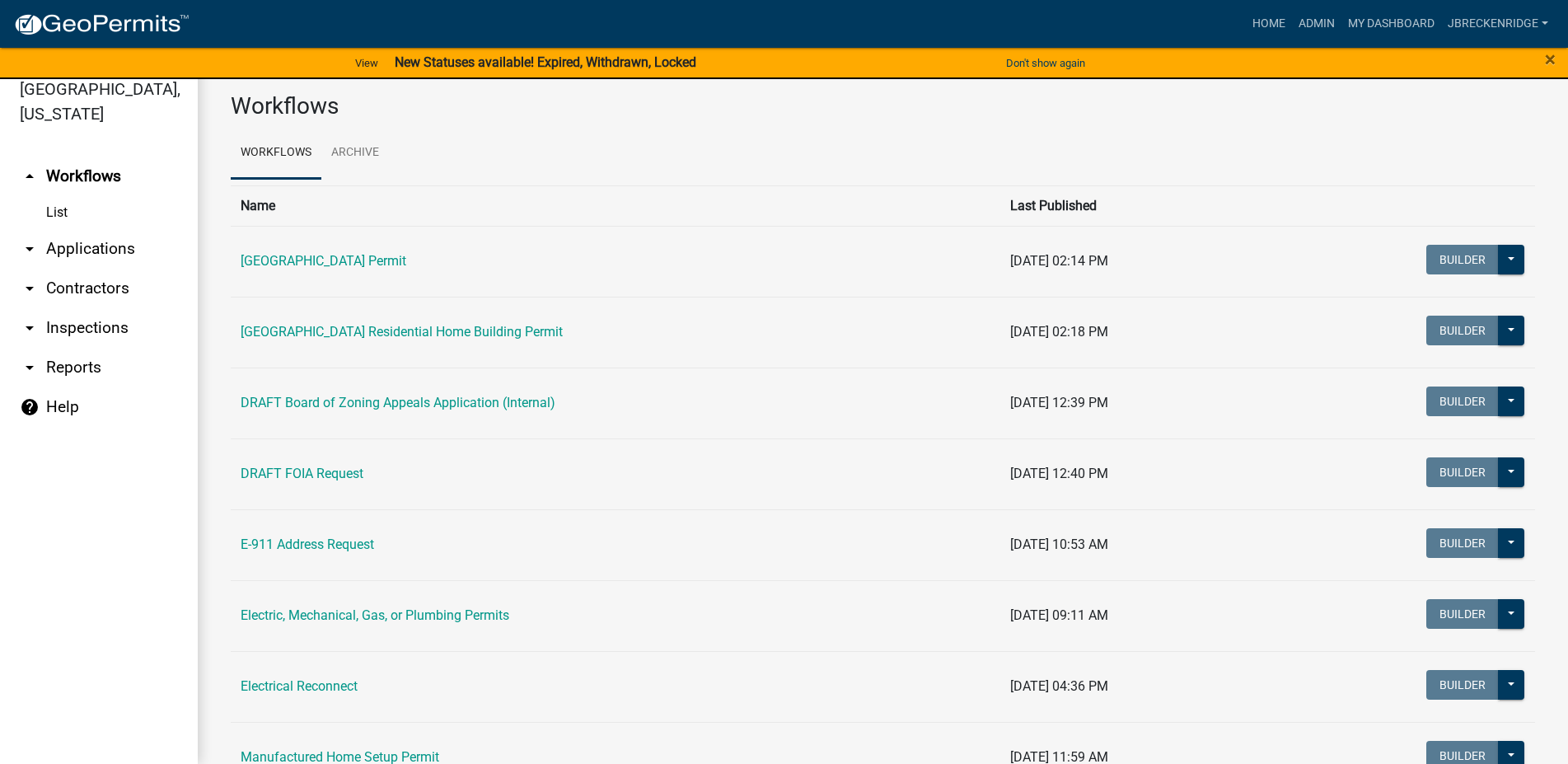
click at [77, 238] on link "arrow_drop_down Applications" at bounding box center [99, 249] width 198 height 39
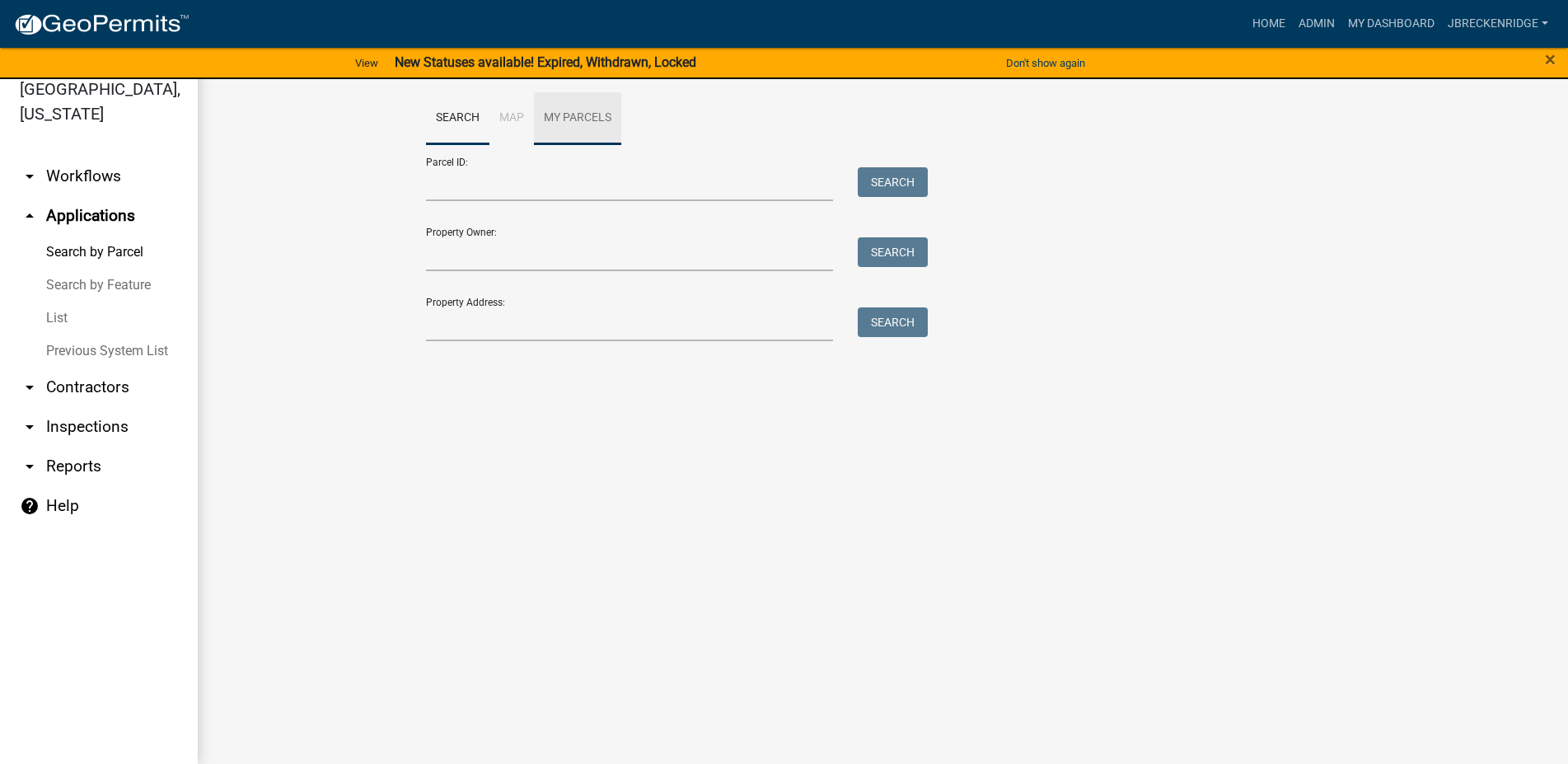
click at [559, 109] on link "My Parcels" at bounding box center [578, 118] width 88 height 52
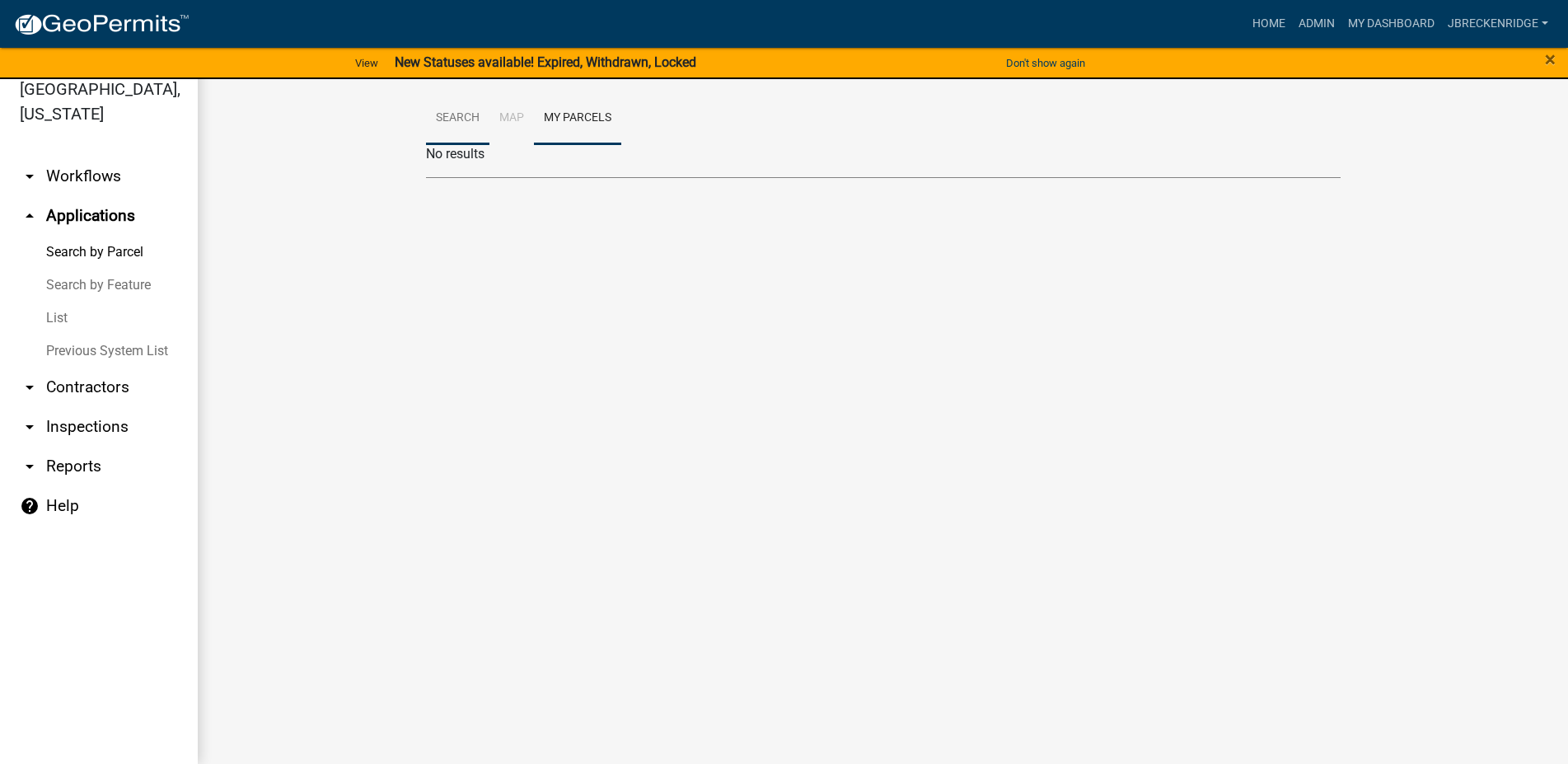
click at [463, 112] on link "Search" at bounding box center [458, 118] width 64 height 52
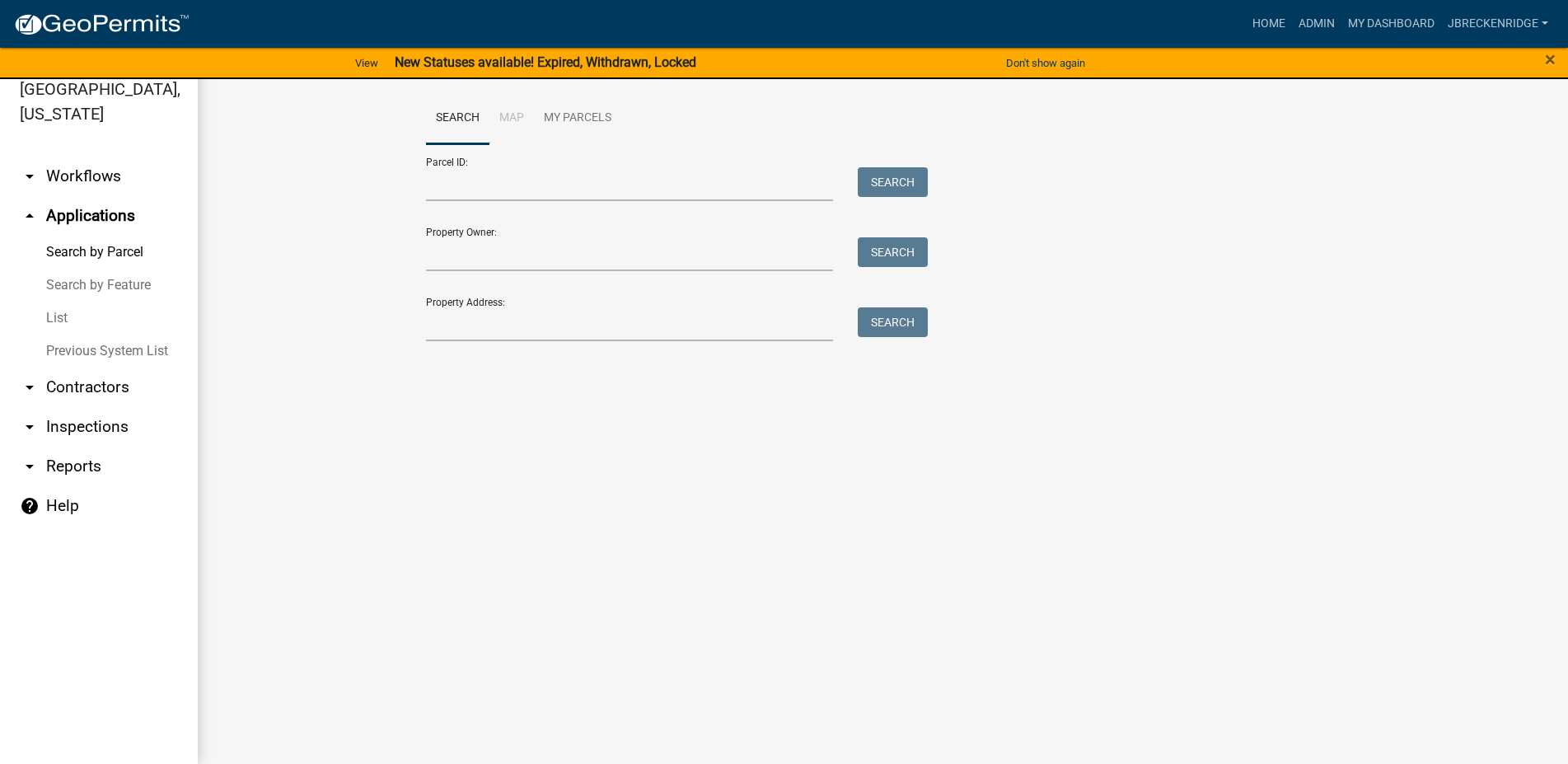
click at [93, 183] on link "arrow_drop_down Workflows" at bounding box center [99, 176] width 198 height 39
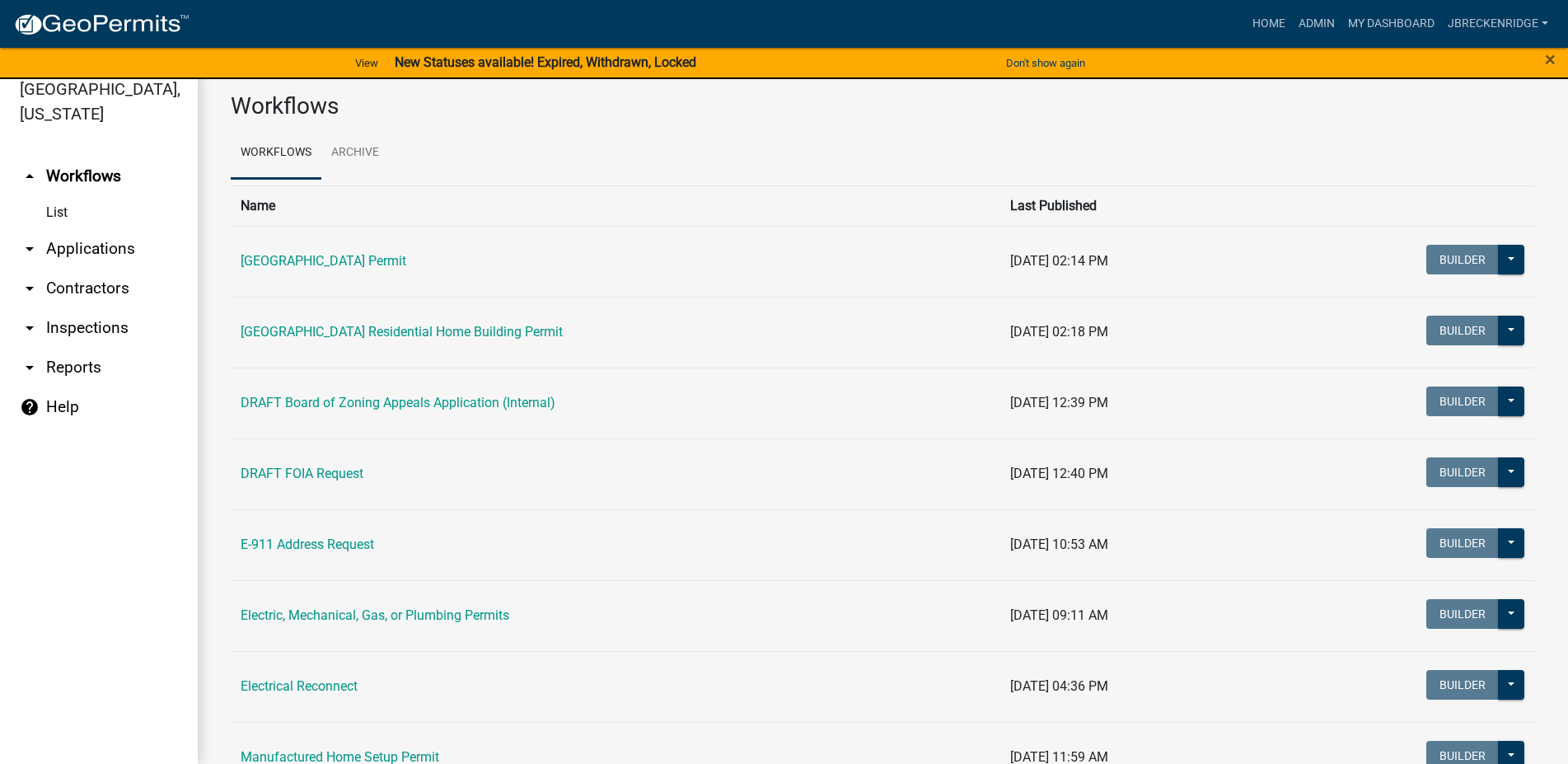
click at [71, 249] on link "arrow_drop_down Applications" at bounding box center [99, 249] width 198 height 39
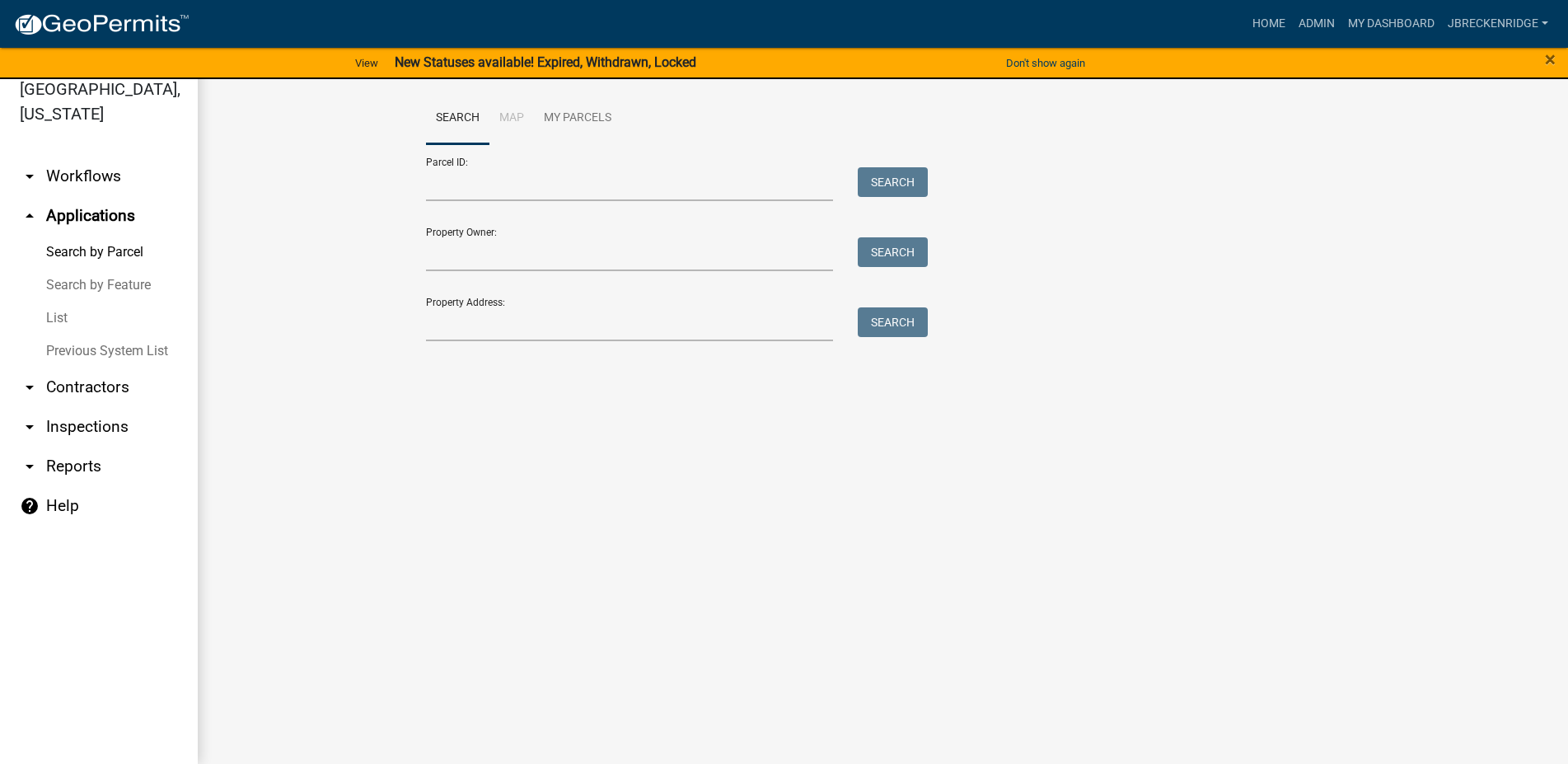
click at [70, 381] on link "arrow_drop_down Contractors" at bounding box center [99, 387] width 198 height 39
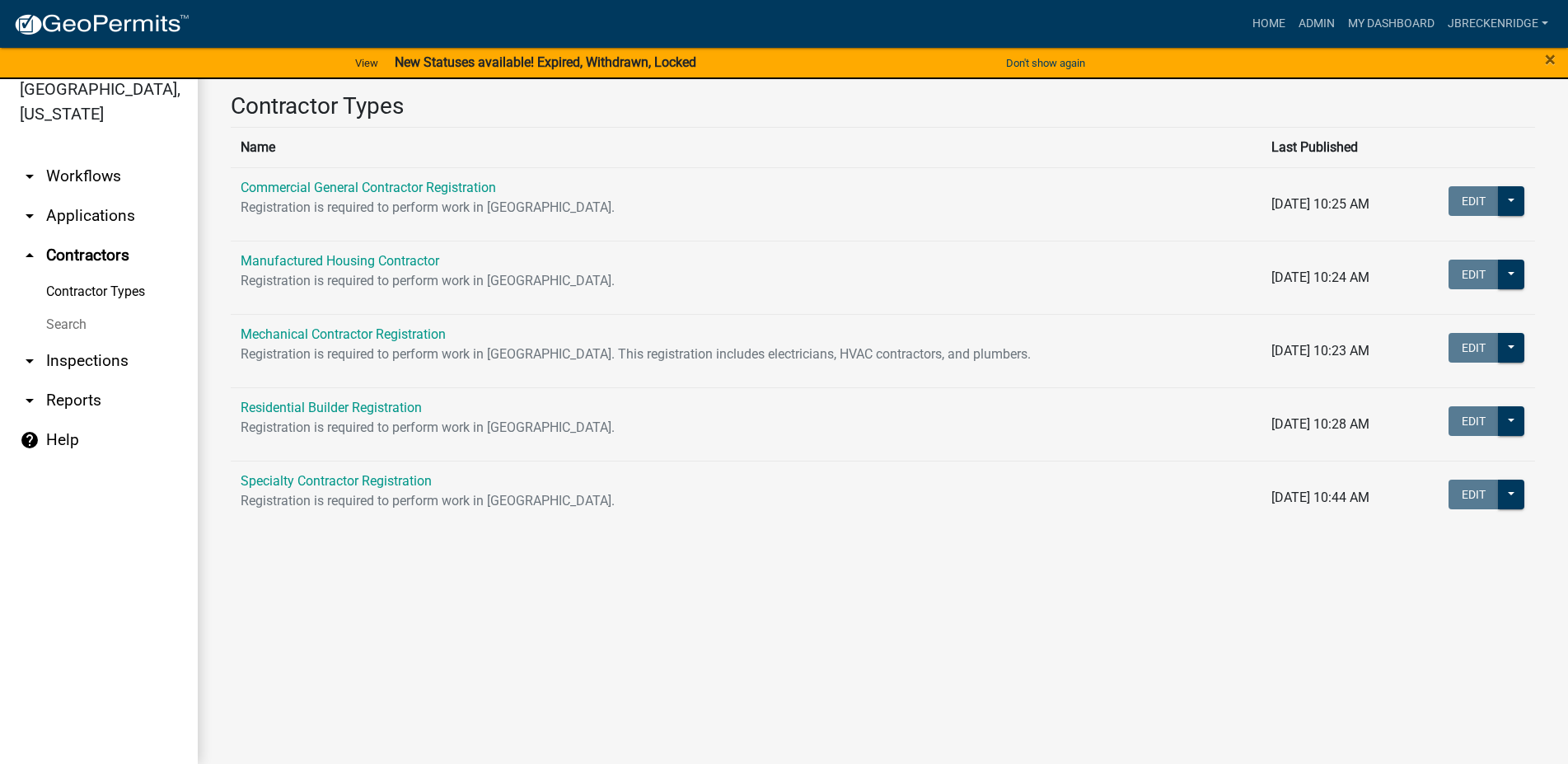
click at [88, 362] on link "arrow_drop_down Inspections" at bounding box center [99, 361] width 198 height 39
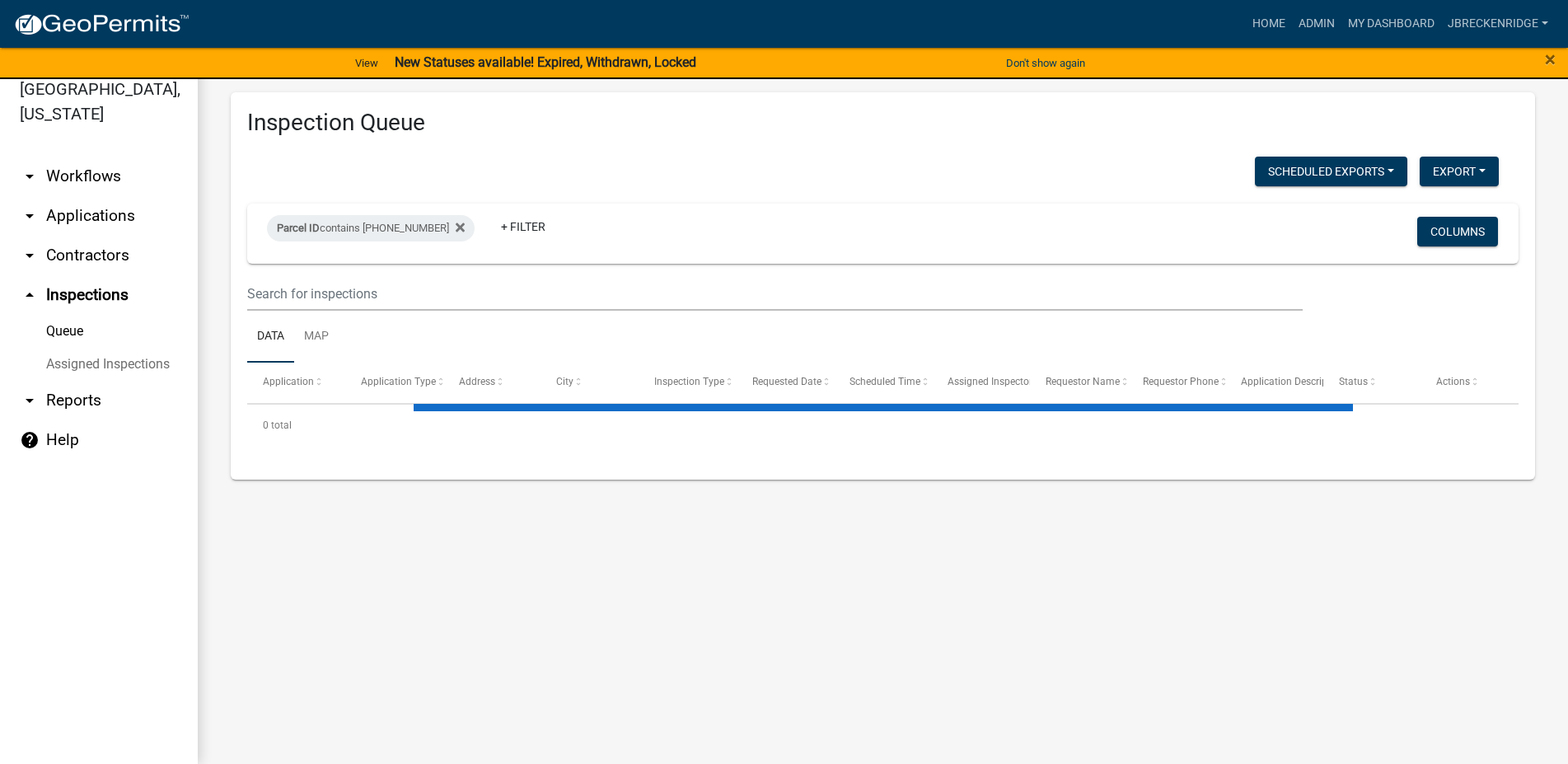
click at [56, 349] on link "Assigned Inspections" at bounding box center [99, 364] width 198 height 33
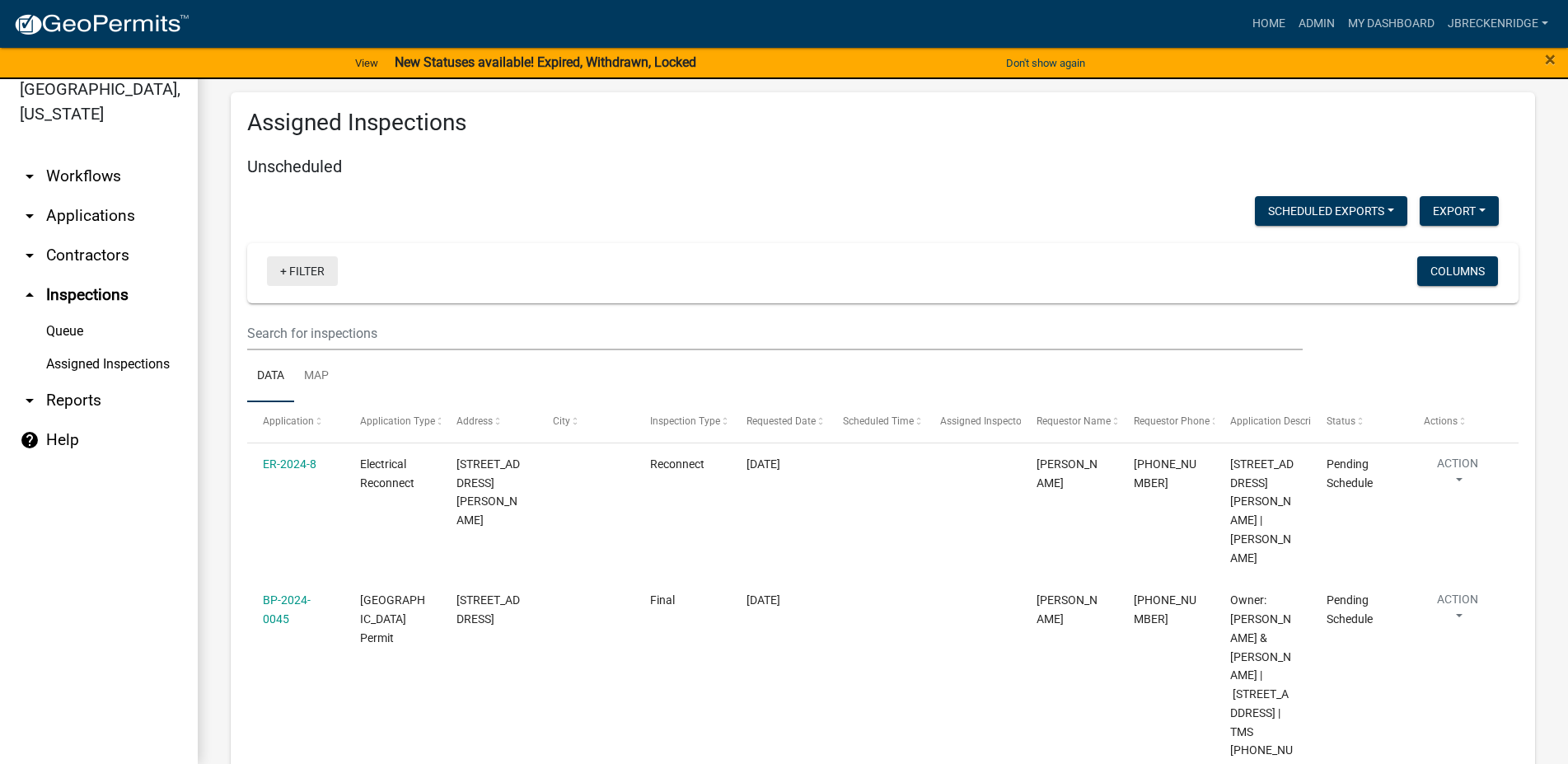
click at [295, 265] on link "+ Filter" at bounding box center [302, 270] width 71 height 30
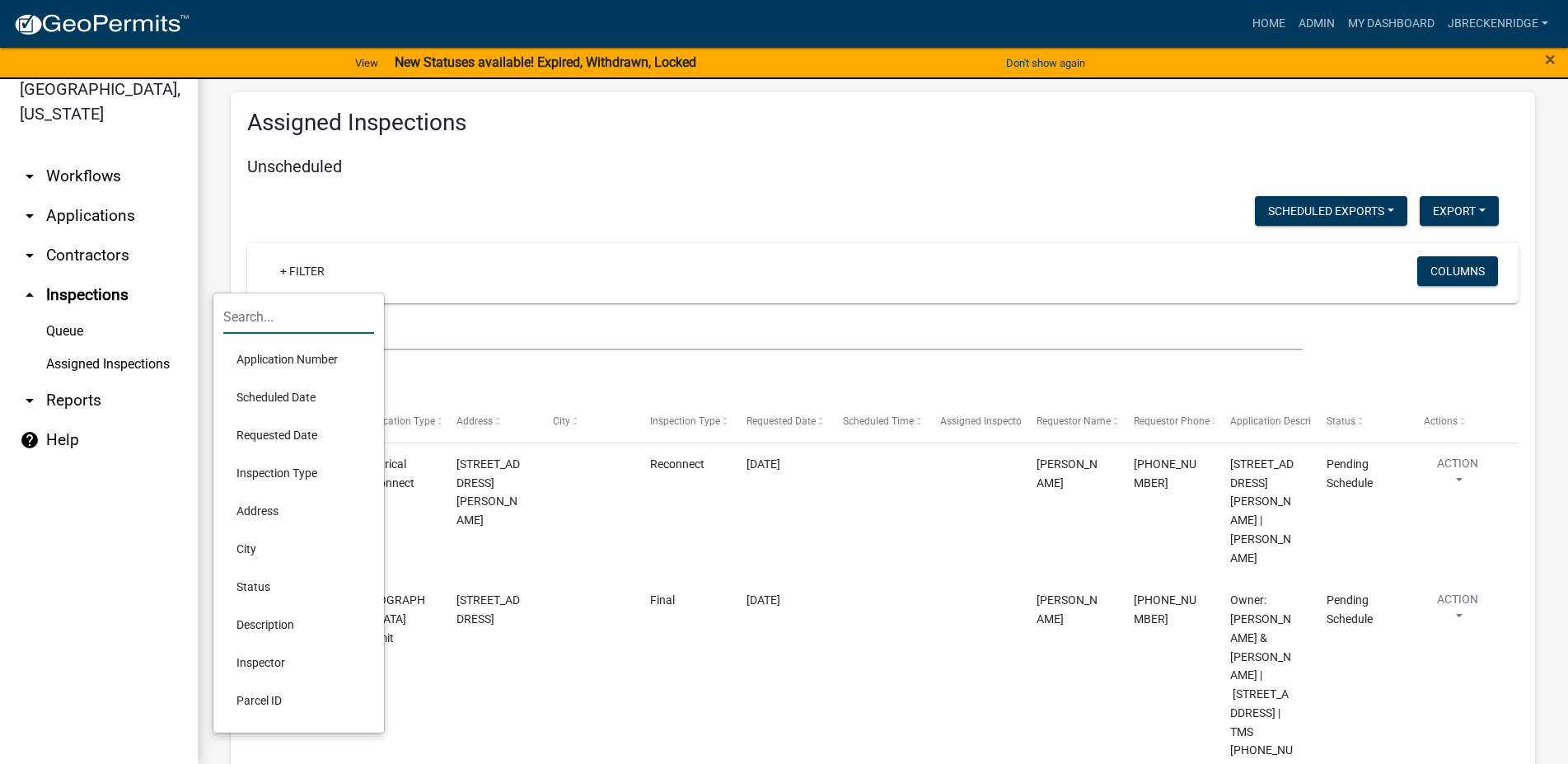
click at [317, 322] on input "text" at bounding box center [299, 316] width 151 height 33
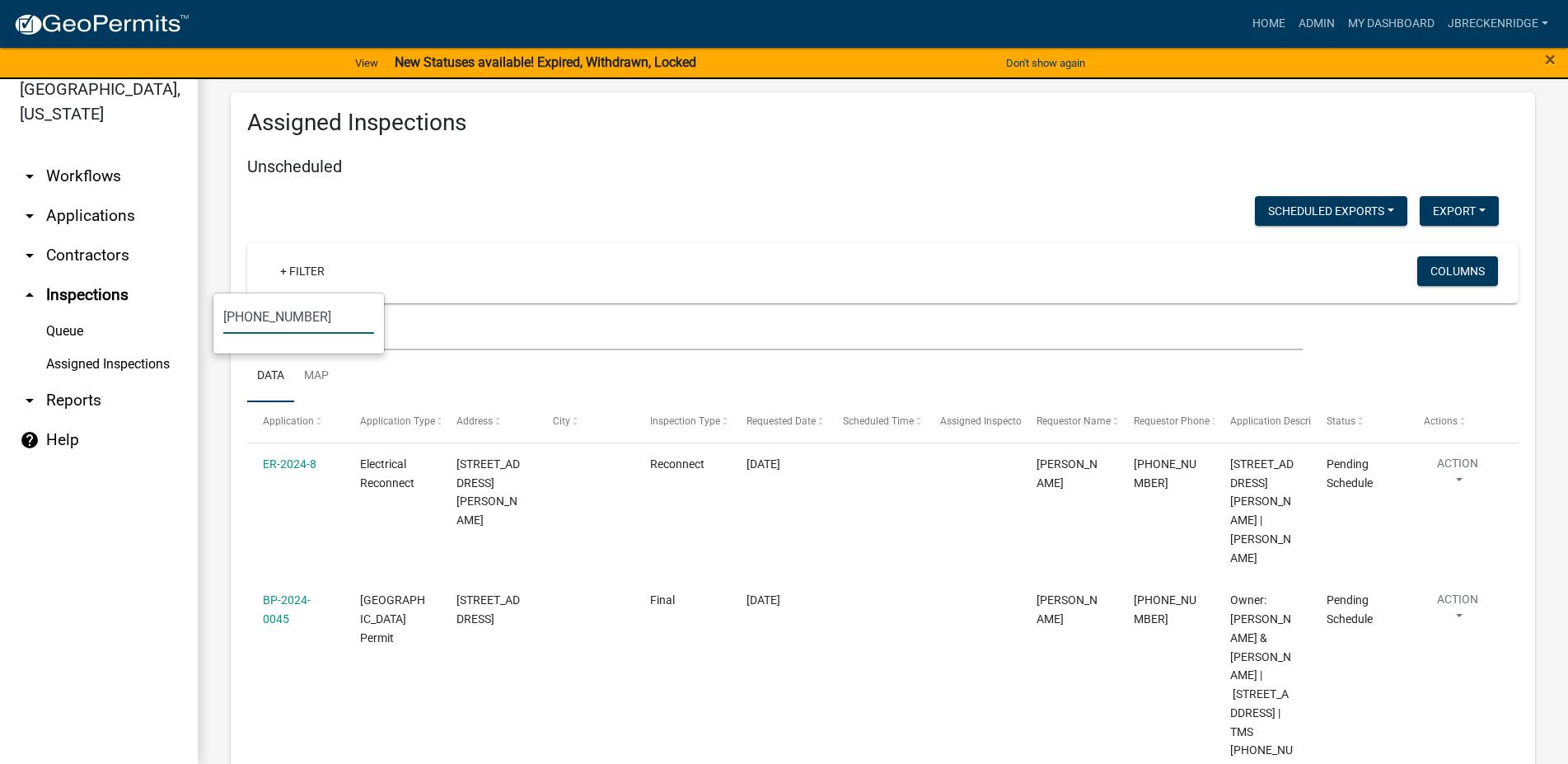
type input "[PHONE_NUMBER]"
drag, startPoint x: 262, startPoint y: 324, endPoint x: 182, endPoint y: 316, distance: 80.4
click at [223, 316] on input "[PHONE_NUMBER]" at bounding box center [299, 316] width 151 height 33
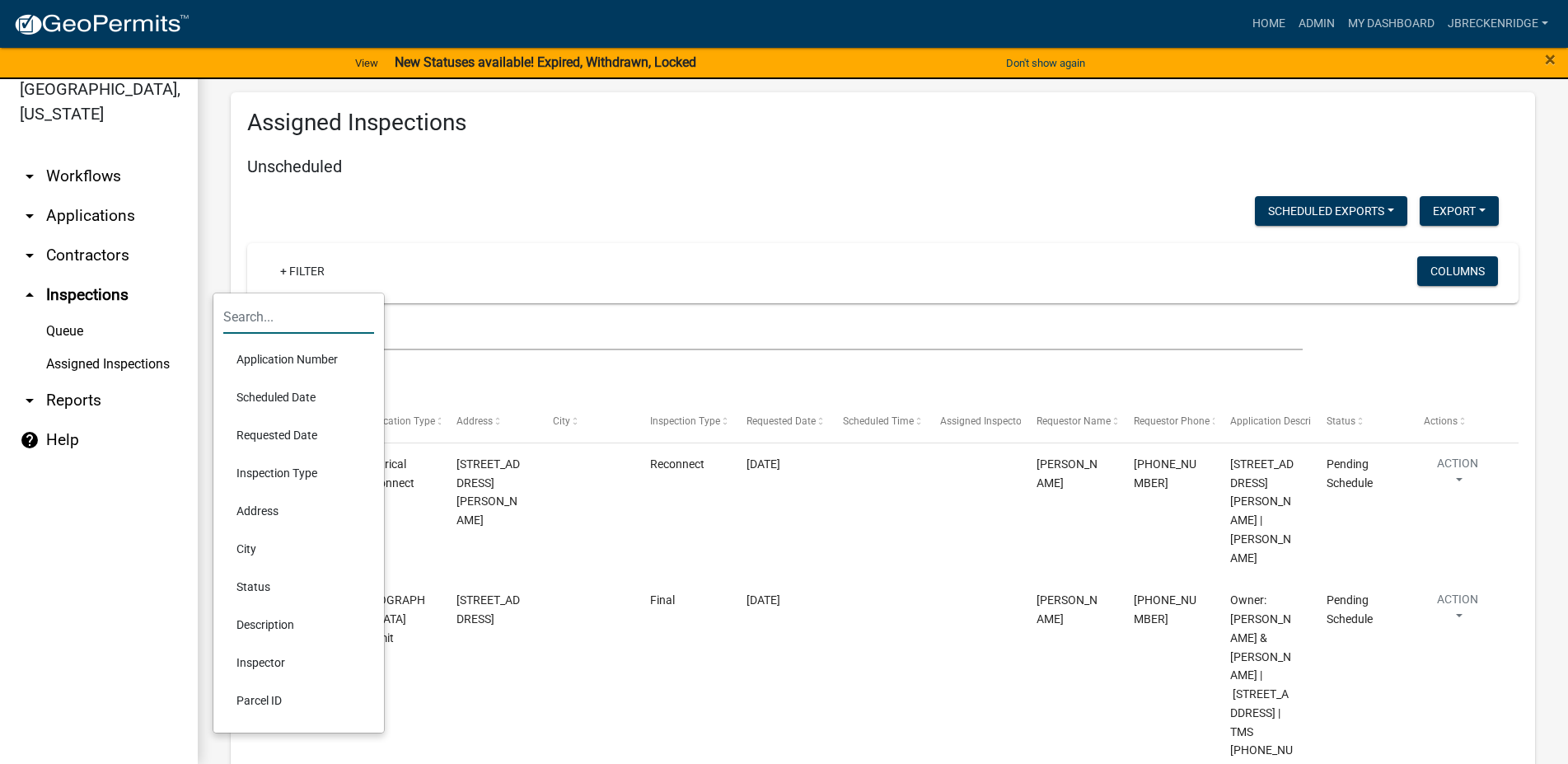
click at [297, 704] on li "Parcel ID" at bounding box center [299, 700] width 151 height 38
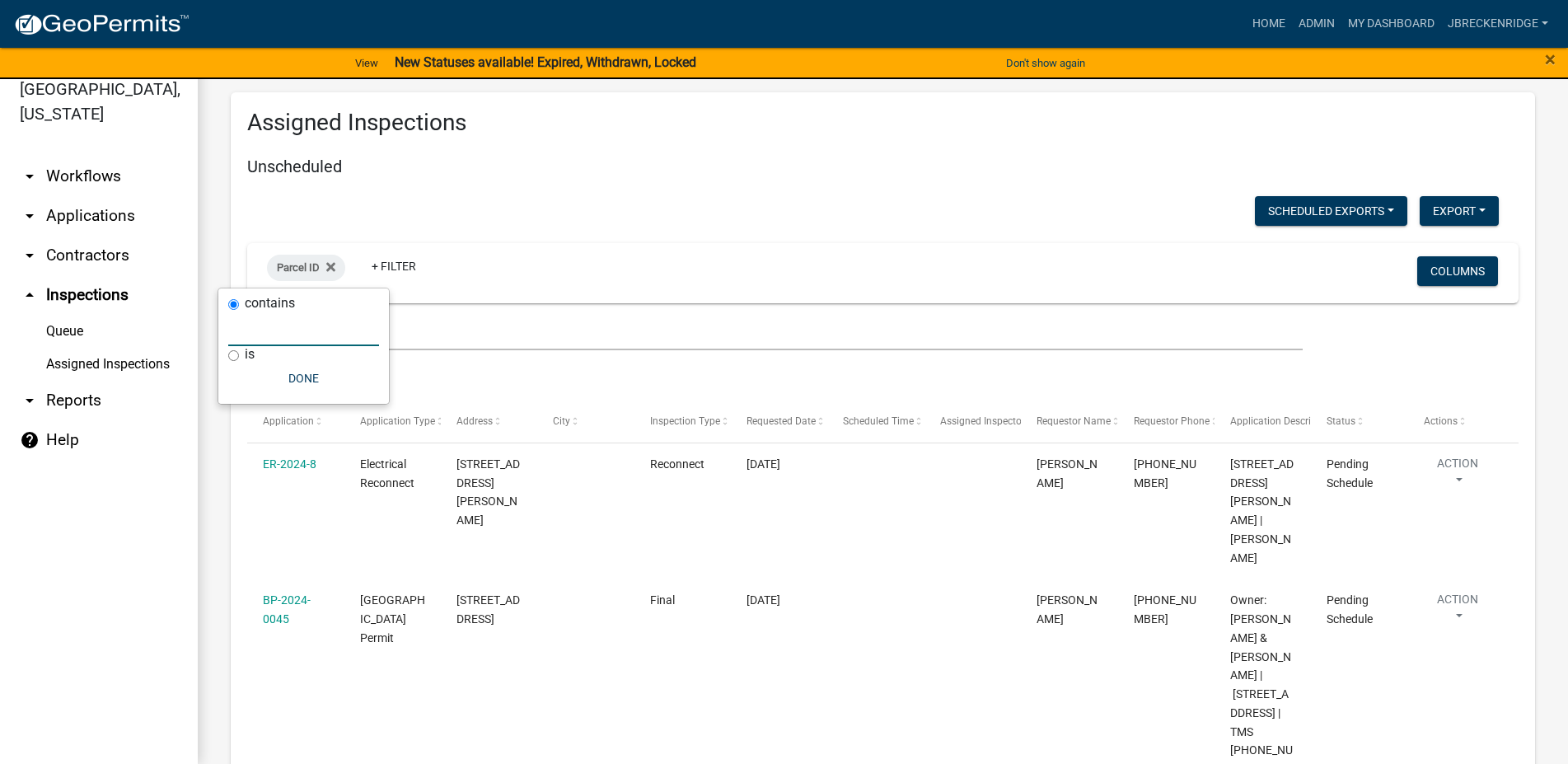
click at [305, 328] on input "text" at bounding box center [304, 329] width 151 height 33
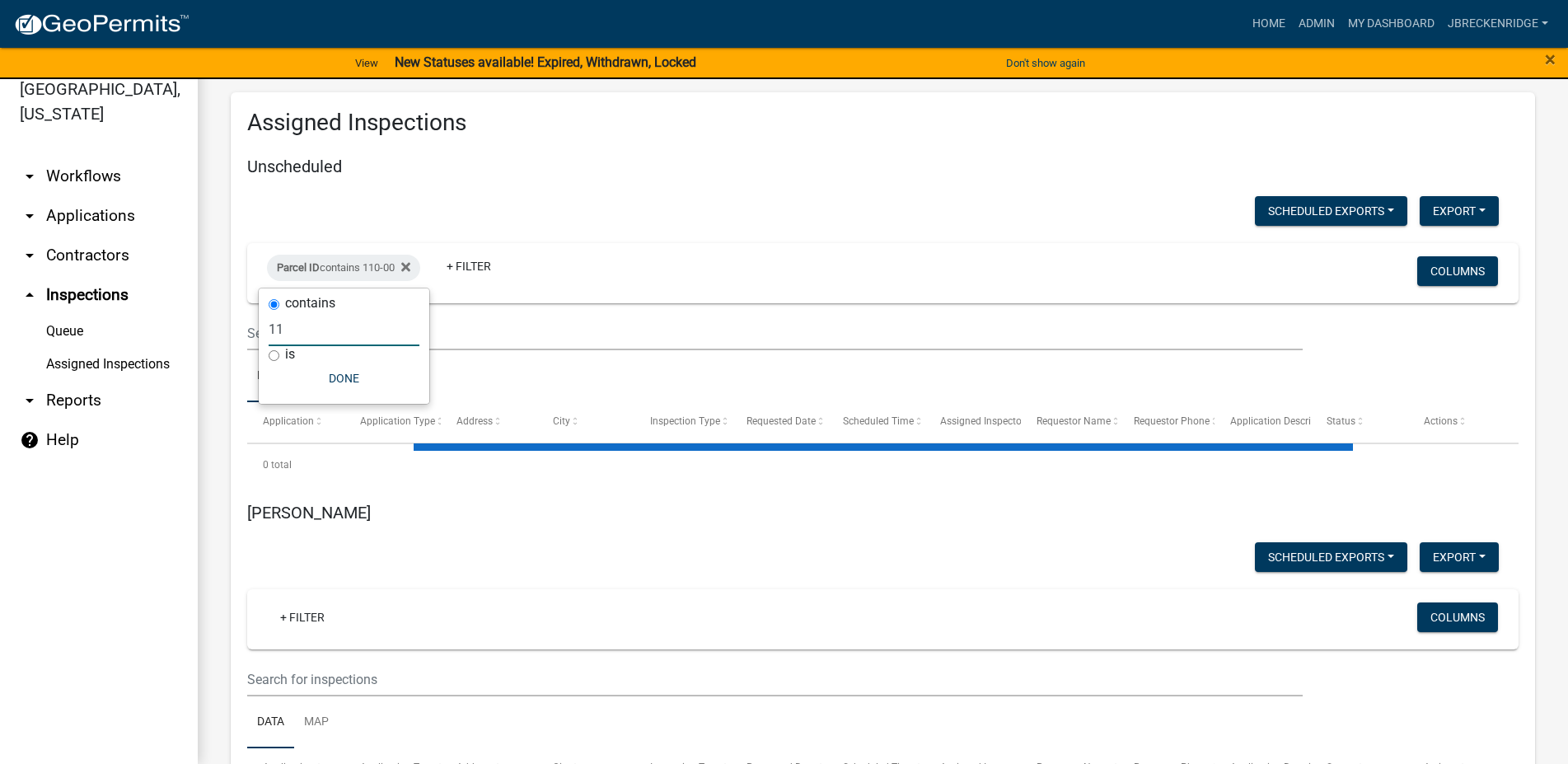
type input "1"
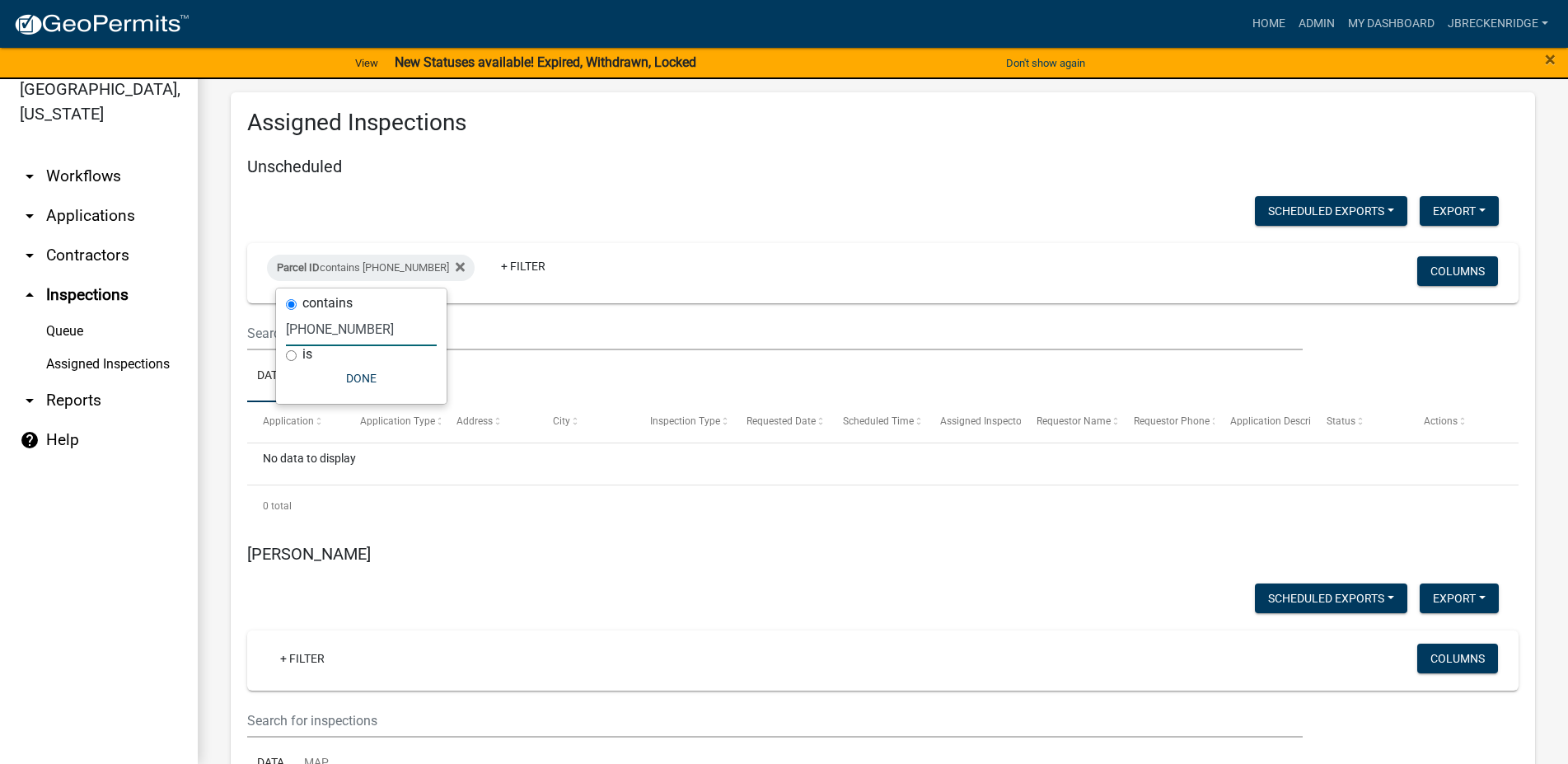
type input "[PHONE_NUMBER]"
click at [100, 228] on link "arrow_drop_down Applications" at bounding box center [99, 215] width 198 height 39
